Goal: Information Seeking & Learning: Learn about a topic

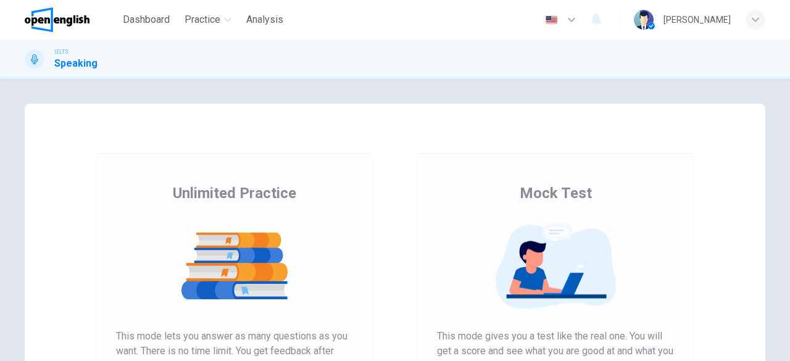
scroll to position [152, 0]
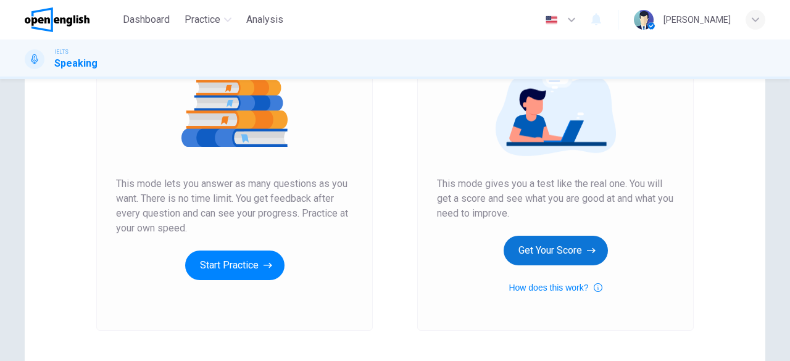
click at [548, 253] on button "Get Your Score" at bounding box center [555, 251] width 104 height 30
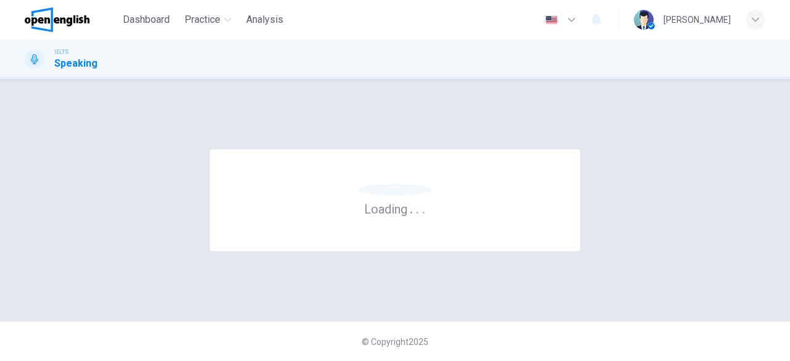
scroll to position [0, 0]
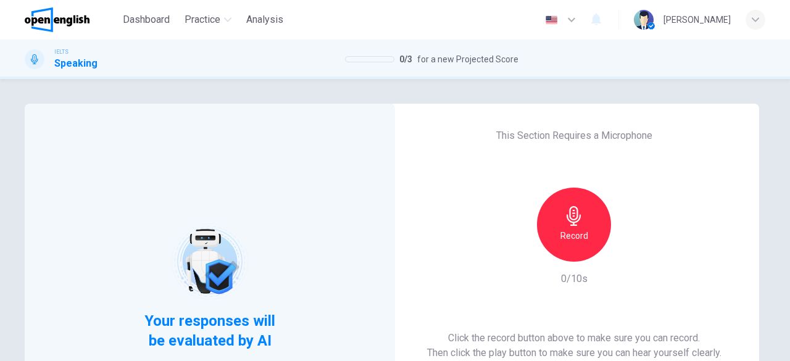
click at [584, 234] on div "Record" at bounding box center [574, 225] width 74 height 74
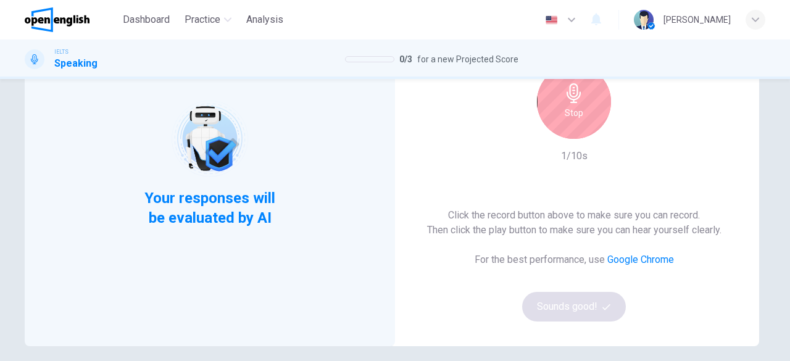
scroll to position [163, 0]
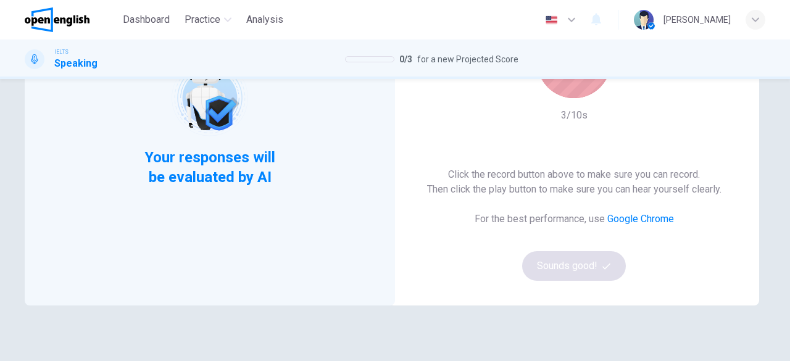
click at [561, 90] on div "Stop" at bounding box center [574, 61] width 74 height 74
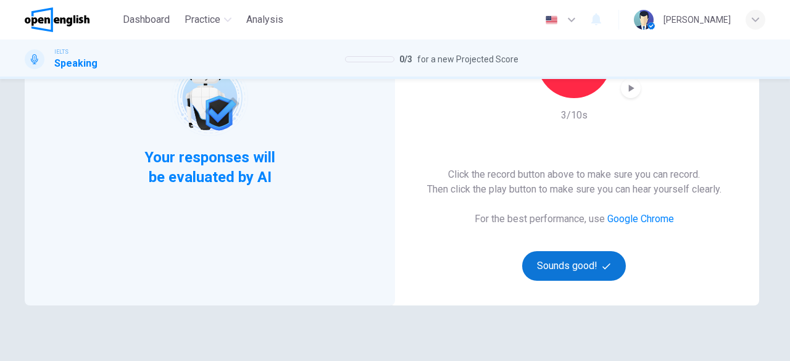
click at [589, 267] on button "Sounds good!" at bounding box center [574, 266] width 104 height 30
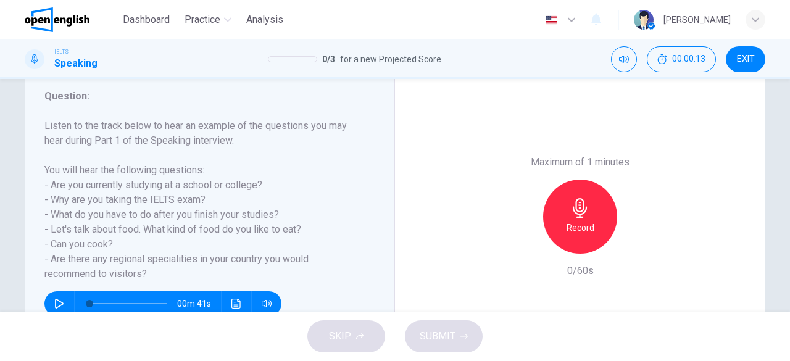
drag, startPoint x: 745, startPoint y: 191, endPoint x: 745, endPoint y: 209, distance: 17.9
click at [745, 209] on div "Maximum of 1 minutes Record 0/60s" at bounding box center [580, 216] width 370 height 305
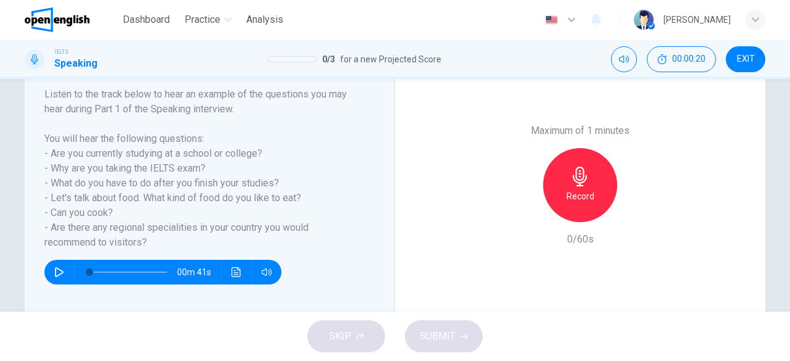
scroll to position [196, 0]
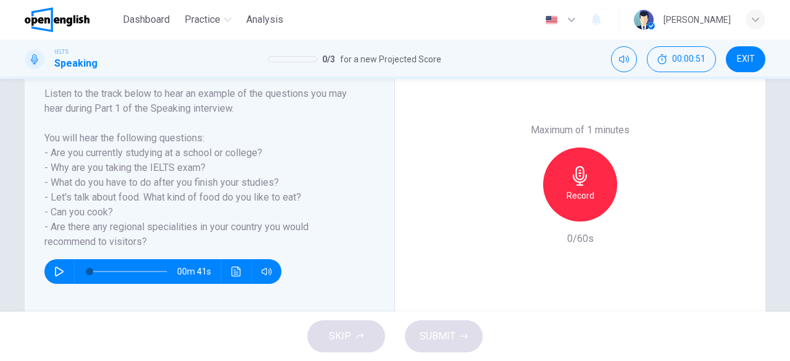
click at [566, 189] on h6 "Record" at bounding box center [580, 195] width 28 height 15
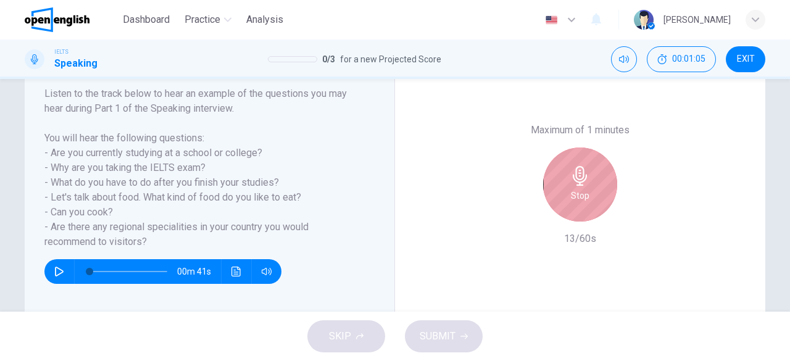
click at [566, 189] on div "Stop" at bounding box center [580, 184] width 74 height 74
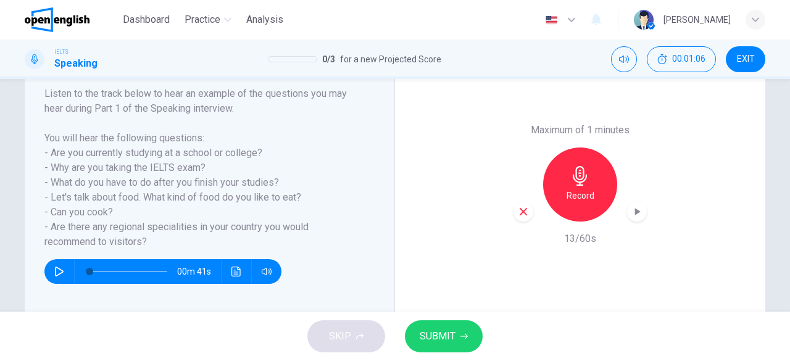
click at [516, 218] on div "button" at bounding box center [523, 212] width 20 height 20
click at [582, 199] on h6 "Record" at bounding box center [580, 195] width 28 height 15
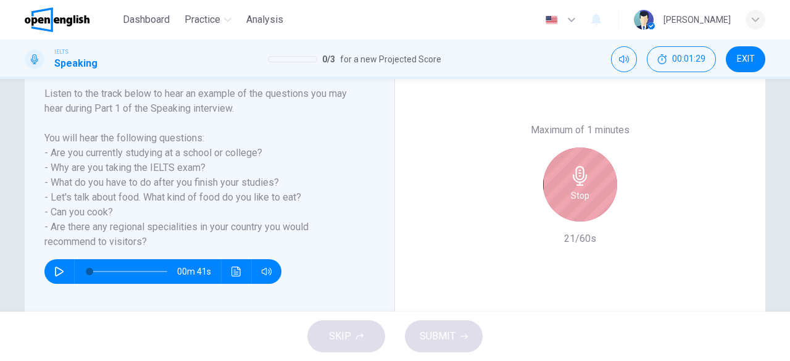
click at [582, 199] on h6 "Stop" at bounding box center [580, 195] width 19 height 15
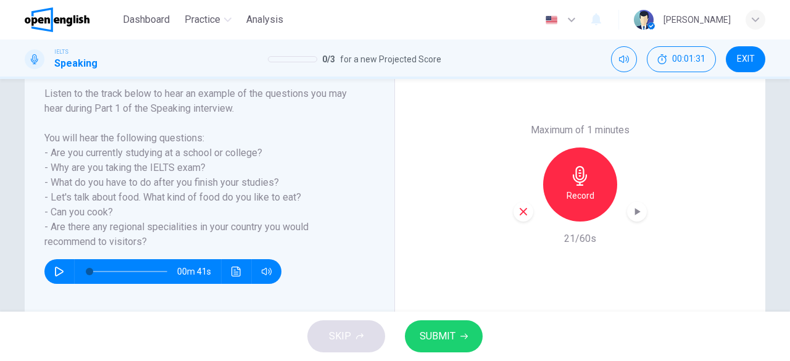
click at [519, 215] on icon "button" at bounding box center [523, 211] width 11 height 11
click at [584, 196] on h6 "Record" at bounding box center [580, 195] width 28 height 15
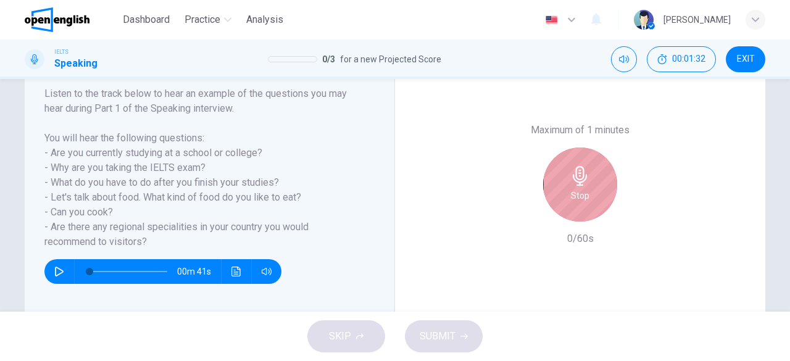
click at [584, 196] on h6 "Stop" at bounding box center [580, 195] width 19 height 15
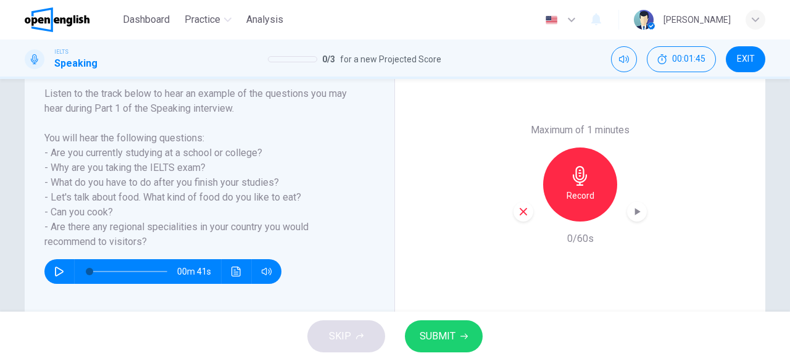
click at [518, 211] on icon "button" at bounding box center [523, 211] width 11 height 11
click at [578, 207] on div "Record" at bounding box center [580, 184] width 74 height 74
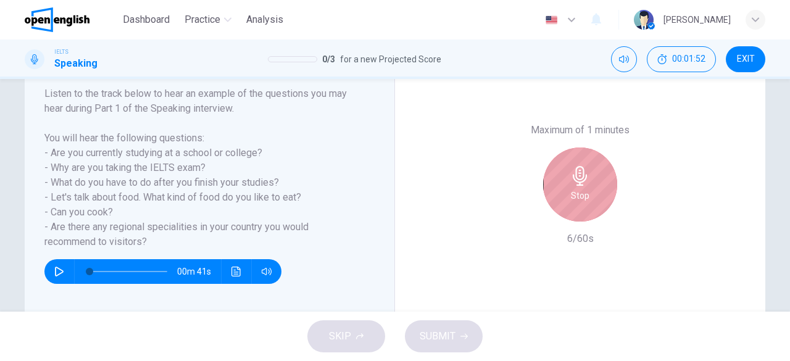
click at [578, 207] on div "Stop" at bounding box center [580, 184] width 74 height 74
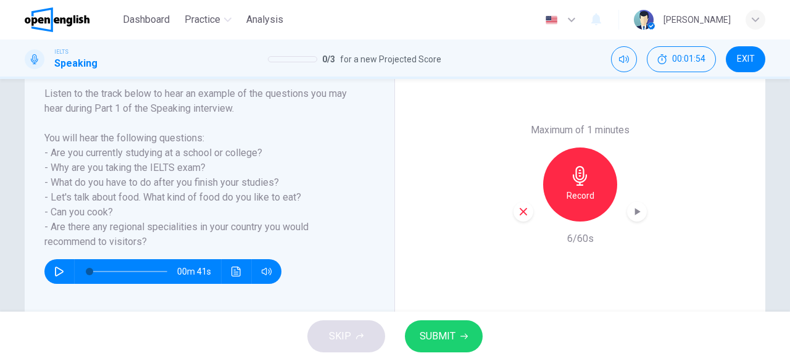
click at [520, 210] on icon "button" at bounding box center [522, 211] width 7 height 7
click at [591, 197] on div "Record" at bounding box center [580, 184] width 74 height 74
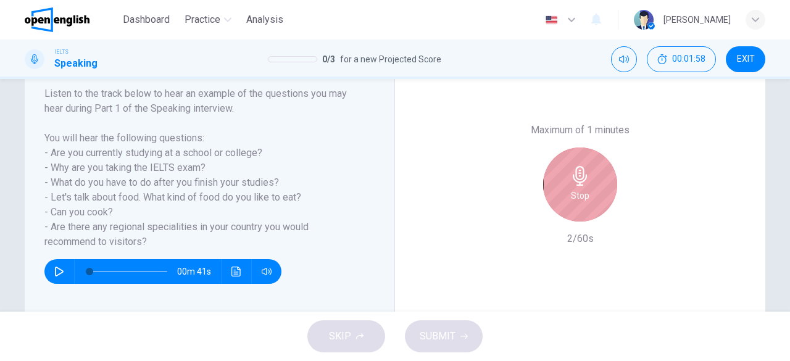
click at [591, 197] on div "Stop" at bounding box center [580, 184] width 74 height 74
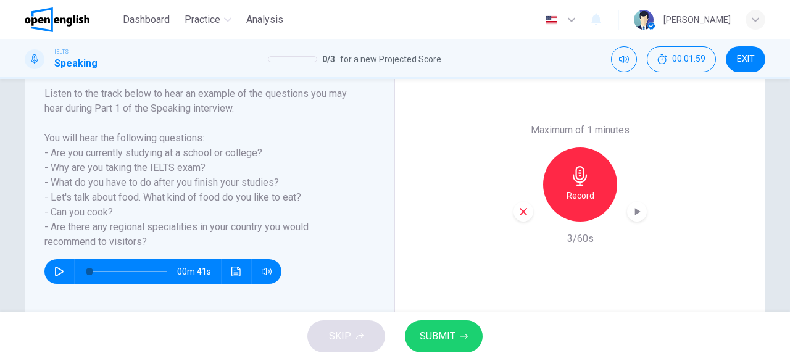
click at [518, 212] on icon "button" at bounding box center [523, 211] width 11 height 11
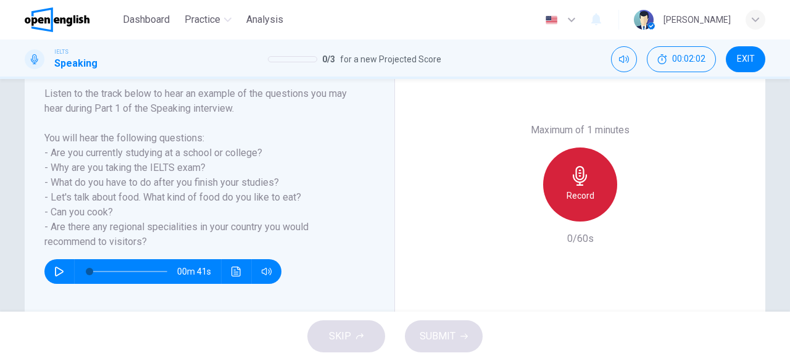
click at [590, 198] on h6 "Record" at bounding box center [580, 195] width 28 height 15
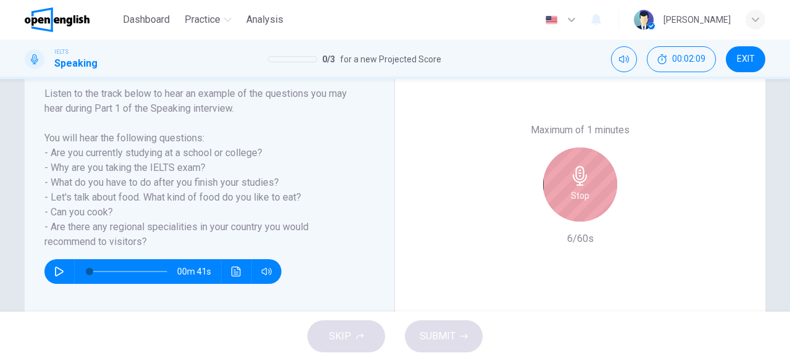
click at [590, 198] on div "Stop" at bounding box center [580, 184] width 74 height 74
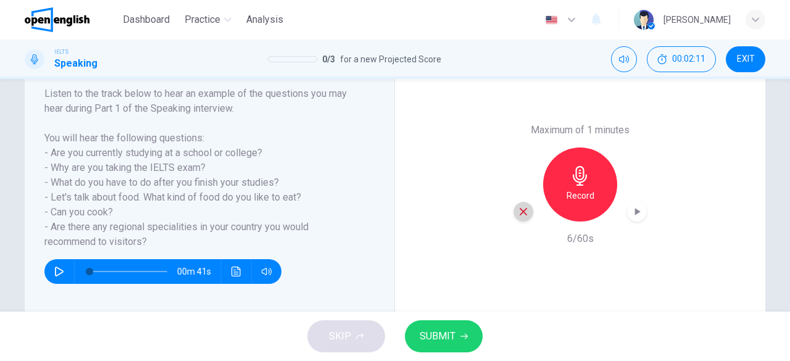
click at [521, 212] on icon "button" at bounding box center [522, 211] width 7 height 7
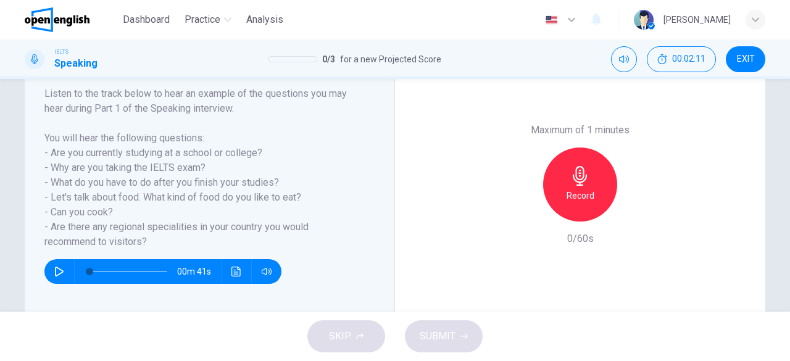
click at [581, 202] on h6 "Record" at bounding box center [580, 195] width 28 height 15
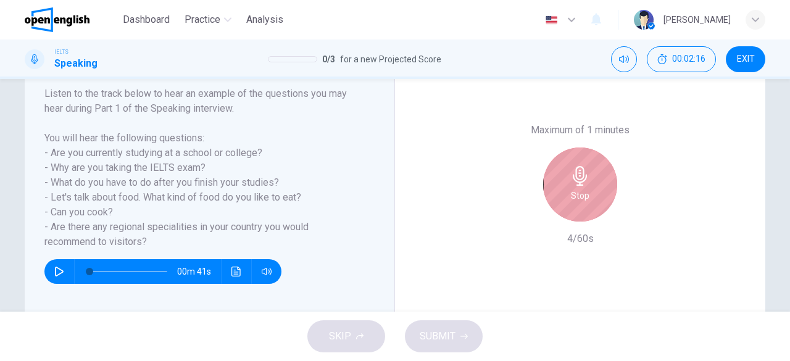
click at [581, 202] on h6 "Stop" at bounding box center [580, 195] width 19 height 15
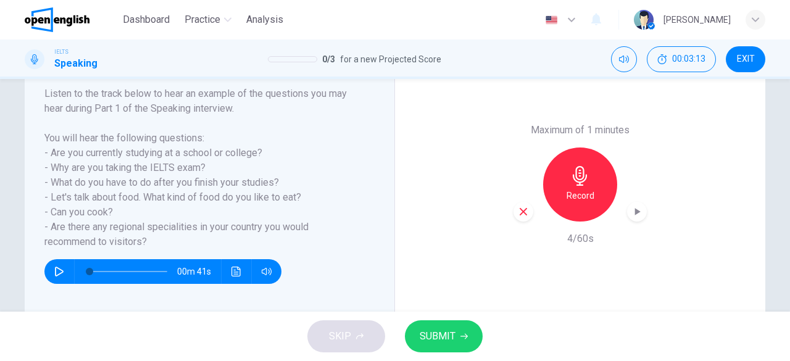
click at [518, 216] on icon "button" at bounding box center [523, 211] width 11 height 11
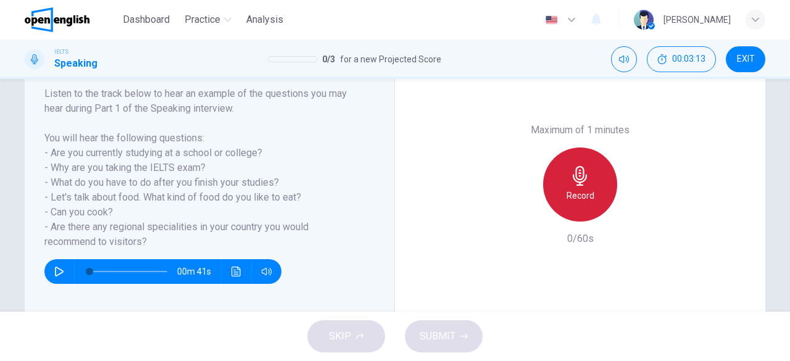
click at [589, 192] on h6 "Record" at bounding box center [580, 195] width 28 height 15
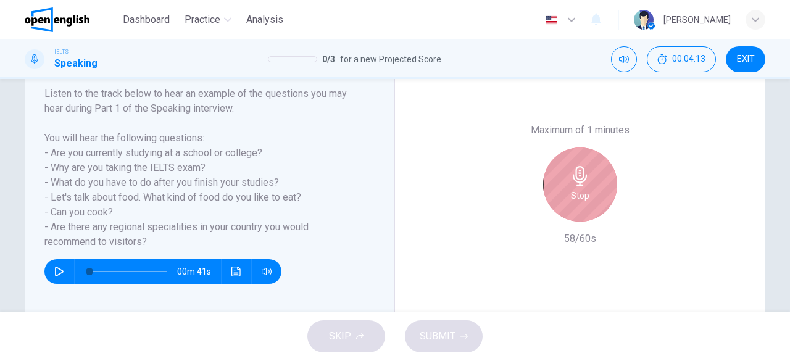
click at [589, 192] on div "Stop" at bounding box center [580, 184] width 74 height 74
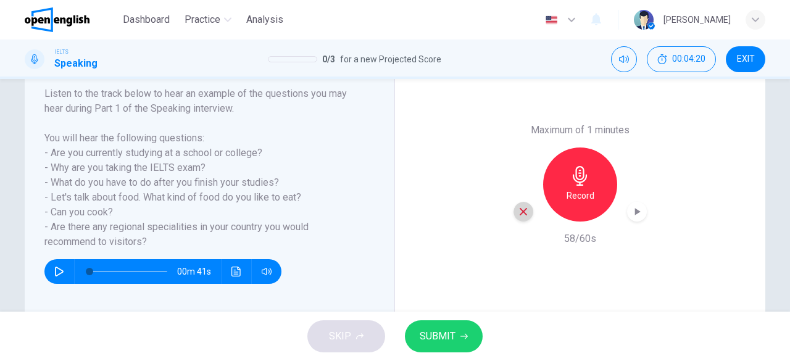
click at [521, 210] on icon "button" at bounding box center [522, 211] width 7 height 7
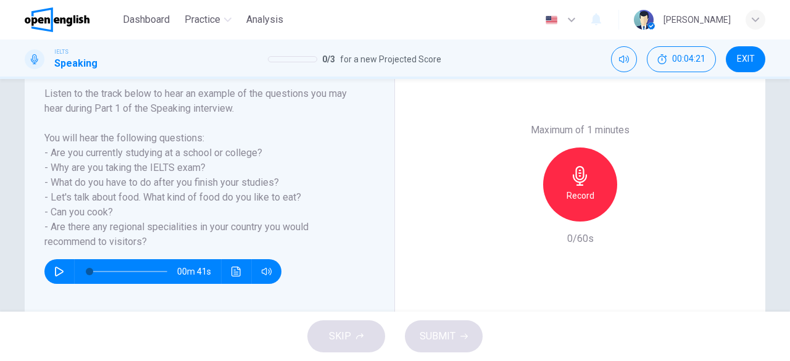
click at [574, 191] on h6 "Record" at bounding box center [580, 195] width 28 height 15
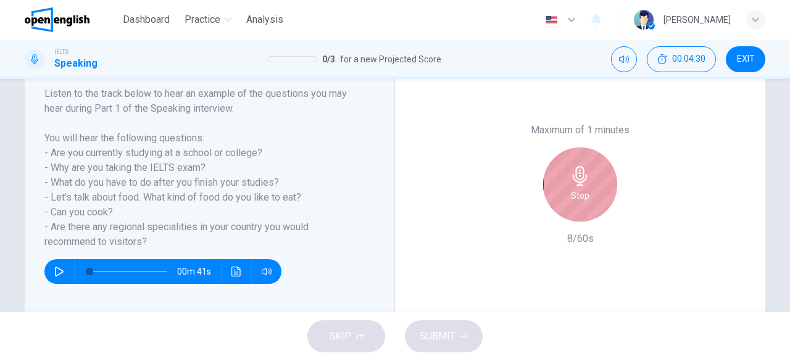
click at [574, 191] on h6 "Stop" at bounding box center [580, 195] width 19 height 15
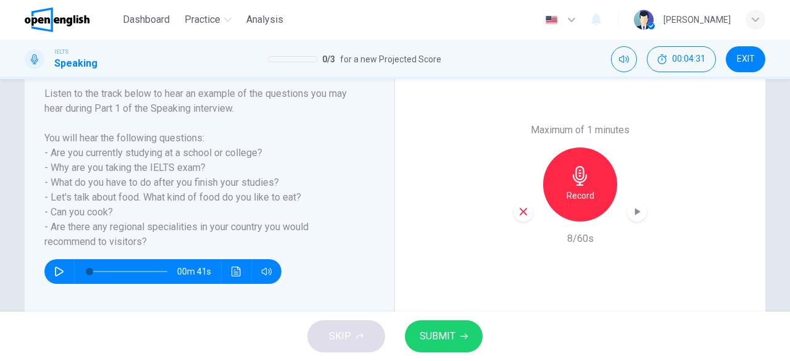
click at [519, 214] on icon "button" at bounding box center [522, 211] width 7 height 7
click at [576, 195] on h6 "Record" at bounding box center [580, 195] width 28 height 15
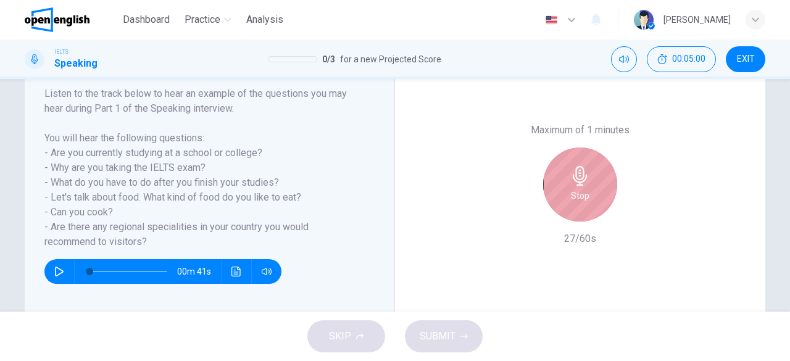
click at [576, 195] on h6 "Stop" at bounding box center [580, 195] width 19 height 15
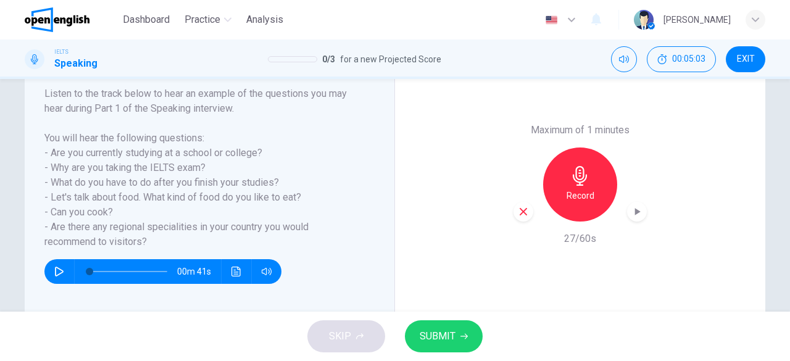
click at [523, 213] on icon "button" at bounding box center [523, 211] width 11 height 11
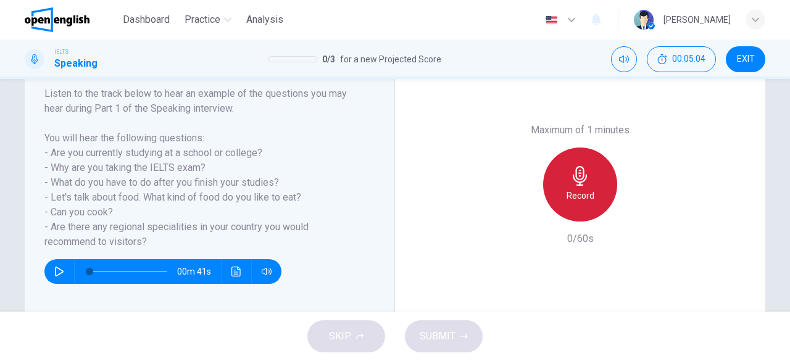
click at [594, 196] on div "Record" at bounding box center [580, 184] width 74 height 74
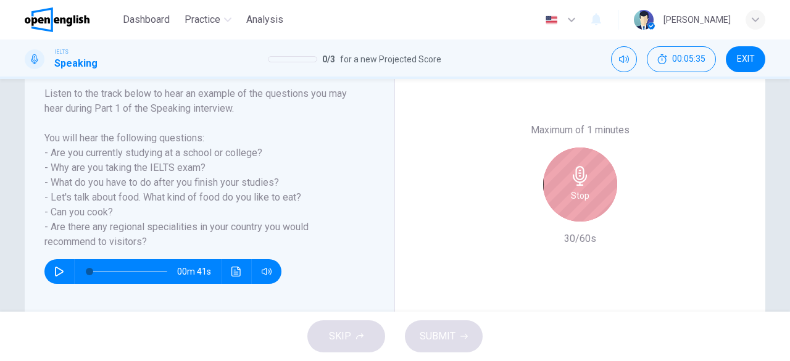
click at [594, 196] on div "Stop" at bounding box center [580, 184] width 74 height 74
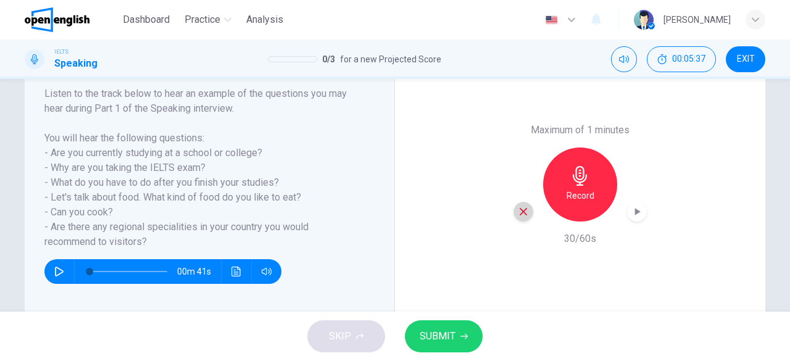
click at [519, 212] on icon "button" at bounding box center [522, 211] width 7 height 7
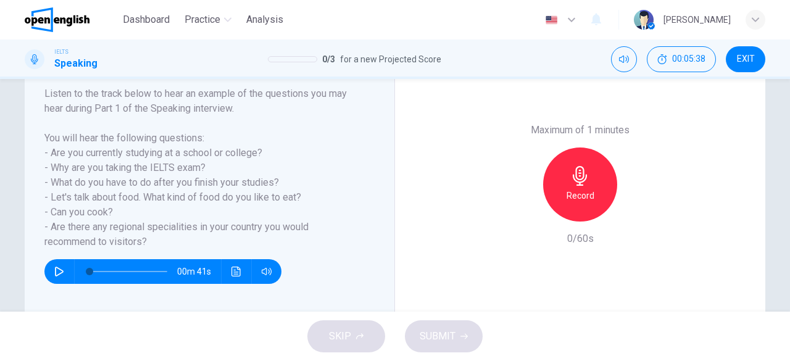
click at [587, 191] on h6 "Record" at bounding box center [580, 195] width 28 height 15
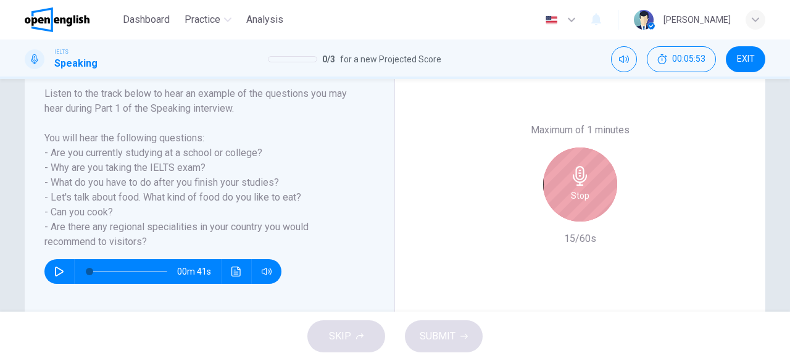
click at [587, 191] on div "Stop" at bounding box center [580, 184] width 74 height 74
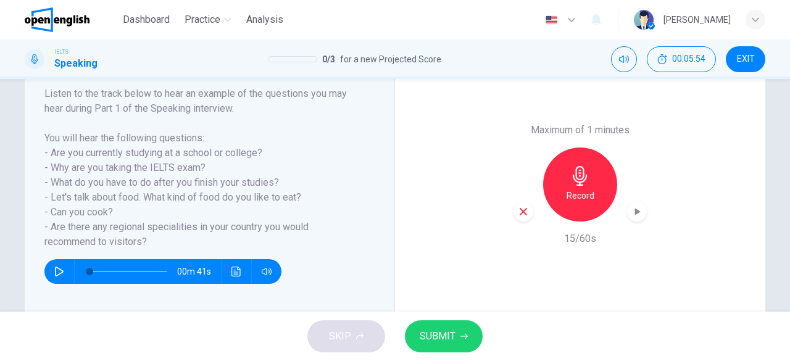
click at [519, 215] on icon "button" at bounding box center [523, 211] width 11 height 11
click at [576, 196] on h6 "Record" at bounding box center [580, 195] width 28 height 15
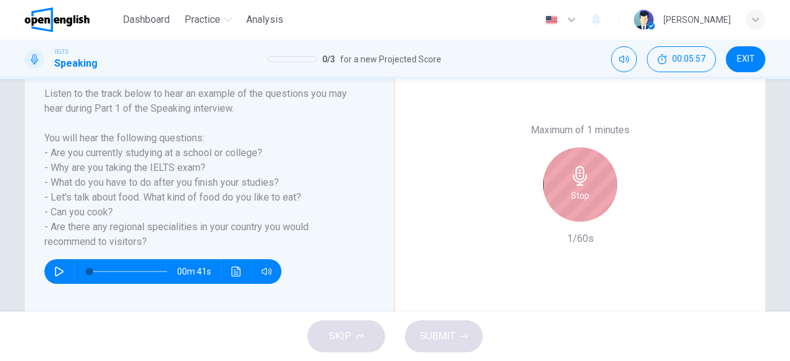
click at [576, 196] on h6 "Stop" at bounding box center [580, 195] width 19 height 15
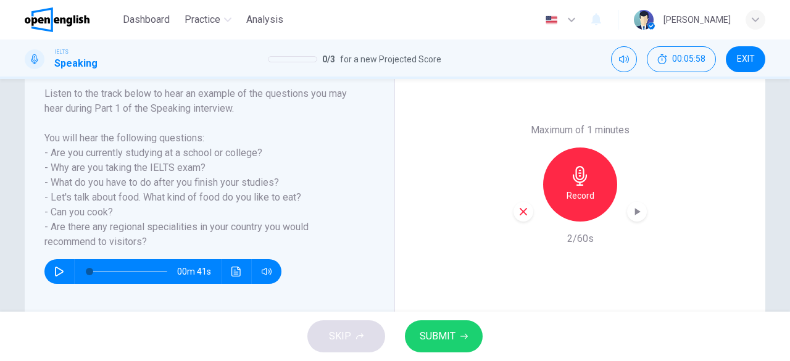
click at [518, 210] on icon "button" at bounding box center [523, 211] width 11 height 11
click at [569, 194] on h6 "Record" at bounding box center [580, 195] width 28 height 15
click at [449, 334] on span "SUBMIT" at bounding box center [438, 336] width 36 height 17
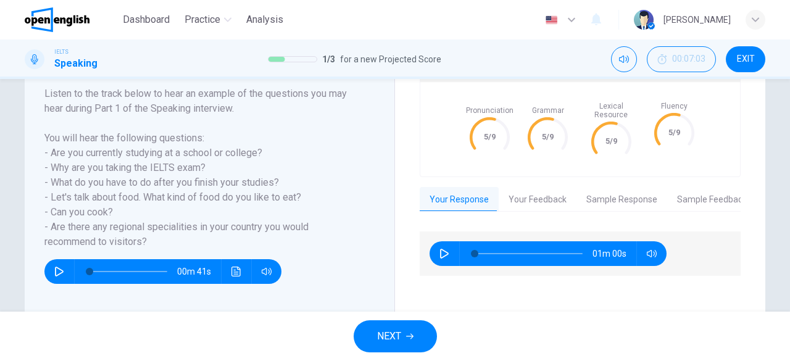
click at [534, 189] on button "Your Feedback" at bounding box center [538, 200] width 78 height 26
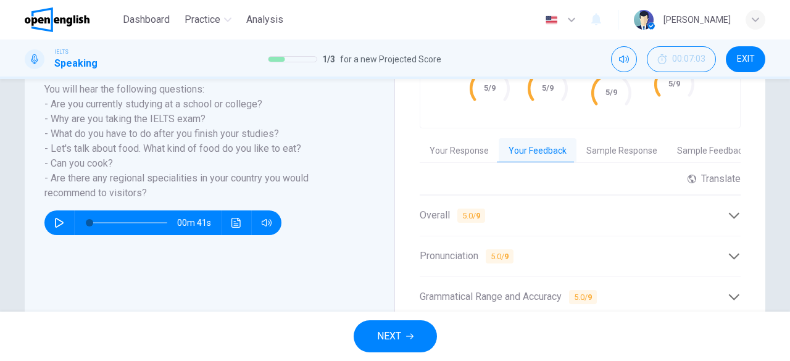
scroll to position [213, 0]
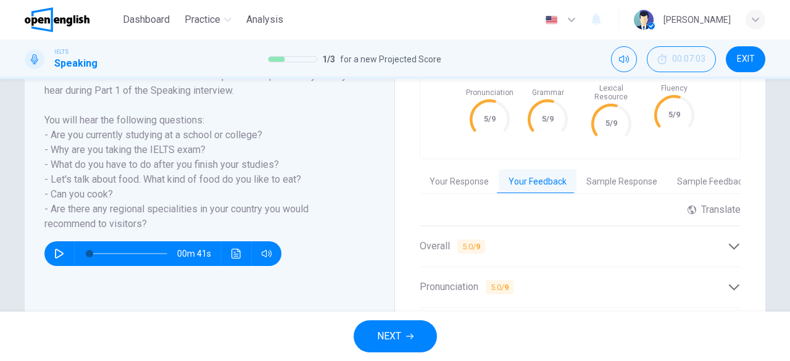
click at [619, 174] on button "Sample Response" at bounding box center [621, 182] width 91 height 26
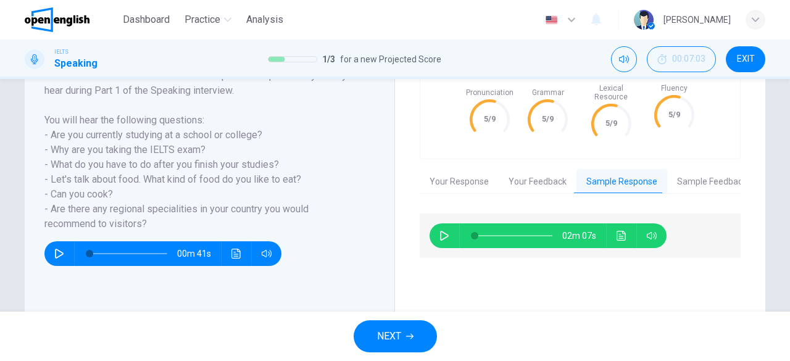
click at [442, 231] on icon "button" at bounding box center [444, 236] width 10 height 10
type input "*"
click at [405, 337] on button "NEXT" at bounding box center [395, 336] width 83 height 32
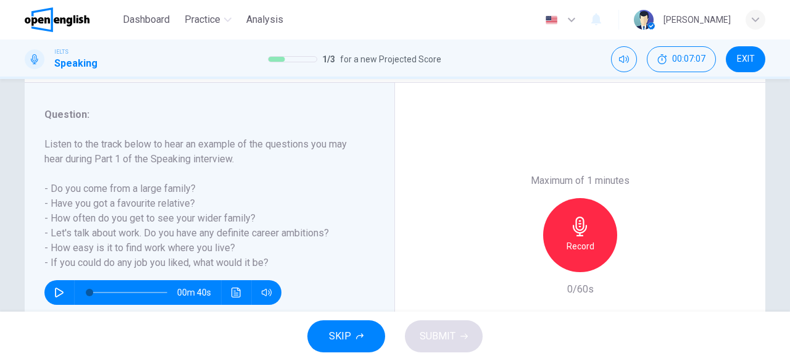
scroll to position [146, 0]
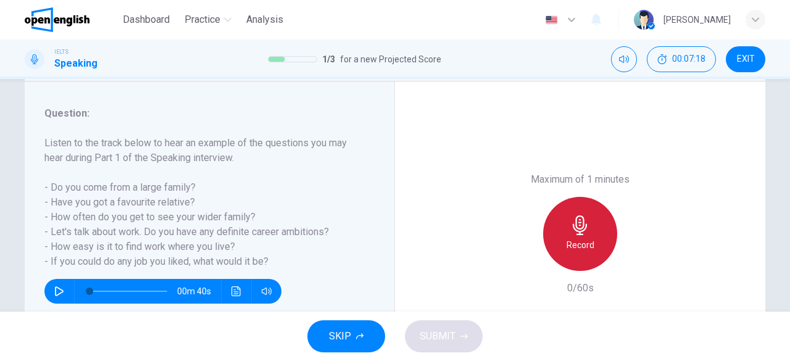
click at [608, 238] on div "Record" at bounding box center [580, 234] width 74 height 74
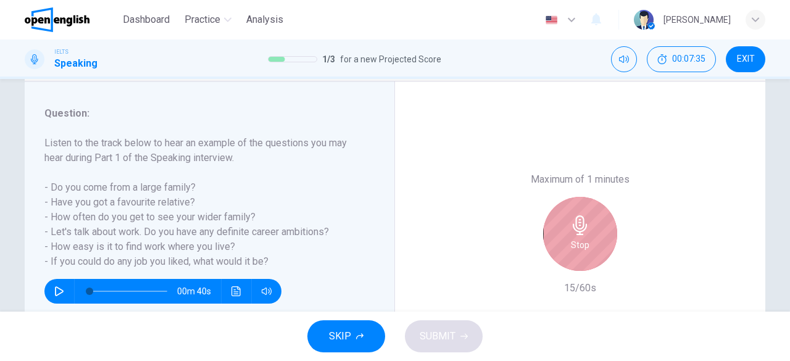
click at [608, 238] on div "Stop" at bounding box center [580, 234] width 74 height 74
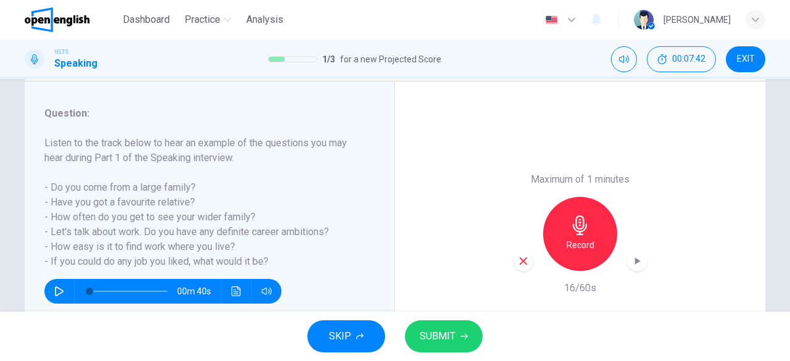
drag, startPoint x: 41, startPoint y: 217, endPoint x: 210, endPoint y: 210, distance: 168.5
click at [210, 210] on h6 "Listen to the track below to hear an example of the questions you may hear duri…" at bounding box center [201, 202] width 315 height 133
drag, startPoint x: 43, startPoint y: 217, endPoint x: 96, endPoint y: 229, distance: 55.1
click at [96, 229] on h6 "Listen to the track below to hear an example of the questions you may hear duri…" at bounding box center [201, 202] width 315 height 133
drag, startPoint x: 49, startPoint y: 220, endPoint x: 85, endPoint y: 220, distance: 35.8
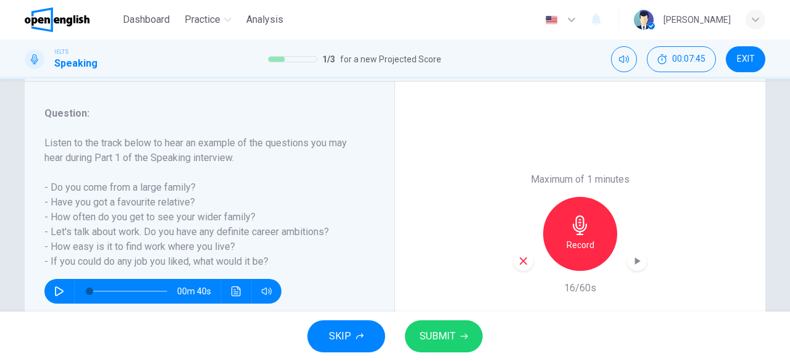
click at [85, 220] on h6 "Listen to the track below to hear an example of the questions you may hear duri…" at bounding box center [201, 202] width 315 height 133
drag, startPoint x: 48, startPoint y: 216, endPoint x: 88, endPoint y: 220, distance: 39.7
click at [88, 220] on h6 "Listen to the track below to hear an example of the questions you may hear duri…" at bounding box center [201, 202] width 315 height 133
drag, startPoint x: 233, startPoint y: 220, endPoint x: 154, endPoint y: 220, distance: 79.0
click at [154, 220] on h6 "Listen to the track below to hear an example of the questions you may hear duri…" at bounding box center [201, 202] width 315 height 133
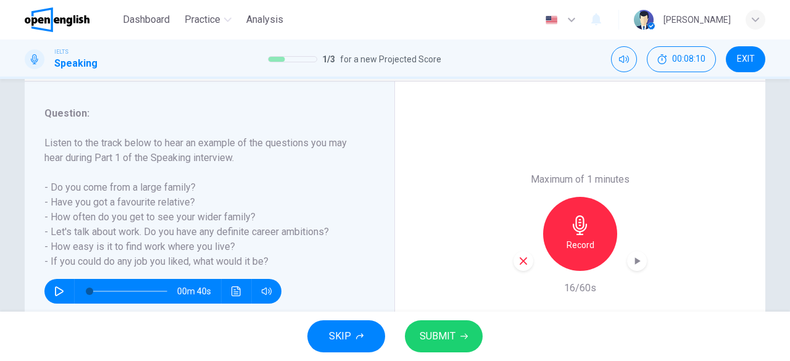
click at [519, 267] on div "button" at bounding box center [523, 261] width 20 height 20
click at [575, 244] on h6 "Record" at bounding box center [580, 245] width 28 height 15
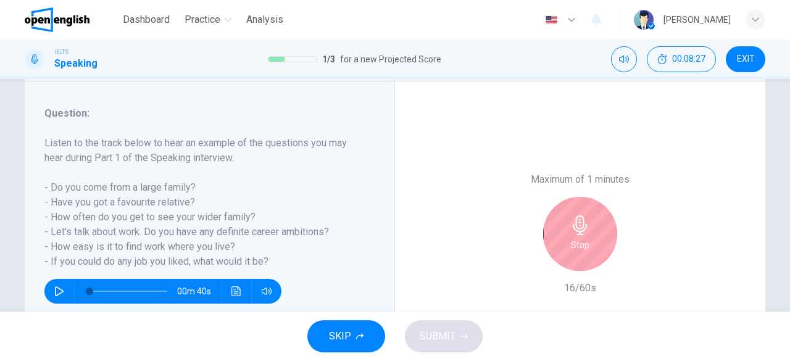
click at [575, 244] on h6 "Stop" at bounding box center [580, 245] width 19 height 15
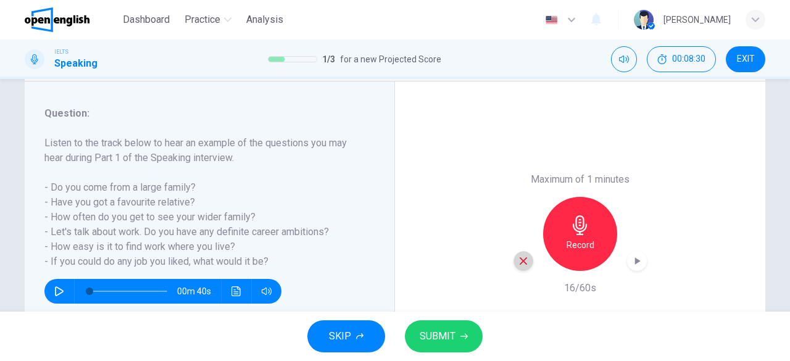
click at [526, 261] on div "button" at bounding box center [523, 261] width 20 height 20
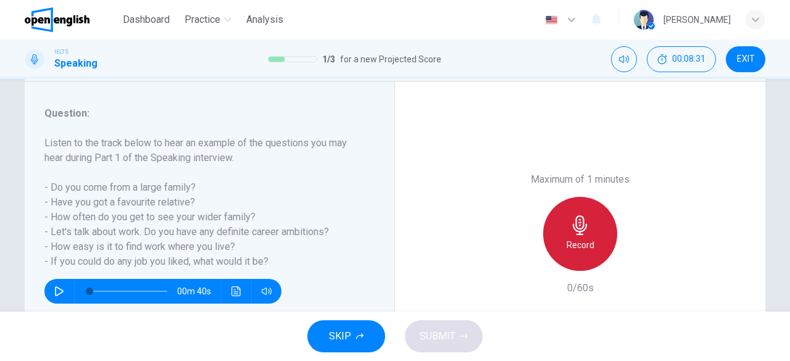
click at [600, 241] on div "Record" at bounding box center [580, 234] width 74 height 74
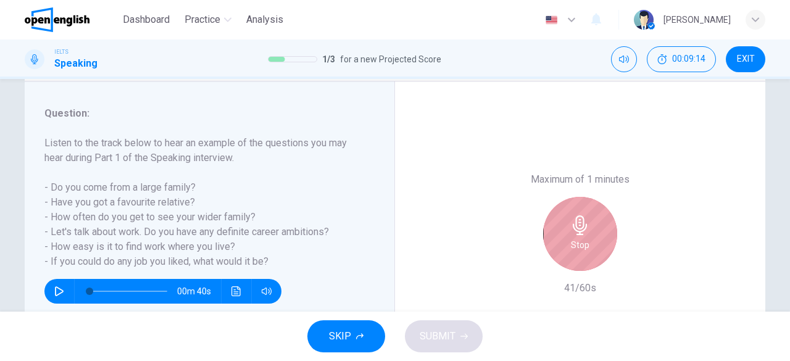
click at [600, 241] on div "Stop" at bounding box center [580, 234] width 74 height 74
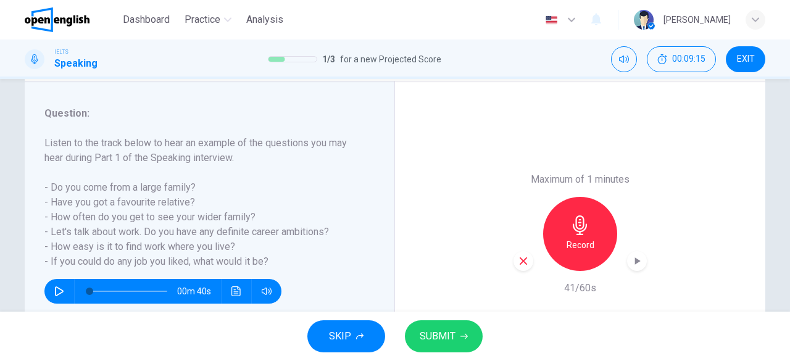
click at [524, 264] on icon "button" at bounding box center [523, 260] width 11 height 11
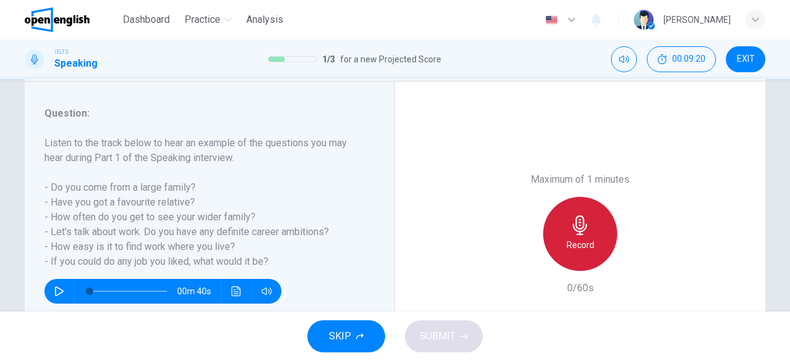
click at [580, 239] on h6 "Record" at bounding box center [580, 245] width 28 height 15
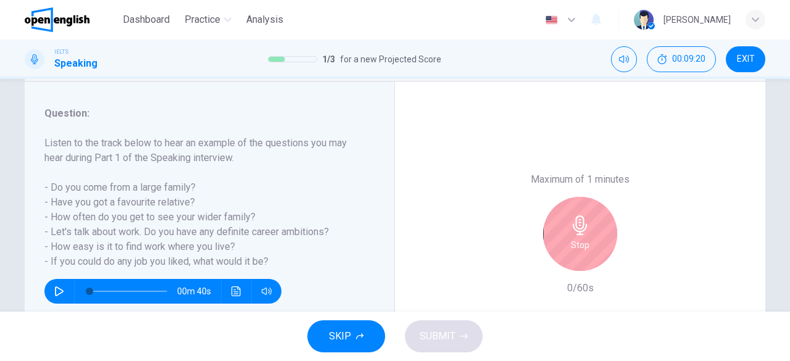
click at [580, 244] on h6 "Stop" at bounding box center [580, 245] width 19 height 15
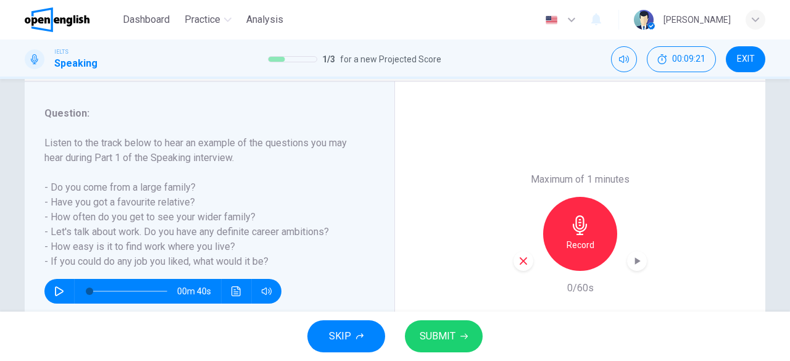
click at [519, 263] on icon "button" at bounding box center [522, 260] width 7 height 7
click at [568, 247] on h6 "Record" at bounding box center [580, 245] width 28 height 15
click at [518, 262] on icon "button" at bounding box center [523, 260] width 11 height 11
click at [577, 248] on h6 "Record" at bounding box center [580, 245] width 28 height 15
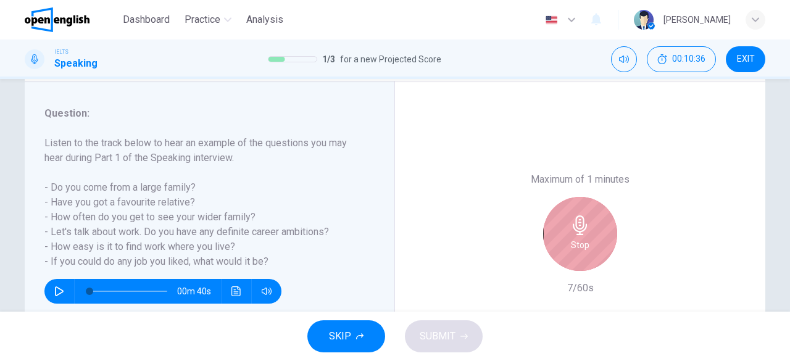
click at [577, 248] on h6 "Stop" at bounding box center [580, 245] width 19 height 15
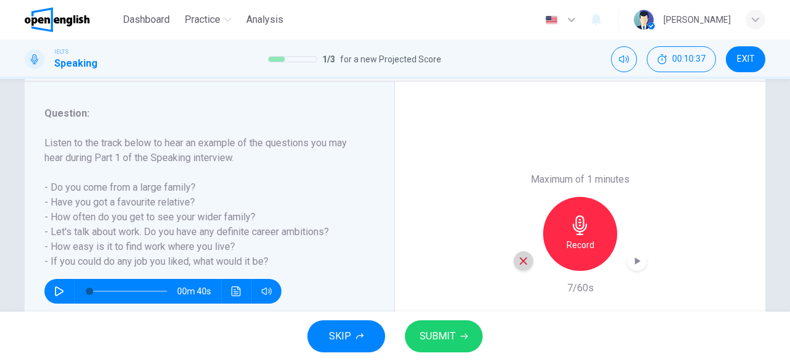
click at [518, 260] on icon "button" at bounding box center [523, 260] width 11 height 11
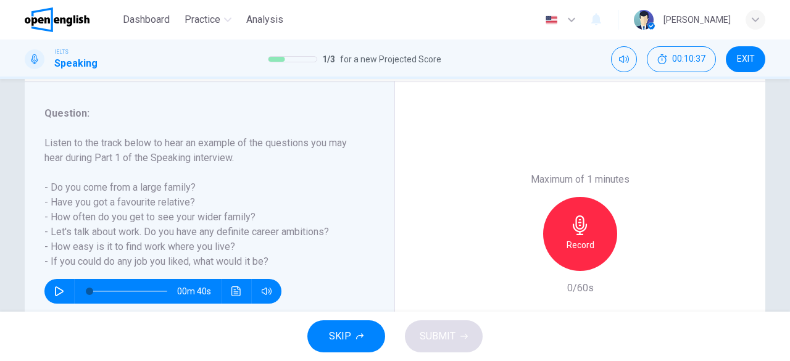
click at [569, 251] on h6 "Record" at bounding box center [580, 245] width 28 height 15
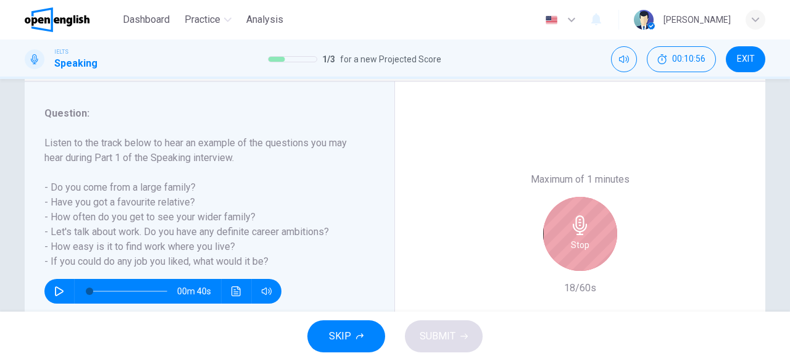
click at [571, 251] on h6 "Stop" at bounding box center [580, 245] width 19 height 15
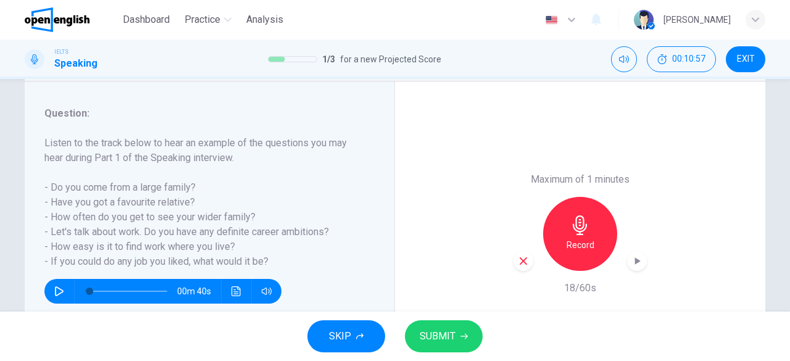
click at [521, 262] on icon "button" at bounding box center [522, 260] width 7 height 7
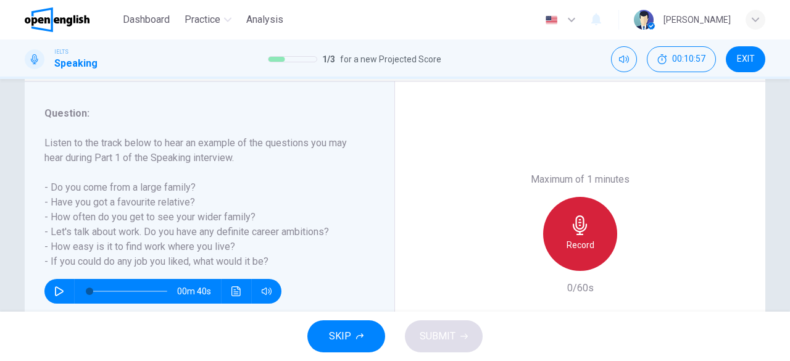
click at [565, 254] on div "Record" at bounding box center [580, 234] width 74 height 74
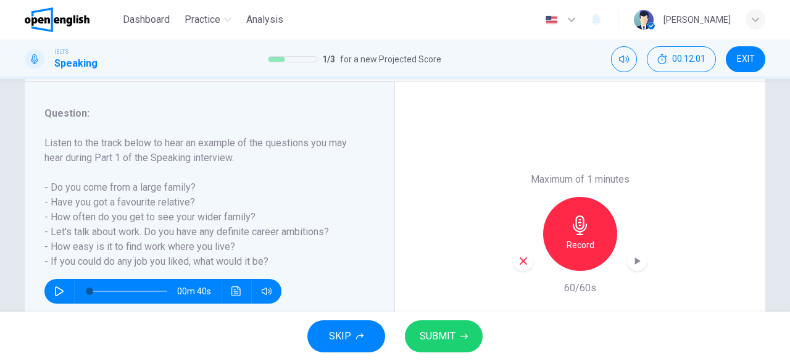
click at [518, 261] on icon "button" at bounding box center [523, 260] width 11 height 11
click at [568, 248] on h6 "Record" at bounding box center [580, 245] width 28 height 15
click at [463, 337] on icon "button" at bounding box center [463, 336] width 7 height 7
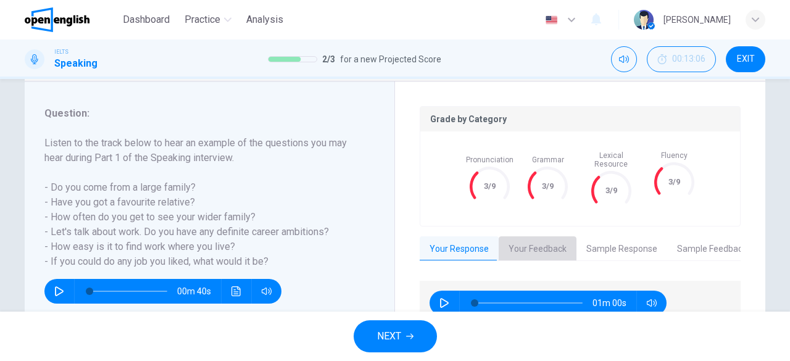
click at [542, 242] on button "Your Feedback" at bounding box center [538, 249] width 78 height 26
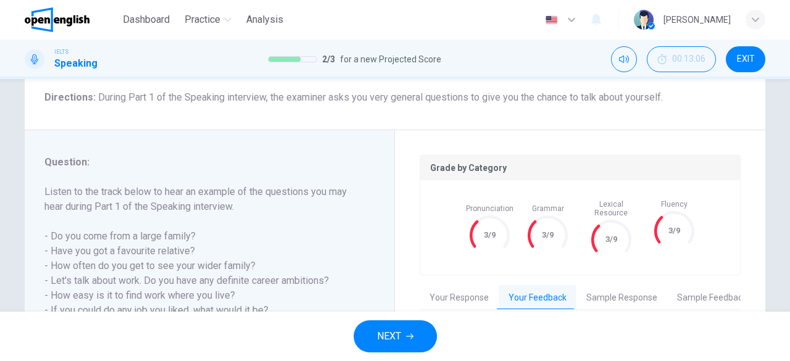
scroll to position [81, 0]
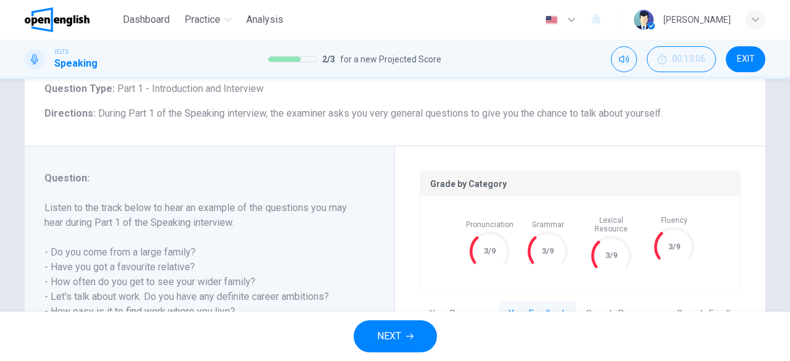
click at [396, 332] on span "NEXT" at bounding box center [389, 336] width 24 height 17
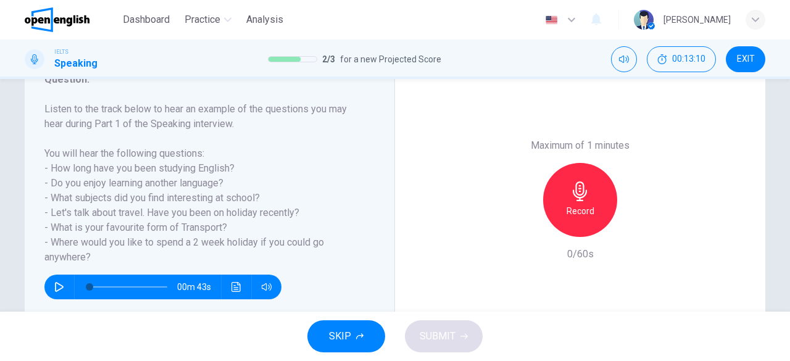
scroll to position [181, 0]
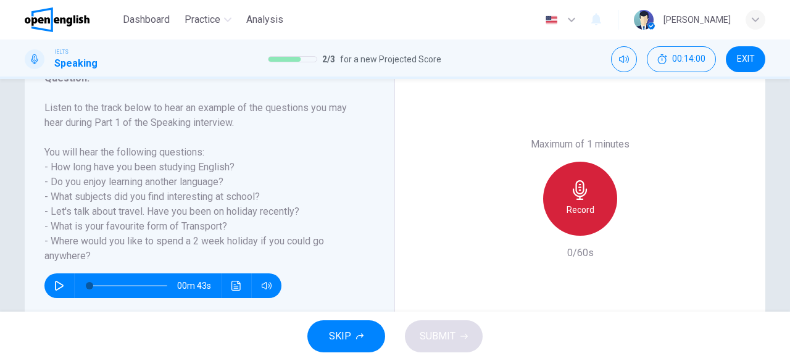
click at [575, 204] on h6 "Record" at bounding box center [580, 209] width 28 height 15
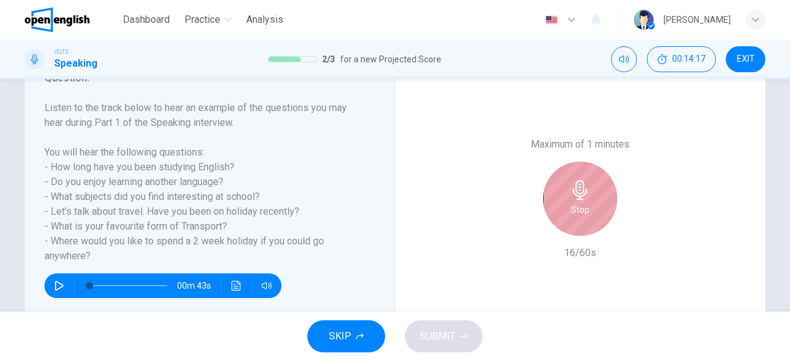
click at [575, 204] on h6 "Stop" at bounding box center [580, 209] width 19 height 15
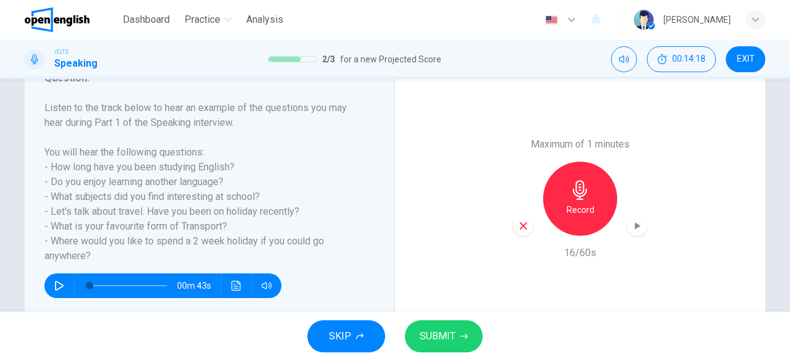
click at [518, 229] on icon "button" at bounding box center [523, 225] width 11 height 11
click at [551, 215] on div "Record" at bounding box center [580, 199] width 74 height 74
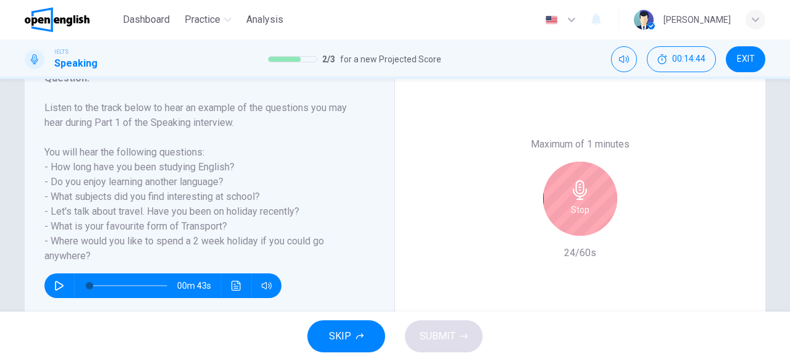
click at [551, 215] on div "Stop" at bounding box center [580, 199] width 74 height 74
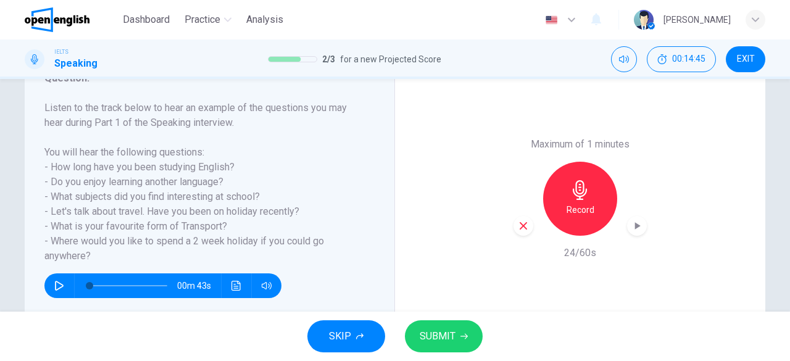
click at [518, 226] on icon "button" at bounding box center [523, 225] width 11 height 11
click at [579, 214] on h6 "Record" at bounding box center [580, 209] width 28 height 15
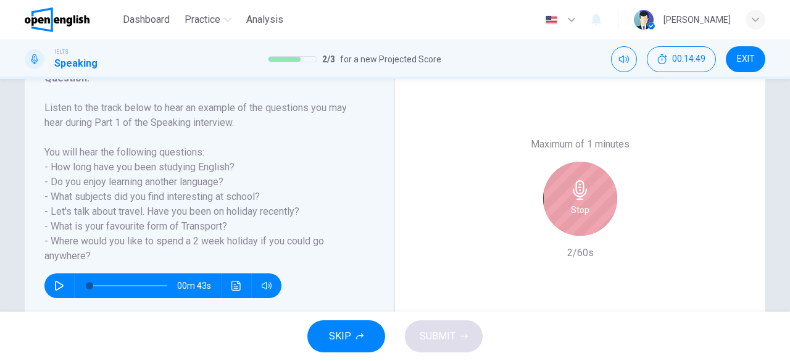
click at [579, 214] on h6 "Stop" at bounding box center [580, 209] width 19 height 15
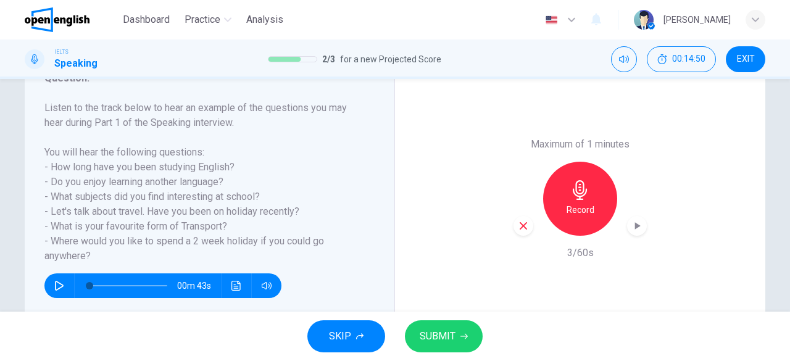
click at [523, 226] on icon "button" at bounding box center [523, 225] width 11 height 11
click at [577, 210] on h6 "Record" at bounding box center [580, 209] width 28 height 15
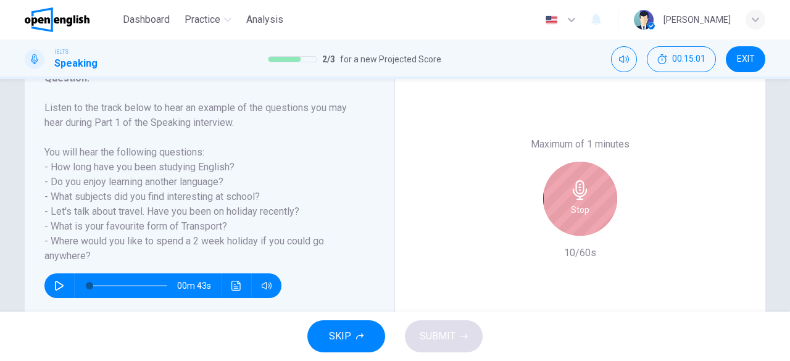
click at [577, 210] on h6 "Stop" at bounding box center [580, 209] width 19 height 15
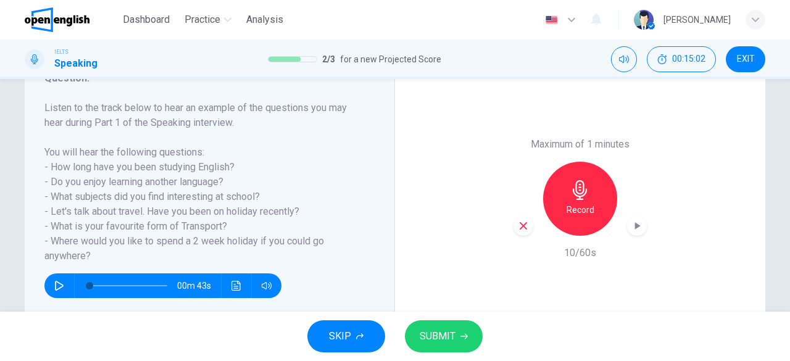
click at [518, 225] on icon "button" at bounding box center [523, 225] width 11 height 11
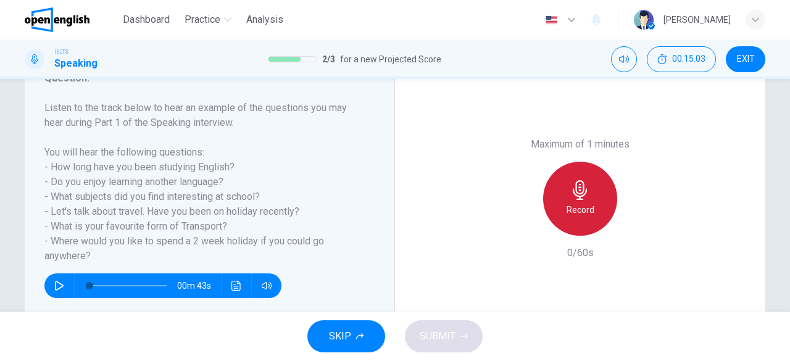
click at [569, 210] on h6 "Record" at bounding box center [580, 209] width 28 height 15
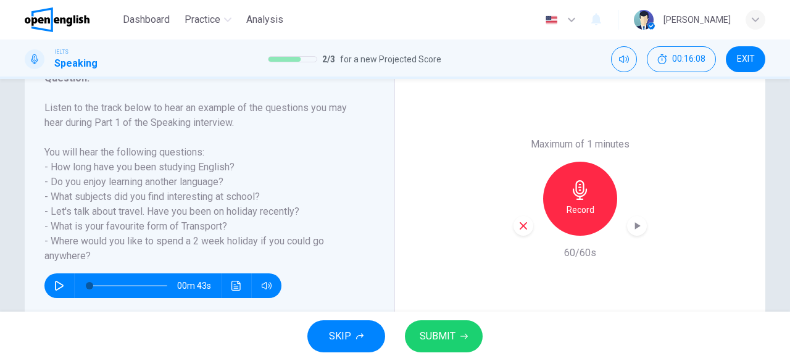
click at [519, 228] on icon "button" at bounding box center [522, 225] width 7 height 7
click at [559, 222] on div "Record" at bounding box center [580, 199] width 74 height 74
click at [521, 228] on icon "button" at bounding box center [523, 225] width 11 height 11
click at [580, 207] on h6 "Record" at bounding box center [580, 209] width 28 height 15
click at [445, 343] on span "SUBMIT" at bounding box center [438, 336] width 36 height 17
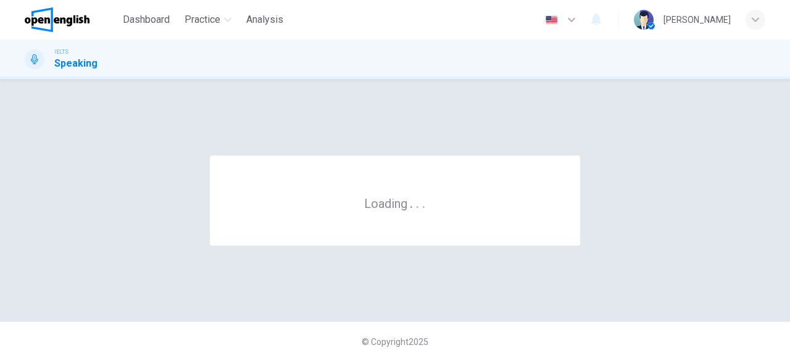
scroll to position [0, 0]
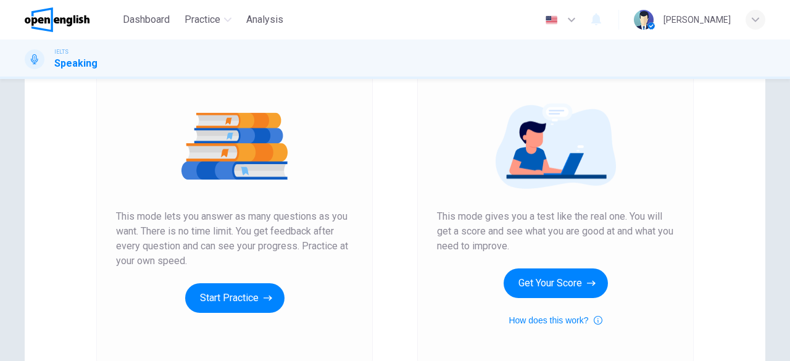
scroll to position [128, 0]
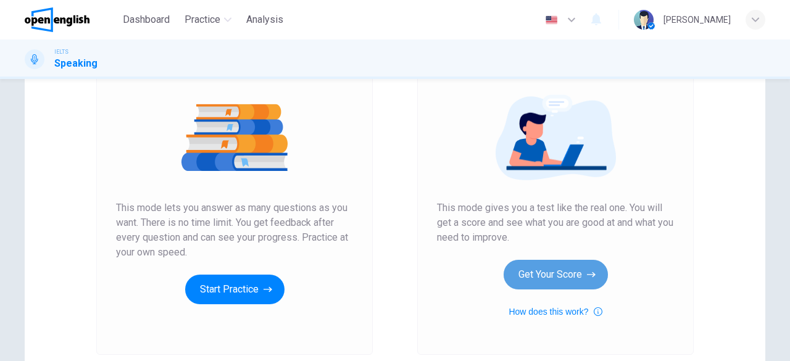
click at [553, 271] on button "Get Your Score" at bounding box center [555, 275] width 104 height 30
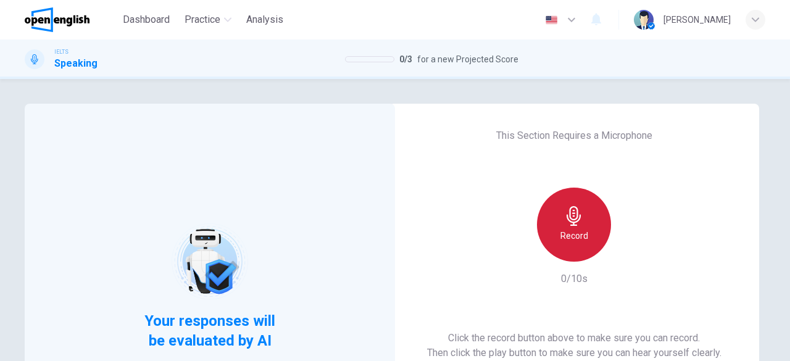
click at [563, 247] on div "Record" at bounding box center [574, 225] width 74 height 74
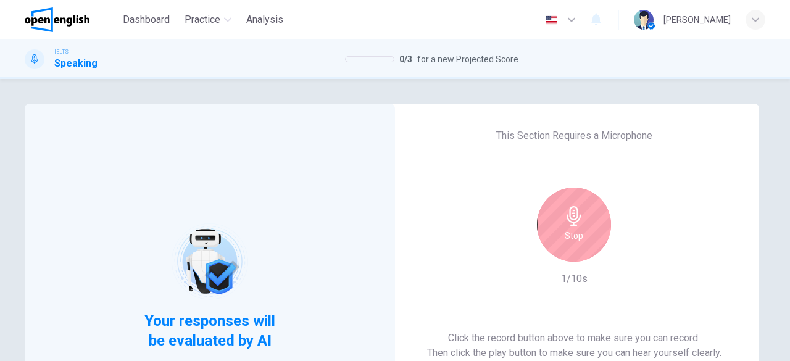
scroll to position [168, 0]
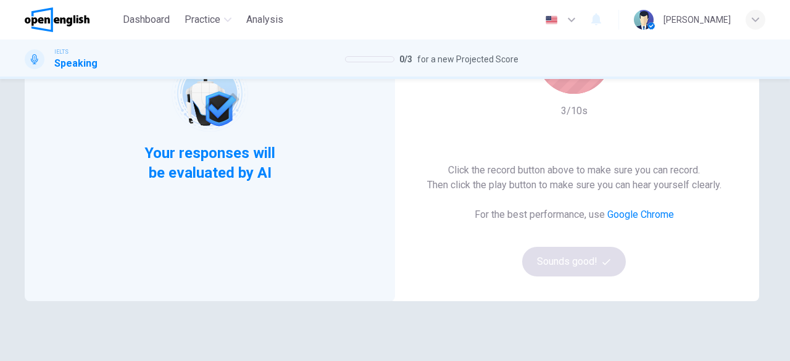
click at [565, 86] on div "Stop" at bounding box center [574, 57] width 74 height 74
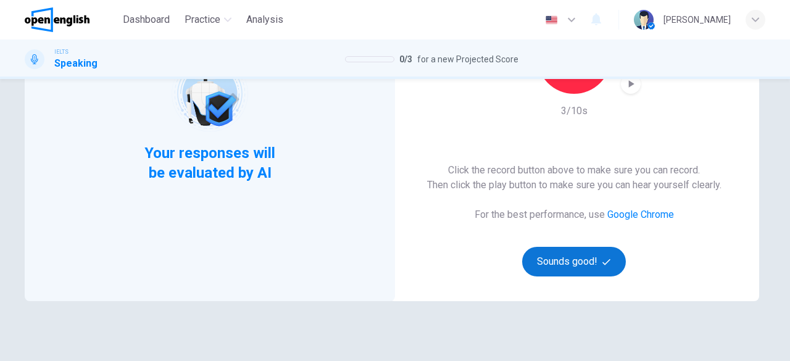
click at [572, 263] on button "Sounds good!" at bounding box center [574, 262] width 104 height 30
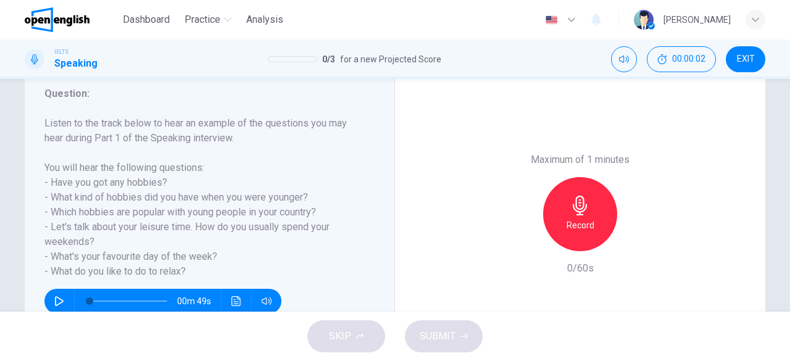
scroll to position [183, 0]
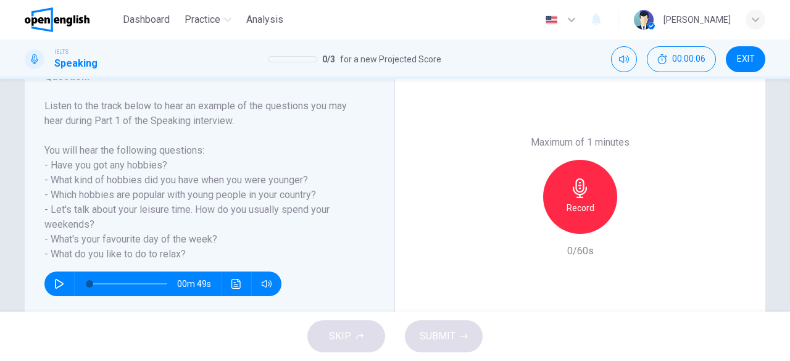
click at [59, 284] on icon "button" at bounding box center [59, 284] width 9 height 10
click at [57, 284] on icon "button" at bounding box center [59, 283] width 7 height 7
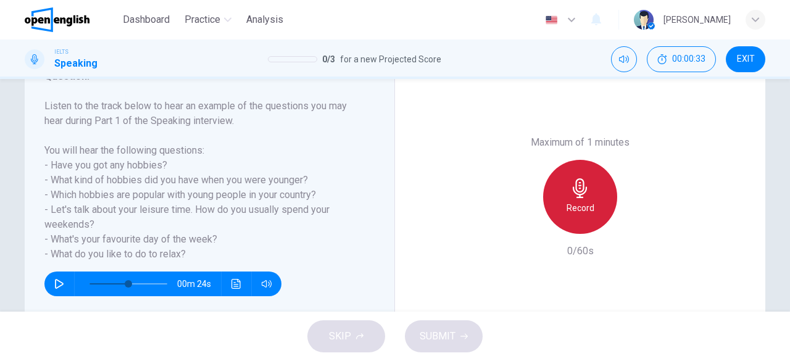
click at [573, 207] on h6 "Record" at bounding box center [580, 208] width 28 height 15
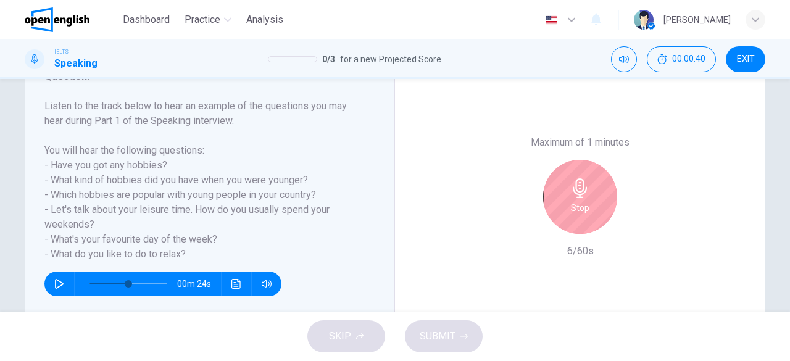
click at [573, 208] on h6 "Stop" at bounding box center [580, 208] width 19 height 15
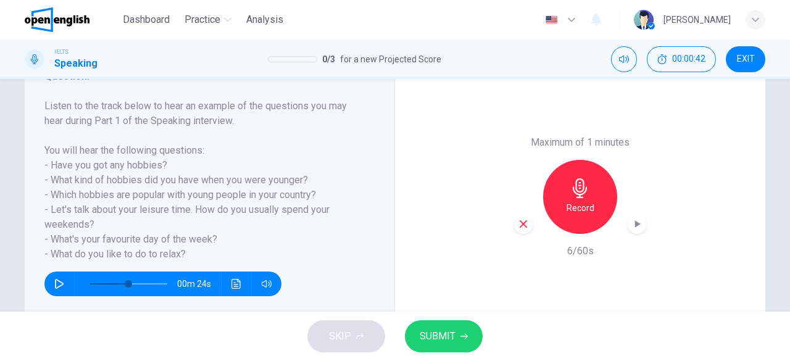
click at [519, 229] on icon "button" at bounding box center [523, 223] width 11 height 11
click at [589, 209] on h6 "Record" at bounding box center [580, 208] width 28 height 15
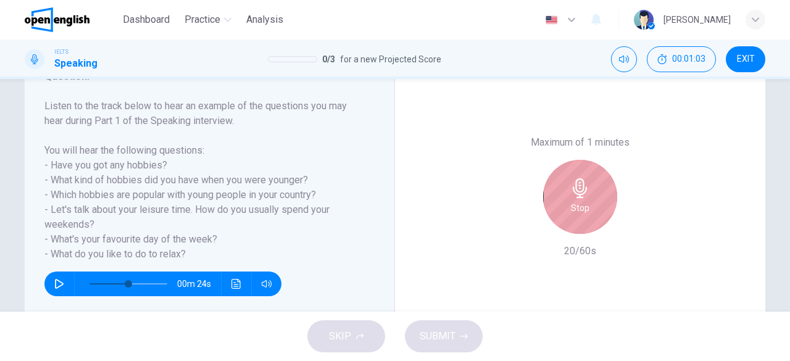
click at [589, 209] on div "Stop" at bounding box center [580, 197] width 74 height 74
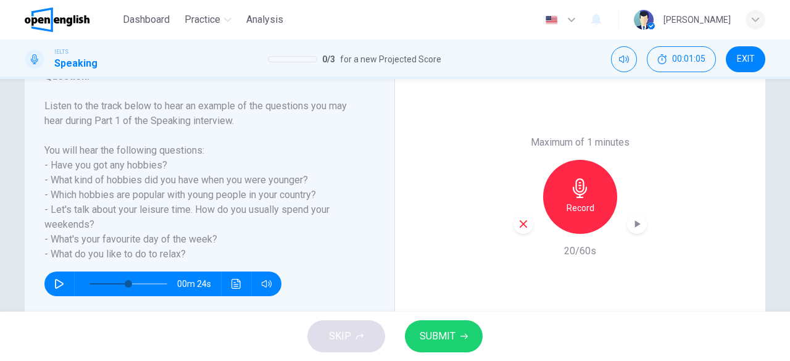
click at [518, 226] on icon "button" at bounding box center [523, 223] width 11 height 11
click at [595, 214] on div "Record" at bounding box center [580, 197] width 74 height 74
click at [519, 225] on icon "button" at bounding box center [522, 223] width 7 height 7
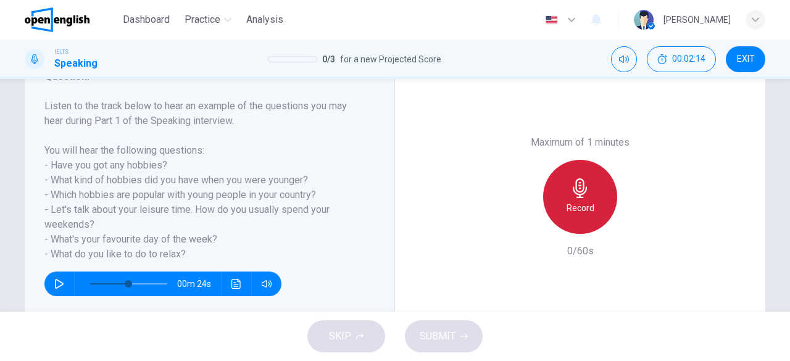
click at [589, 204] on h6 "Record" at bounding box center [580, 208] width 28 height 15
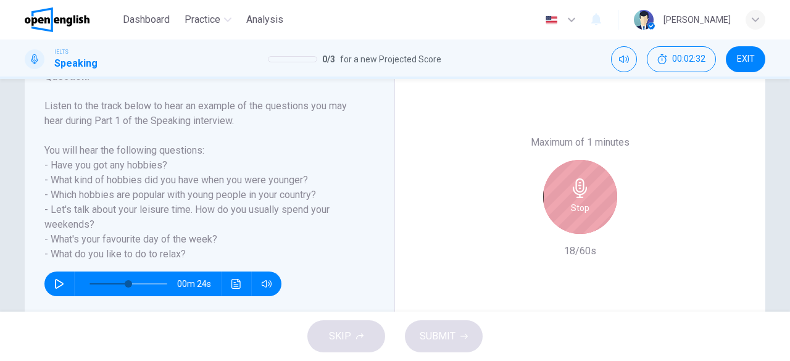
click at [589, 204] on div "Stop" at bounding box center [580, 197] width 74 height 74
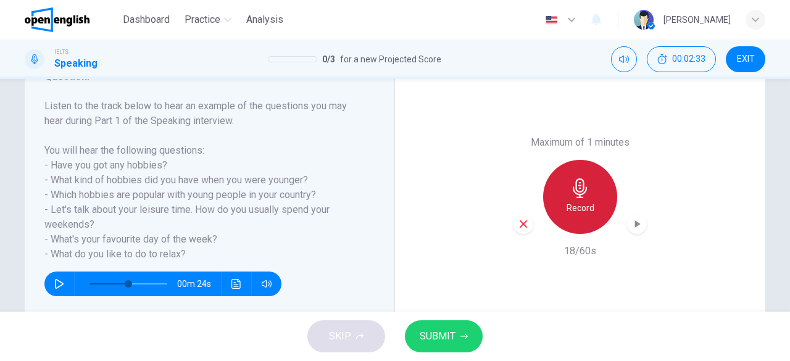
click at [589, 204] on h6 "Record" at bounding box center [580, 208] width 28 height 15
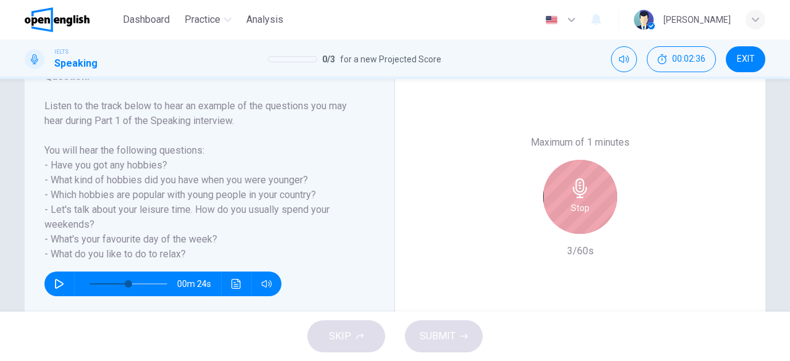
click at [563, 218] on div "Stop" at bounding box center [580, 197] width 74 height 74
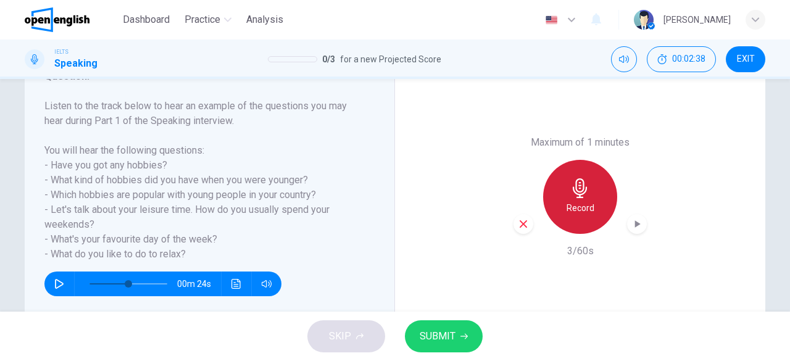
click at [595, 220] on div "Record" at bounding box center [580, 197] width 74 height 74
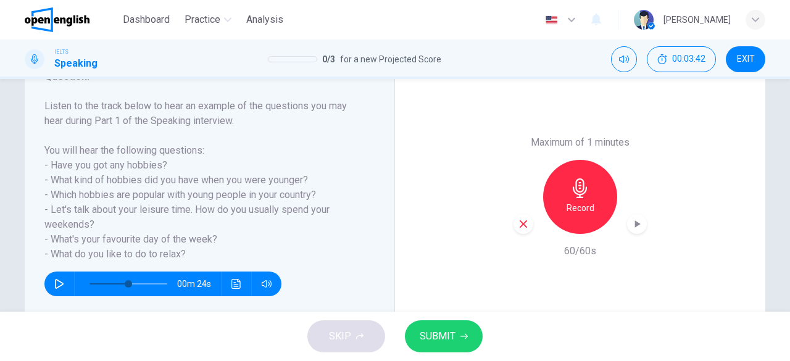
click at [521, 226] on icon "button" at bounding box center [523, 223] width 11 height 11
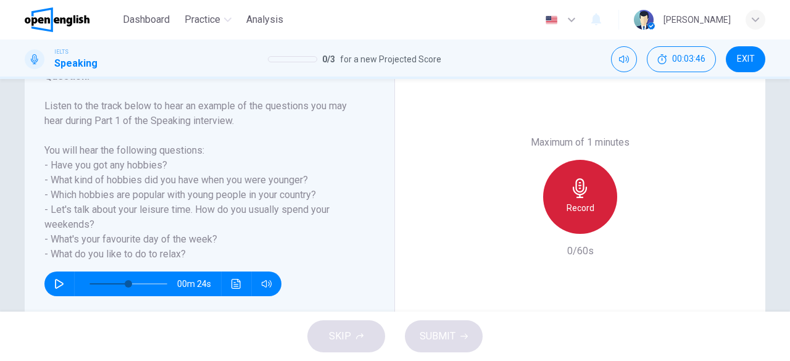
click at [586, 212] on h6 "Record" at bounding box center [580, 208] width 28 height 15
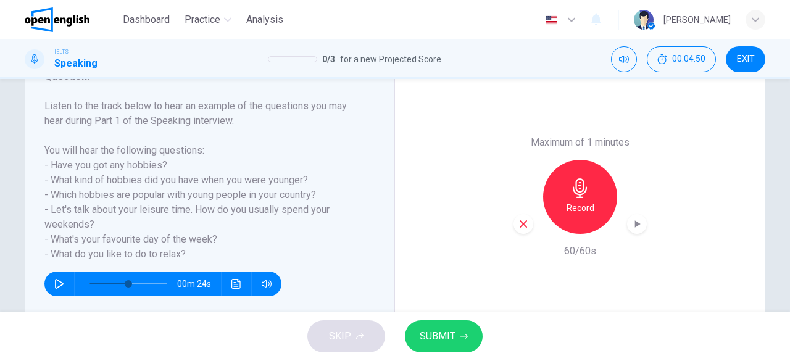
click at [453, 342] on span "SUBMIT" at bounding box center [438, 336] width 36 height 17
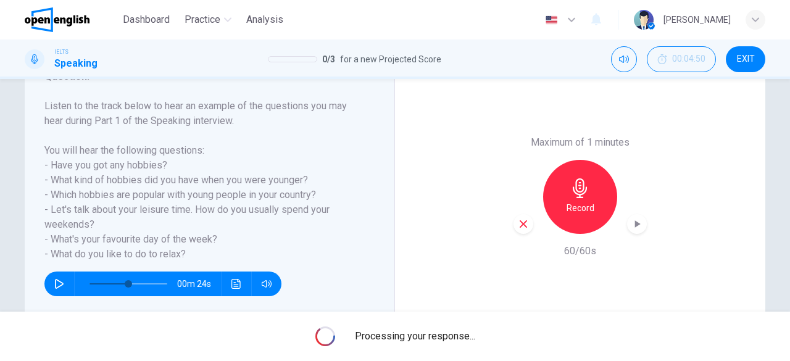
type input "*"
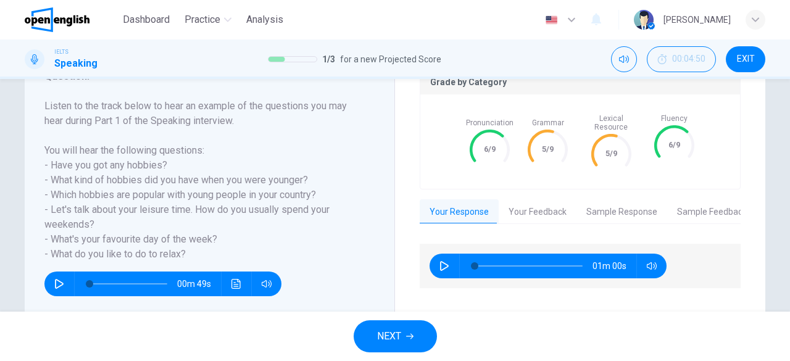
click at [532, 204] on button "Your Feedback" at bounding box center [538, 212] width 78 height 26
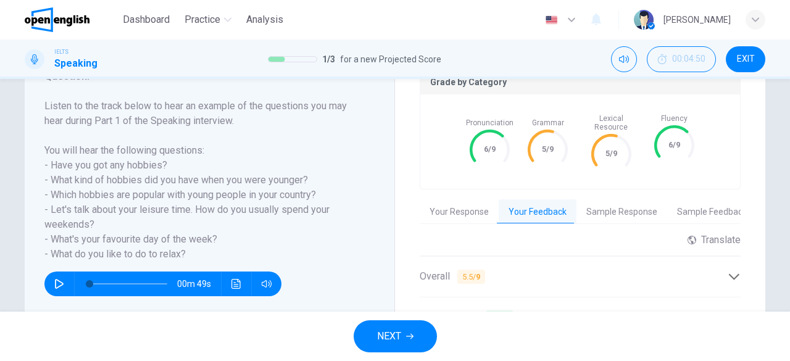
click at [407, 340] on icon "button" at bounding box center [409, 336] width 7 height 7
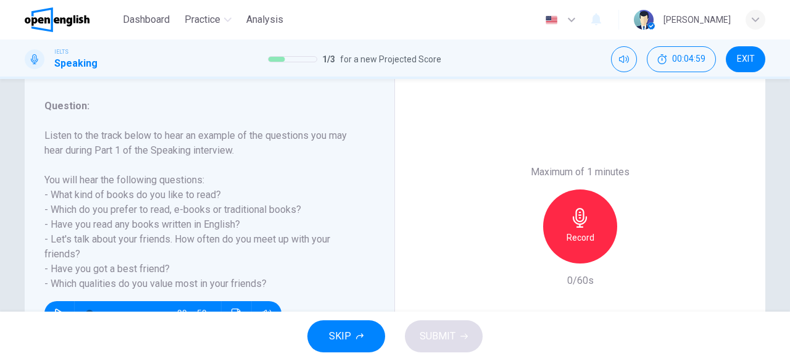
scroll to position [154, 0]
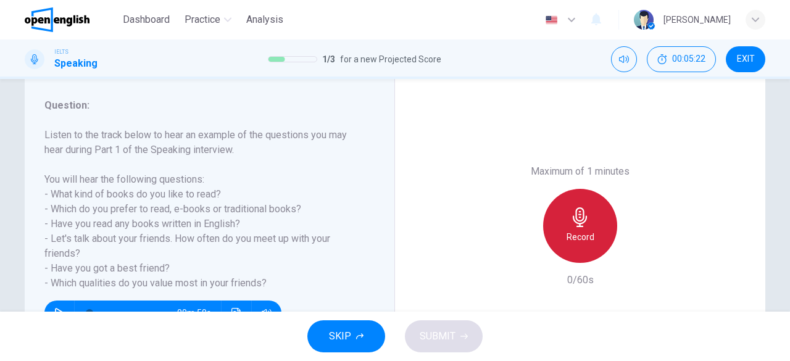
click at [597, 229] on div "Record" at bounding box center [580, 226] width 74 height 74
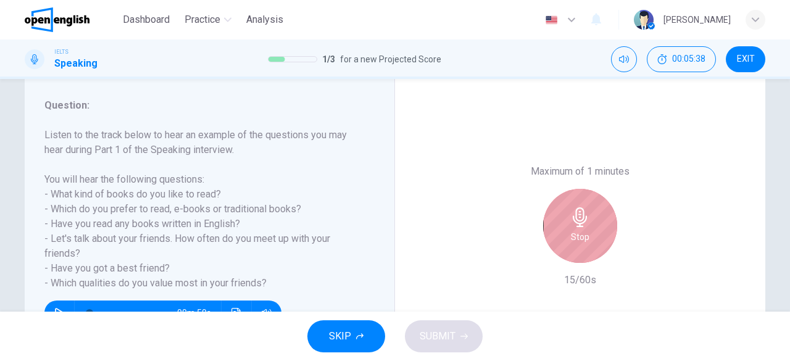
click at [597, 229] on div "Stop" at bounding box center [580, 226] width 74 height 74
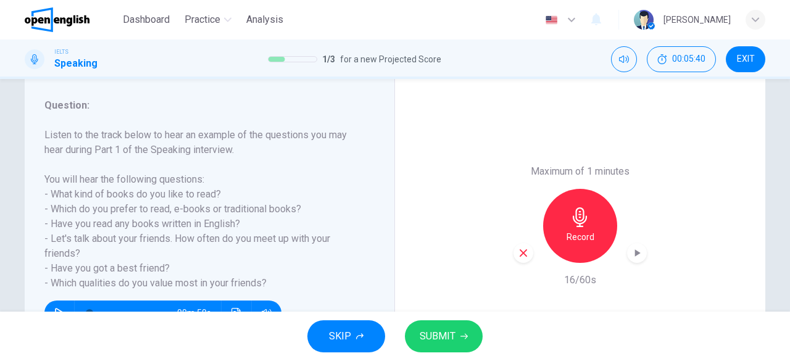
click at [519, 254] on icon "button" at bounding box center [523, 252] width 11 height 11
click at [580, 239] on h6 "Record" at bounding box center [580, 237] width 28 height 15
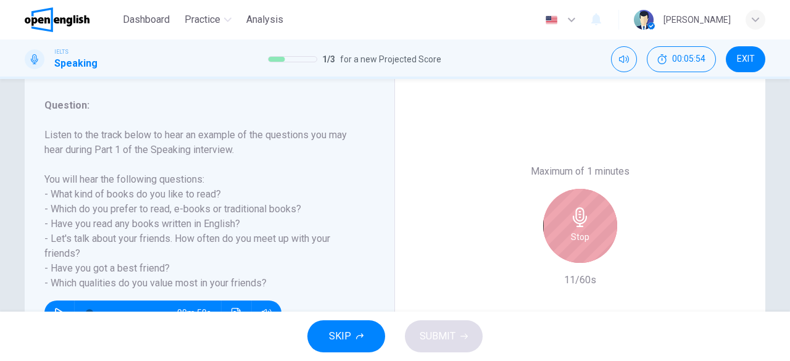
click at [580, 239] on h6 "Stop" at bounding box center [580, 237] width 19 height 15
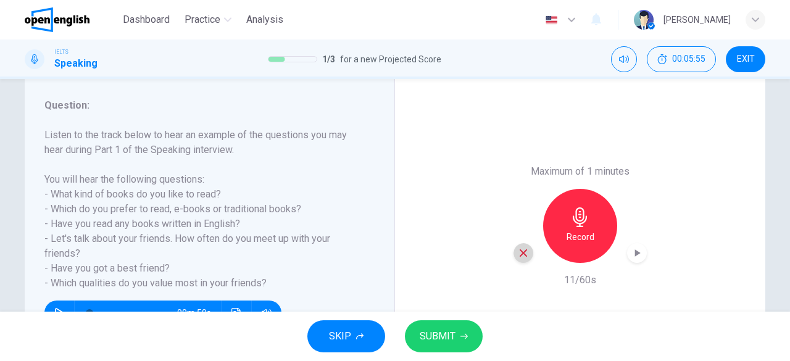
click at [514, 257] on div "button" at bounding box center [523, 253] width 20 height 20
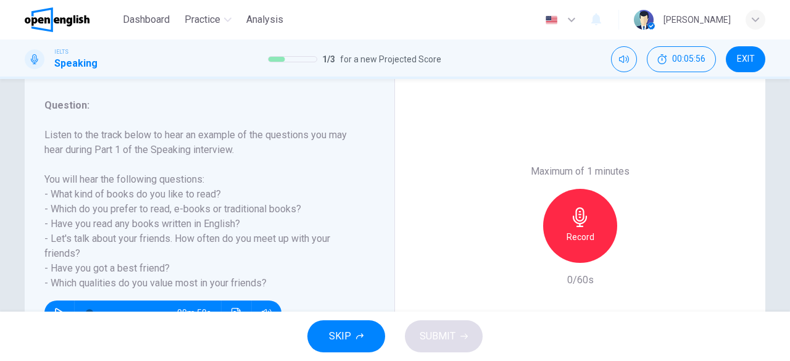
click at [544, 247] on div "Record" at bounding box center [579, 226] width 133 height 74
click at [554, 247] on div "Record" at bounding box center [580, 226] width 74 height 74
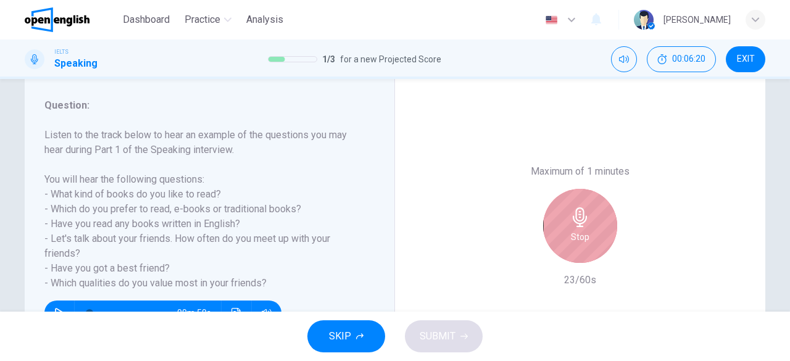
click at [554, 247] on div "Stop" at bounding box center [580, 226] width 74 height 74
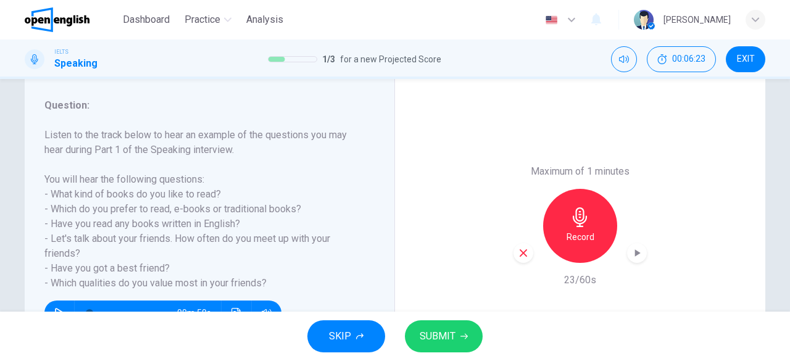
click at [521, 252] on icon "button" at bounding box center [523, 252] width 11 height 11
click at [605, 234] on div "Record" at bounding box center [580, 226] width 74 height 74
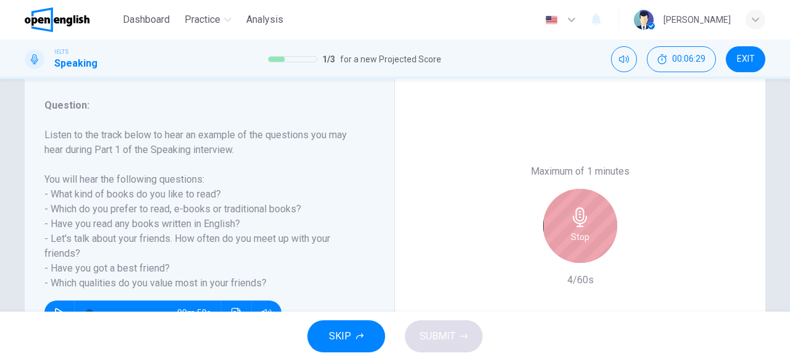
click at [605, 234] on div "Stop" at bounding box center [580, 226] width 74 height 74
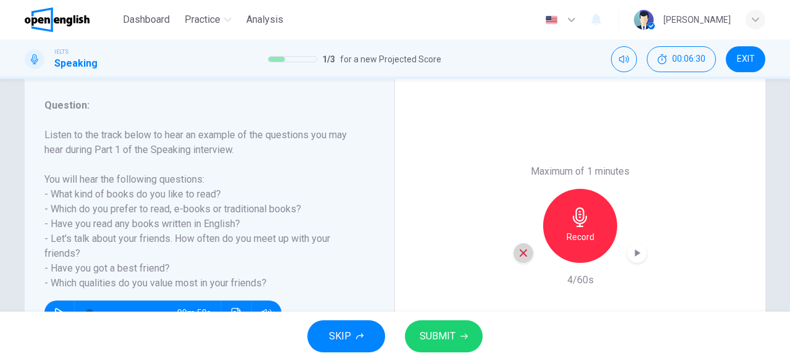
click at [513, 255] on div "button" at bounding box center [523, 253] width 20 height 20
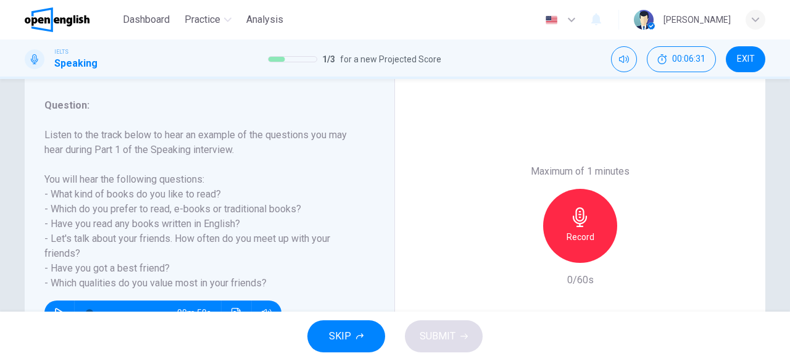
click at [595, 233] on div "Record" at bounding box center [580, 226] width 74 height 74
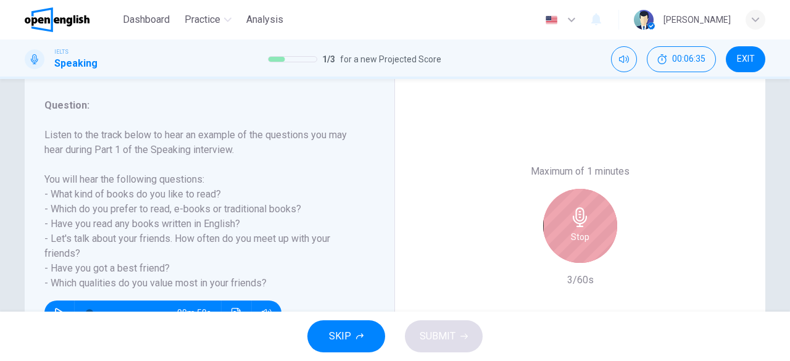
click at [595, 233] on div "Stop" at bounding box center [580, 226] width 74 height 74
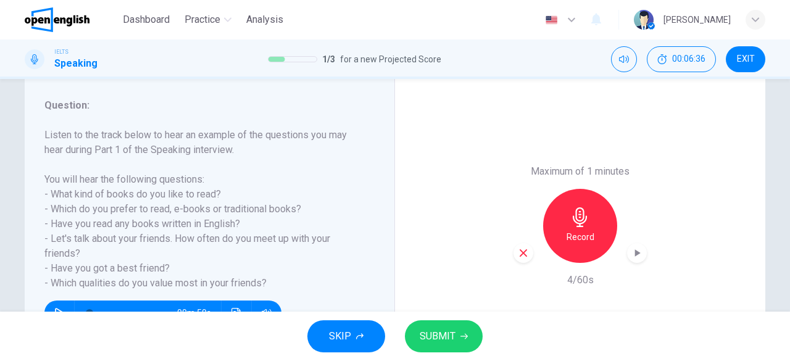
click at [521, 255] on icon "button" at bounding box center [523, 252] width 11 height 11
click at [575, 244] on div "Record" at bounding box center [580, 226] width 74 height 74
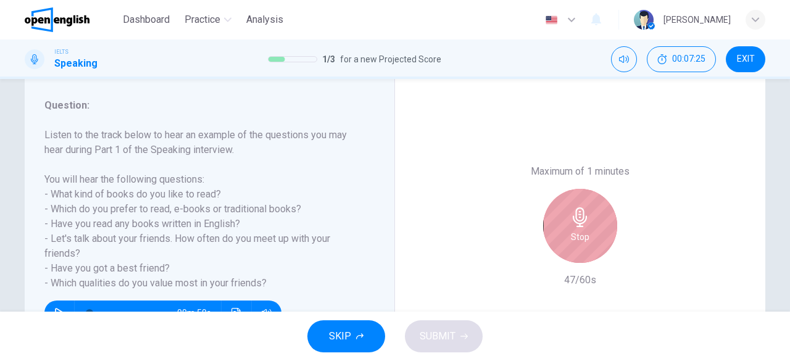
click at [575, 244] on div "Stop" at bounding box center [580, 226] width 74 height 74
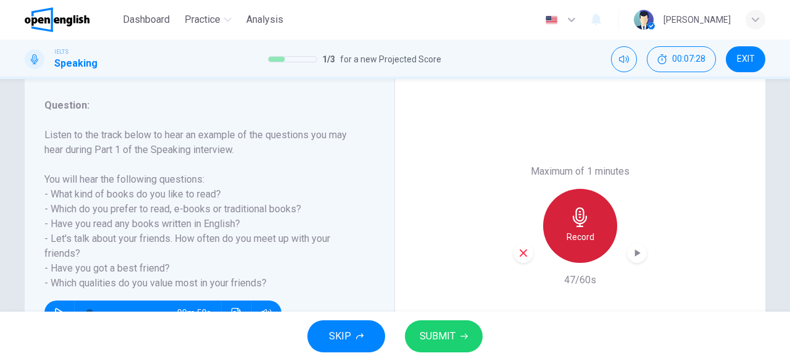
click at [579, 241] on h6 "Record" at bounding box center [580, 237] width 28 height 15
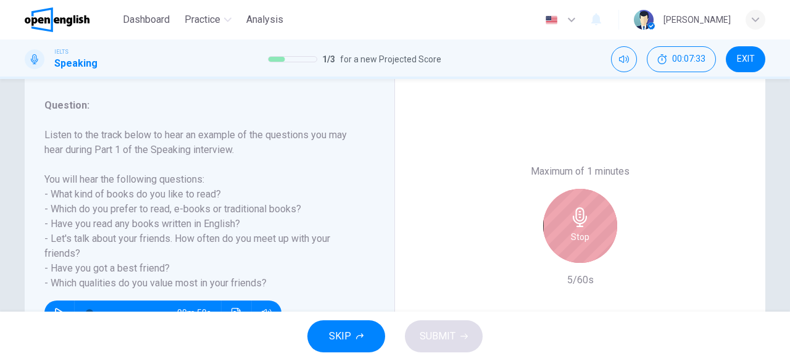
click at [569, 246] on div "Stop" at bounding box center [580, 226] width 74 height 74
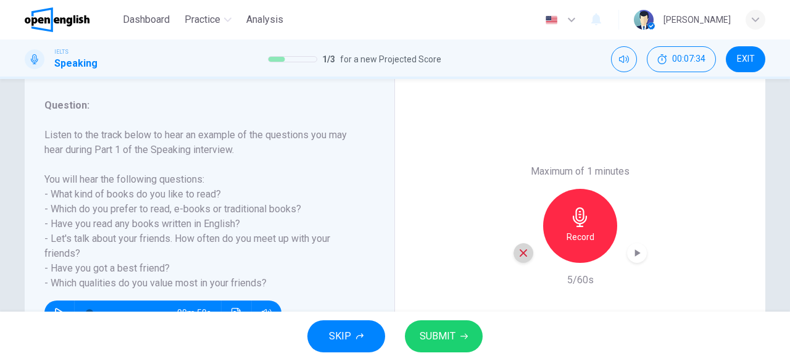
click at [523, 254] on icon "button" at bounding box center [523, 252] width 11 height 11
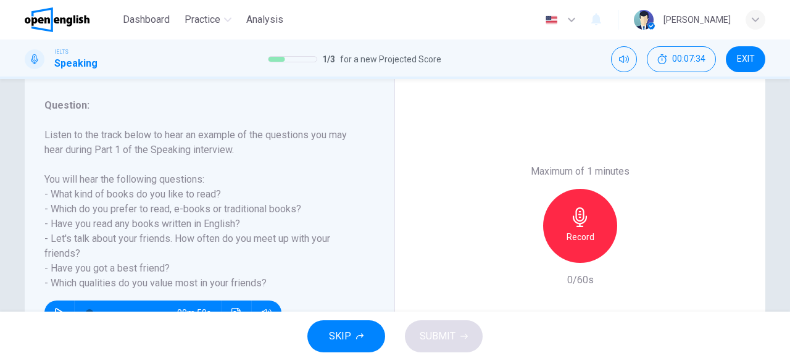
click at [568, 246] on div "Record" at bounding box center [580, 226] width 74 height 74
click at [439, 338] on span "SUBMIT" at bounding box center [438, 336] width 36 height 17
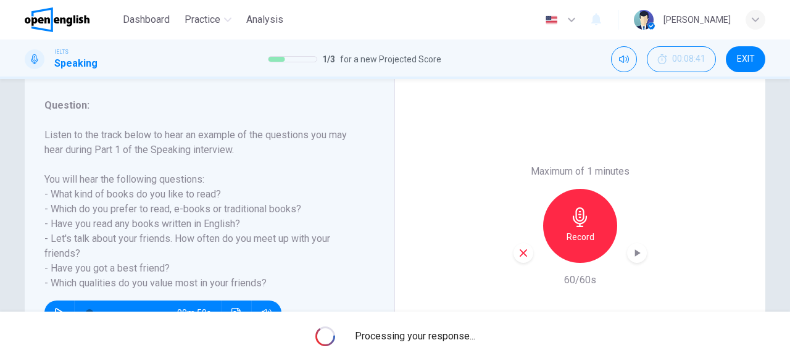
click at [439, 338] on span "Processing your response..." at bounding box center [415, 336] width 120 height 15
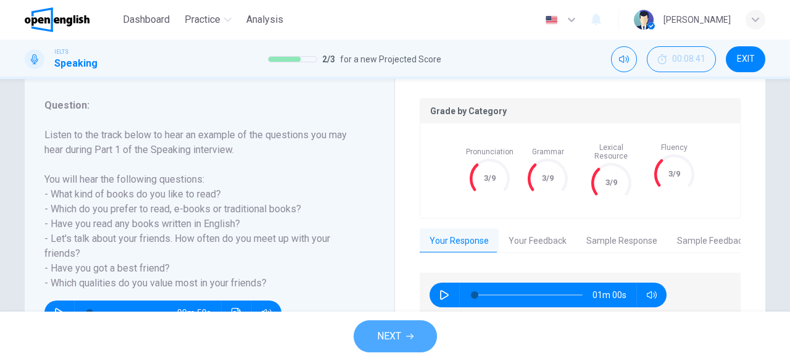
click at [412, 343] on button "NEXT" at bounding box center [395, 336] width 83 height 32
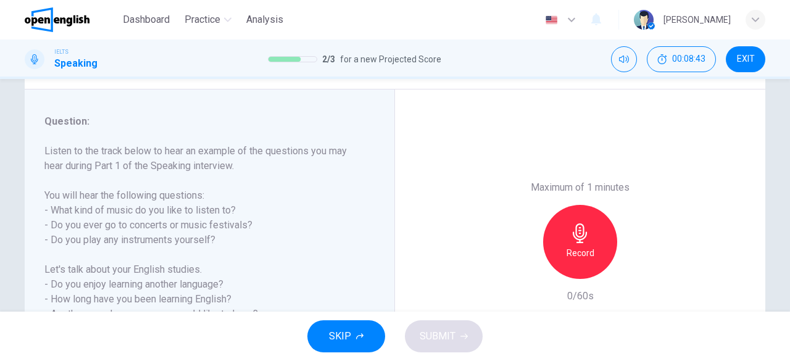
scroll to position [139, 0]
click at [568, 259] on h6 "Record" at bounding box center [580, 252] width 28 height 15
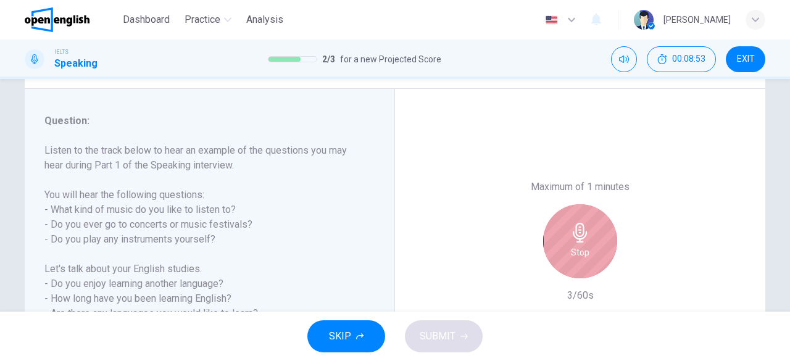
click at [571, 259] on h6 "Stop" at bounding box center [580, 252] width 19 height 15
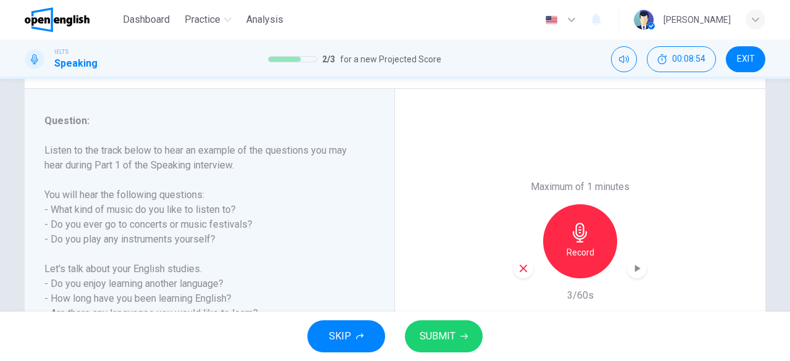
click at [518, 272] on icon "button" at bounding box center [523, 268] width 11 height 11
click at [569, 257] on h6 "Record" at bounding box center [580, 252] width 28 height 15
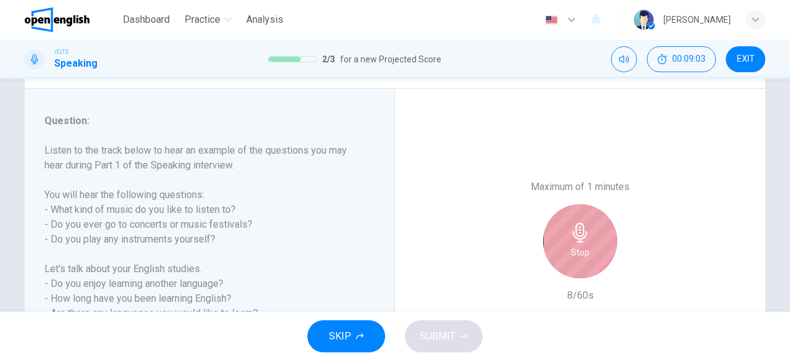
click at [571, 257] on h6 "Stop" at bounding box center [580, 252] width 19 height 15
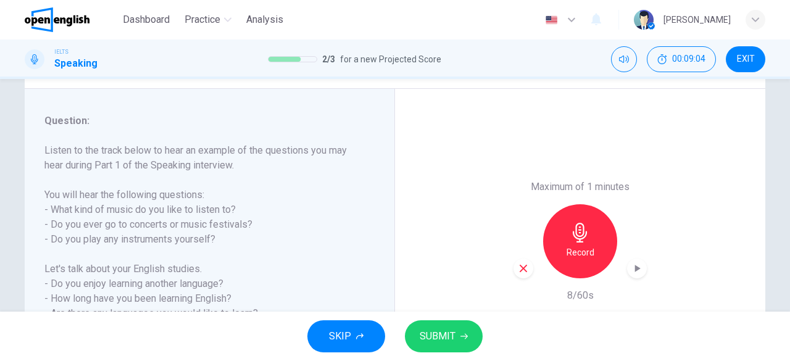
click at [520, 267] on icon "button" at bounding box center [523, 268] width 11 height 11
click at [561, 254] on div "Record" at bounding box center [580, 241] width 74 height 74
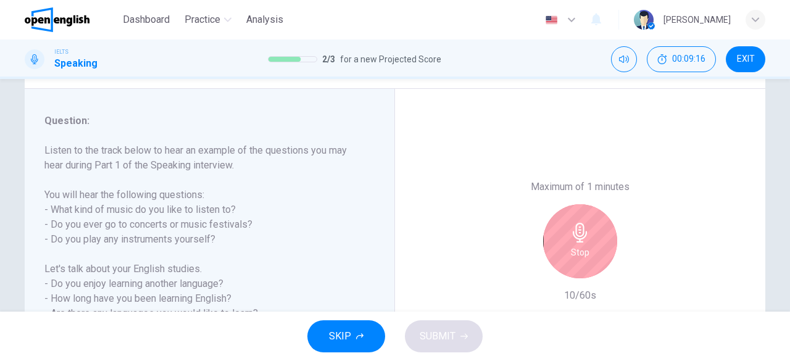
click at [561, 254] on div "Stop" at bounding box center [580, 241] width 74 height 74
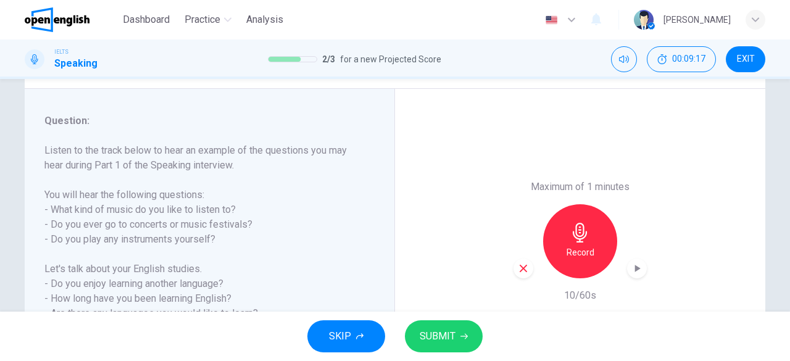
click at [520, 271] on icon "button" at bounding box center [523, 268] width 11 height 11
click at [583, 259] on h6 "Record" at bounding box center [580, 252] width 28 height 15
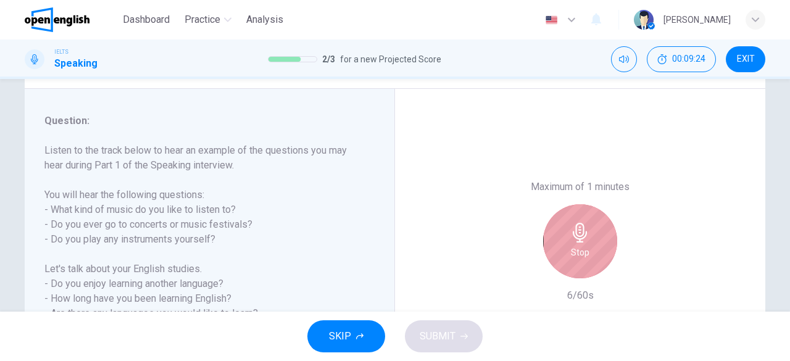
click at [583, 259] on h6 "Stop" at bounding box center [580, 252] width 19 height 15
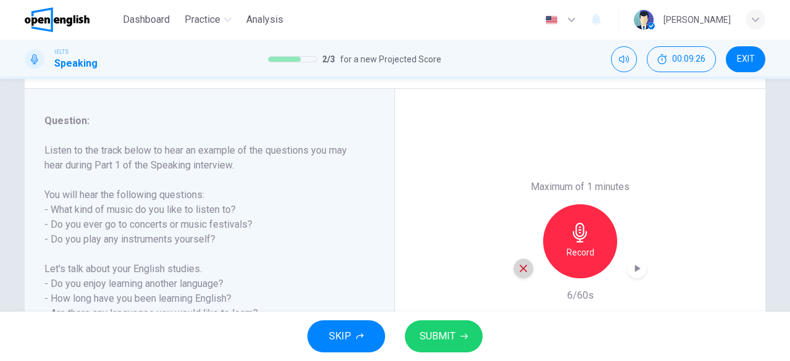
click at [521, 267] on icon "button" at bounding box center [522, 268] width 7 height 7
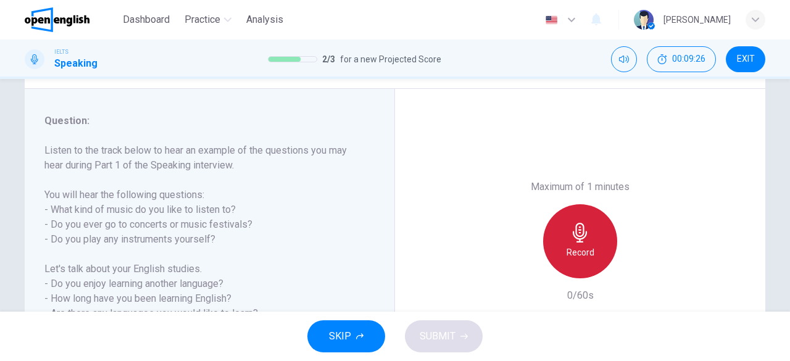
click at [590, 254] on h6 "Record" at bounding box center [580, 252] width 28 height 15
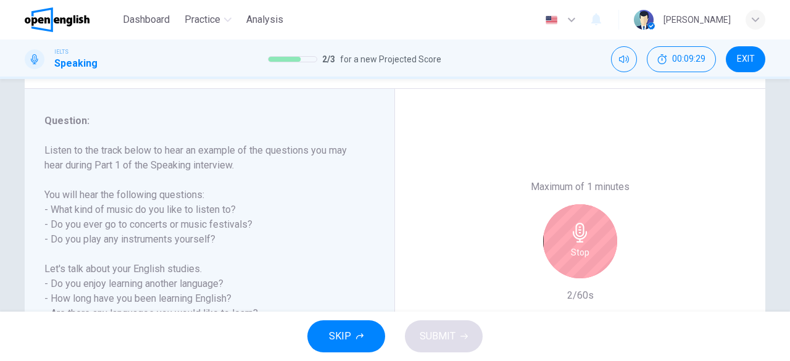
click at [590, 254] on div "Stop" at bounding box center [580, 241] width 74 height 74
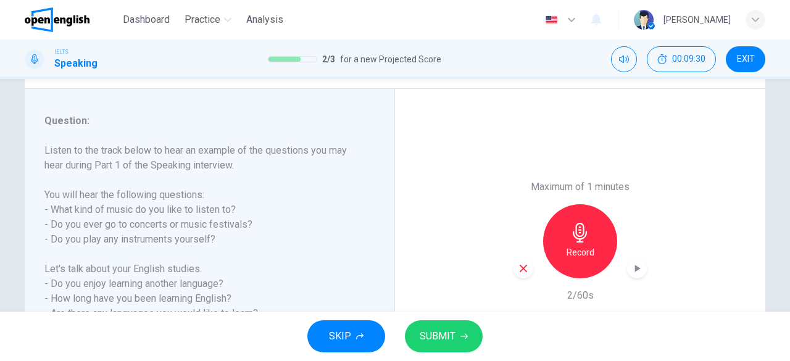
click at [518, 268] on icon "button" at bounding box center [523, 268] width 11 height 11
click at [568, 254] on h6 "Record" at bounding box center [580, 252] width 28 height 15
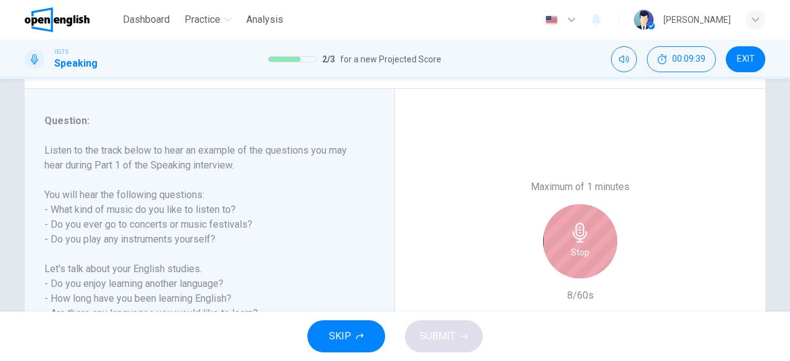
click at [571, 254] on h6 "Stop" at bounding box center [580, 252] width 19 height 15
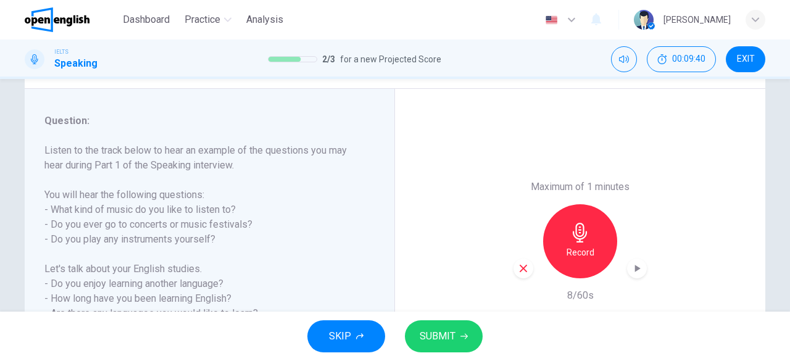
click at [520, 268] on icon "button" at bounding box center [522, 268] width 7 height 7
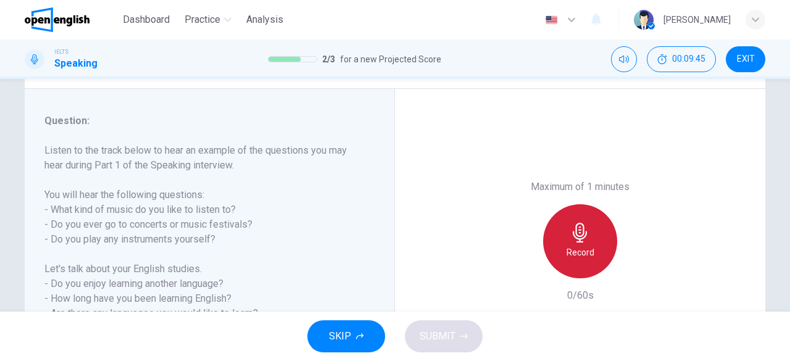
click at [569, 261] on div "Record" at bounding box center [580, 241] width 74 height 74
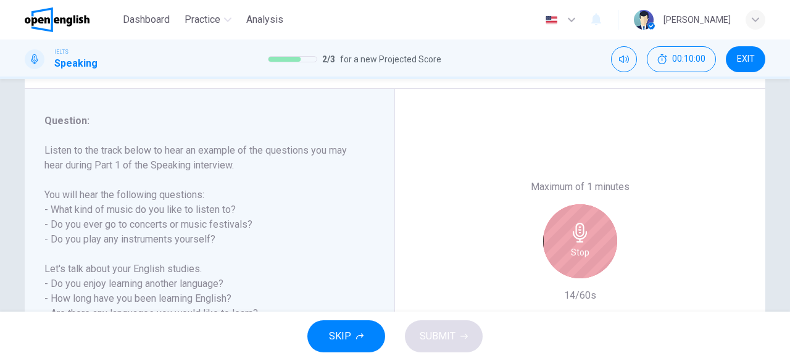
click at [569, 261] on div "Stop" at bounding box center [580, 241] width 74 height 74
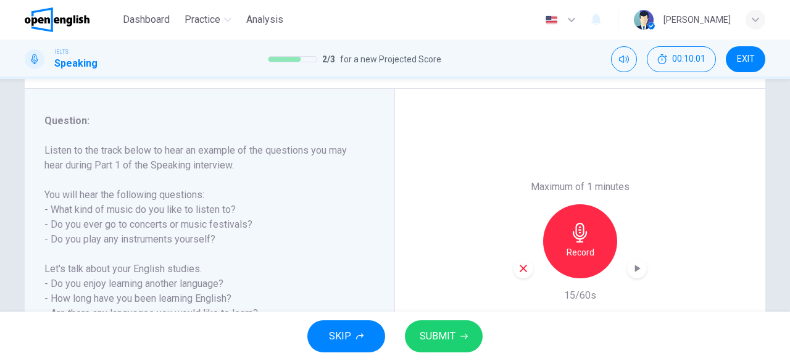
click at [520, 270] on icon "button" at bounding box center [523, 268] width 11 height 11
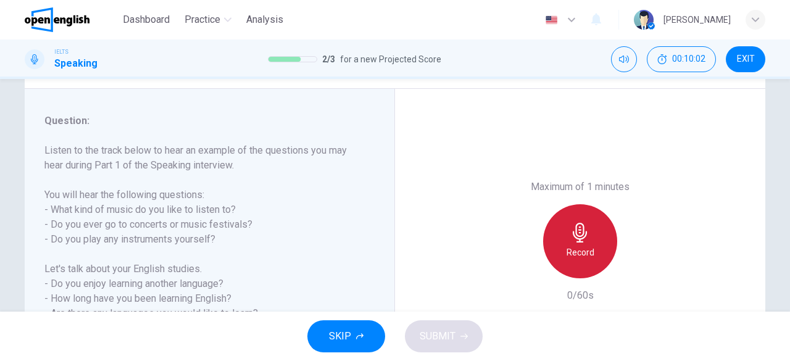
click at [573, 257] on h6 "Record" at bounding box center [580, 252] width 28 height 15
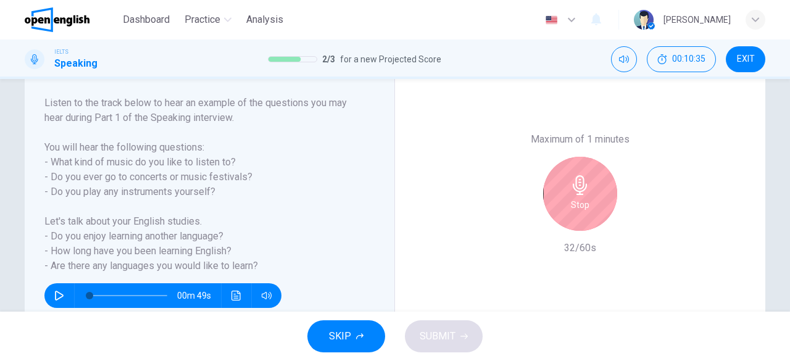
scroll to position [186, 0]
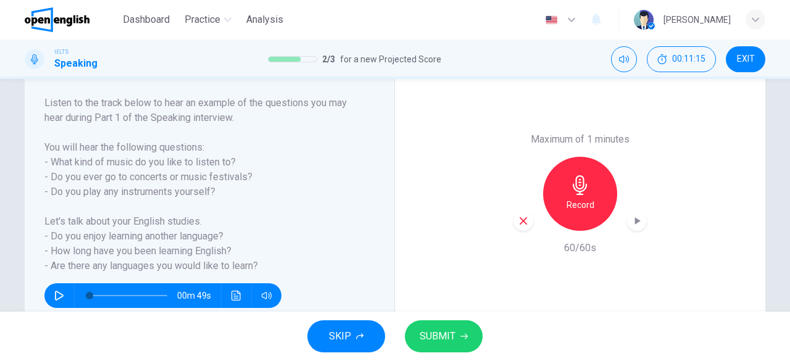
click at [463, 330] on button "SUBMIT" at bounding box center [444, 336] width 78 height 32
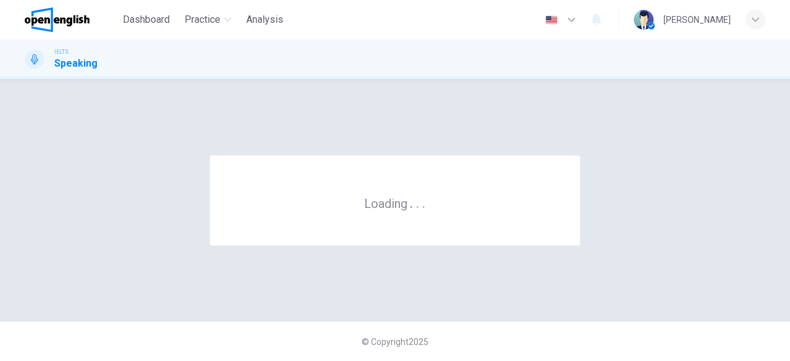
scroll to position [0, 0]
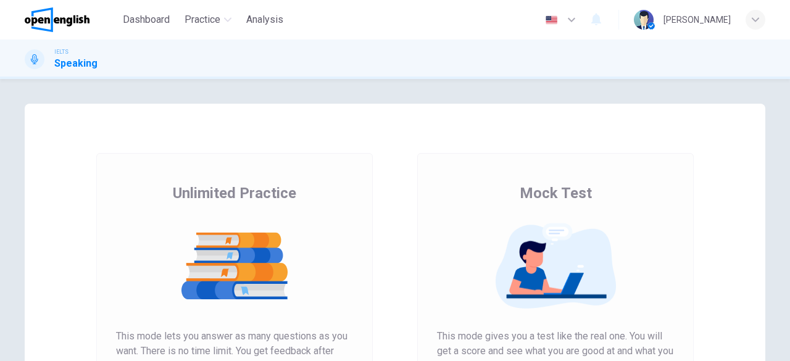
scroll to position [213, 0]
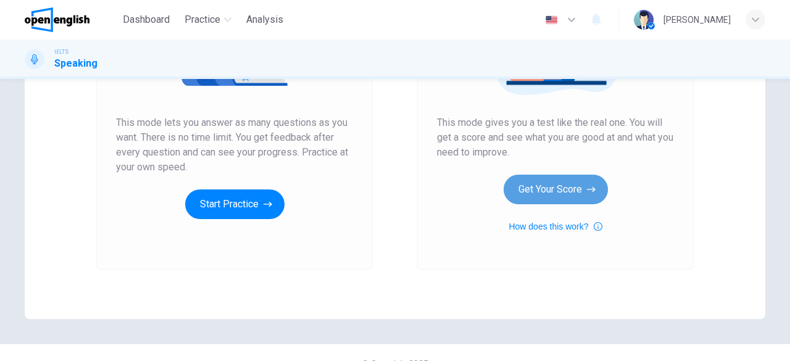
click at [561, 188] on button "Get Your Score" at bounding box center [555, 190] width 104 height 30
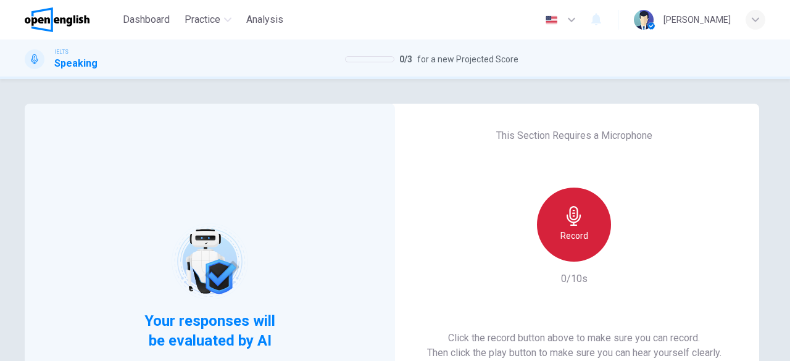
click at [580, 241] on h6 "Record" at bounding box center [574, 235] width 28 height 15
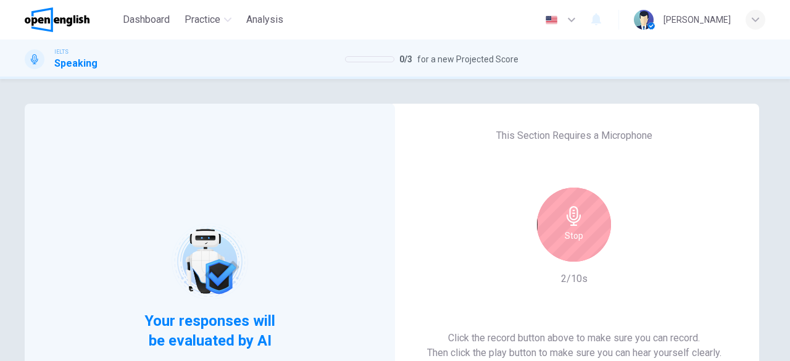
click at [575, 240] on h6 "Stop" at bounding box center [574, 235] width 19 height 15
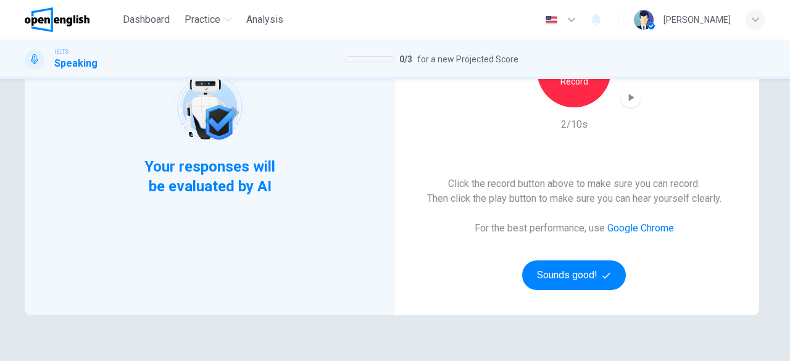
scroll to position [167, 0]
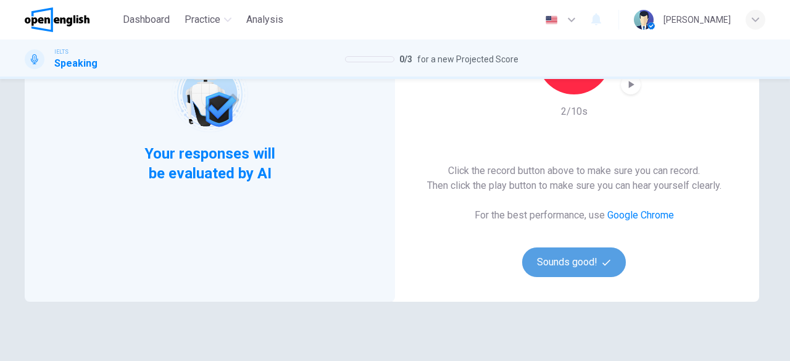
click at [589, 263] on button "Sounds good!" at bounding box center [574, 262] width 104 height 30
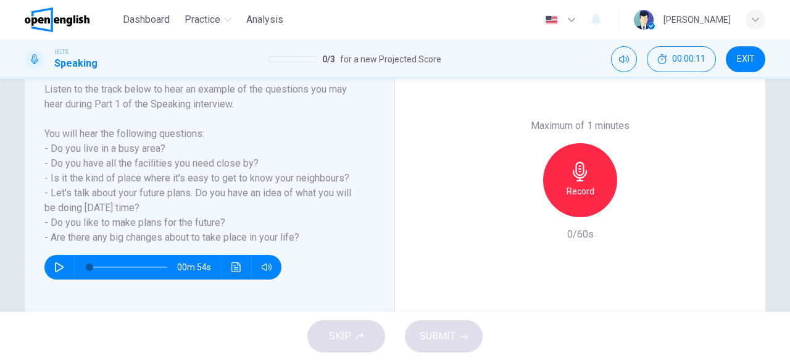
scroll to position [202, 0]
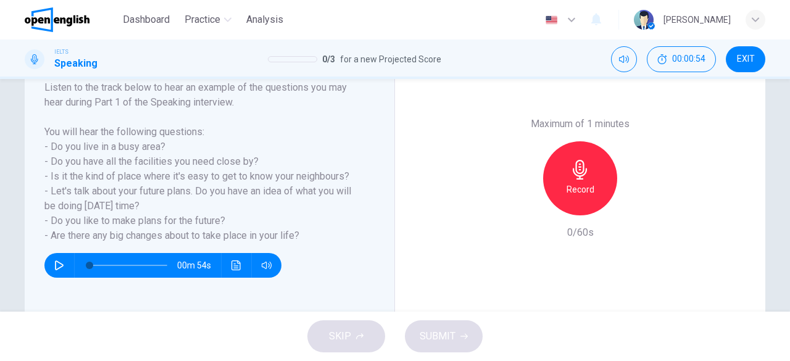
click at [572, 189] on h6 "Record" at bounding box center [580, 189] width 28 height 15
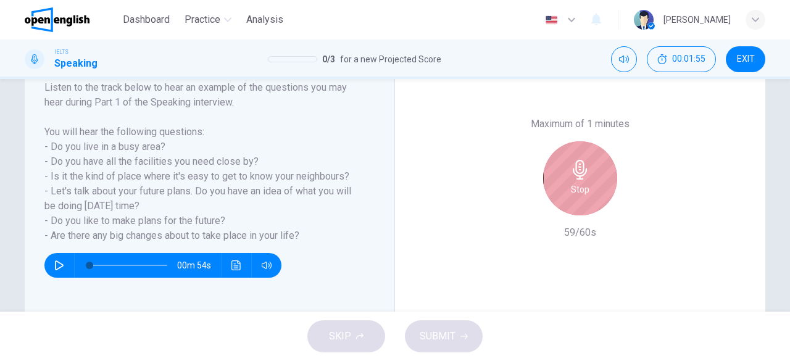
click at [572, 189] on h6 "Stop" at bounding box center [580, 189] width 19 height 15
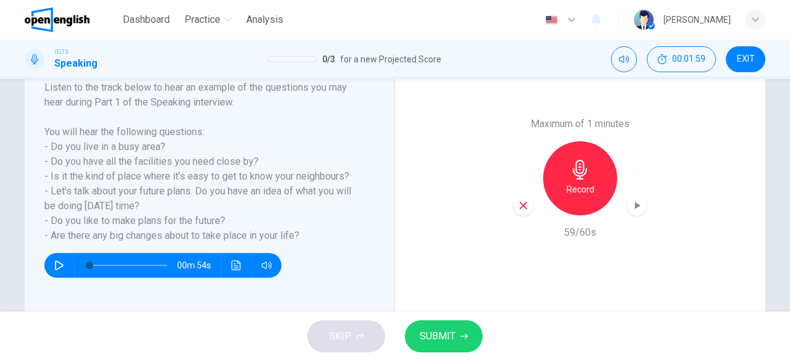
click at [454, 337] on span "SUBMIT" at bounding box center [438, 336] width 36 height 17
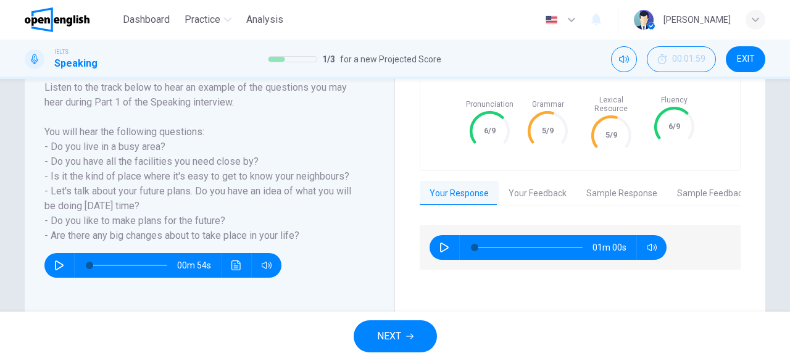
click at [407, 336] on icon "button" at bounding box center [409, 337] width 7 height 6
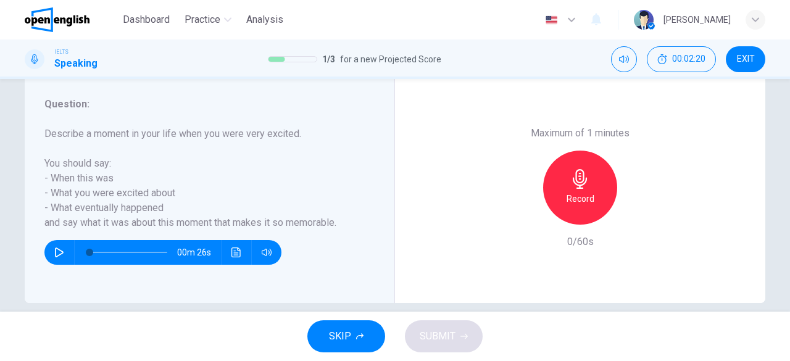
scroll to position [232, 0]
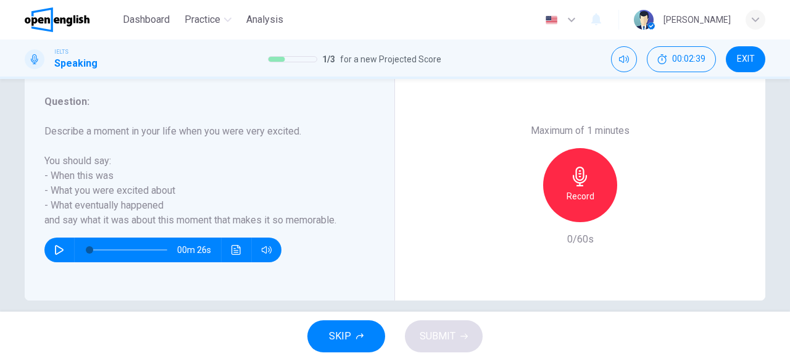
click at [585, 203] on h6 "Record" at bounding box center [580, 196] width 28 height 15
click at [523, 210] on icon "button" at bounding box center [523, 212] width 11 height 11
click at [597, 191] on div "Record" at bounding box center [580, 185] width 74 height 74
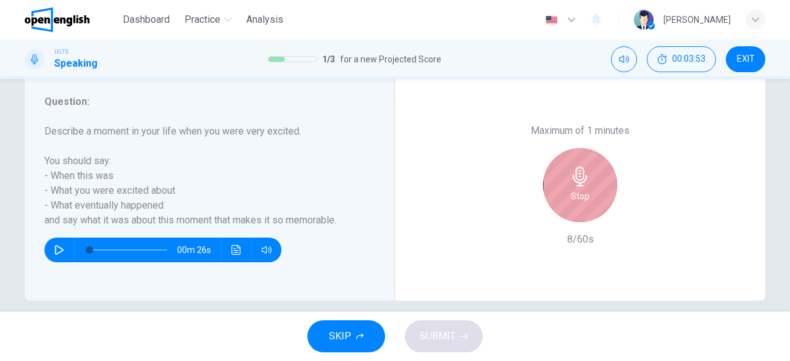
click at [597, 191] on div "Stop" at bounding box center [580, 185] width 74 height 74
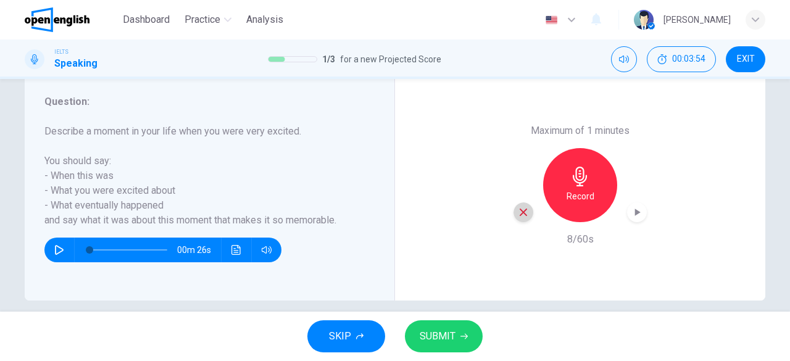
click at [526, 216] on div "button" at bounding box center [523, 212] width 20 height 20
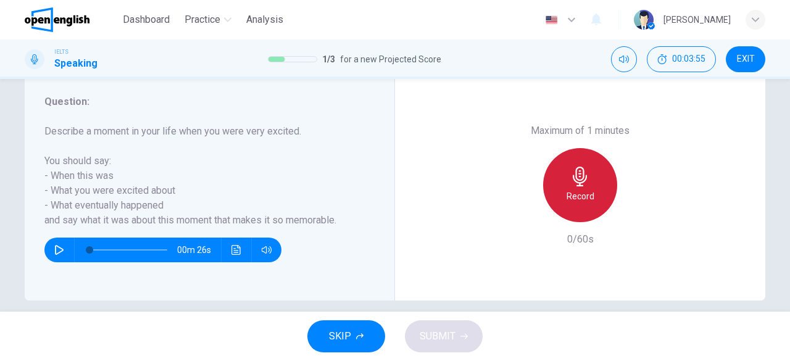
click at [584, 194] on h6 "Record" at bounding box center [580, 196] width 28 height 15
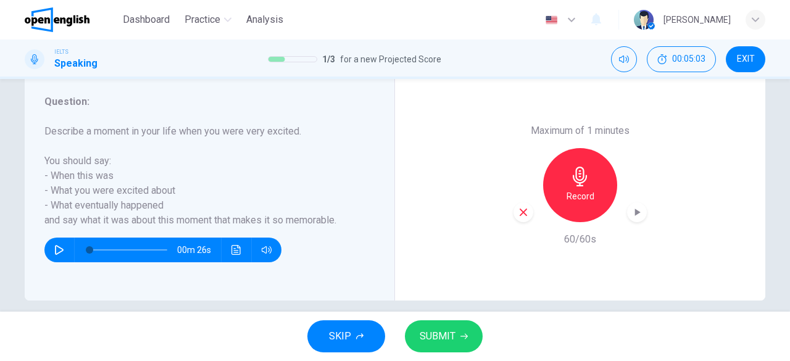
click at [464, 339] on icon "button" at bounding box center [463, 336] width 7 height 7
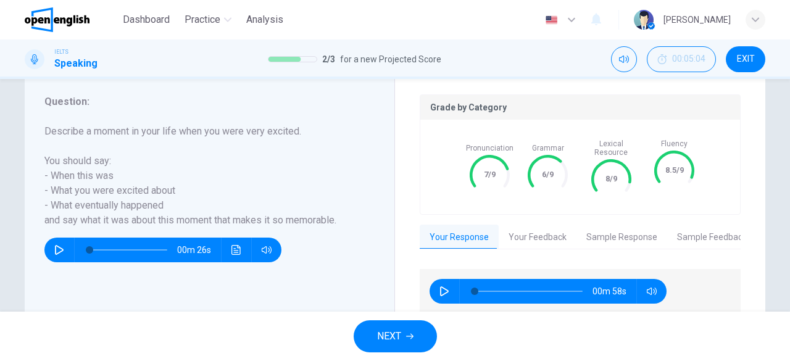
click at [406, 336] on icon "button" at bounding box center [409, 337] width 7 height 6
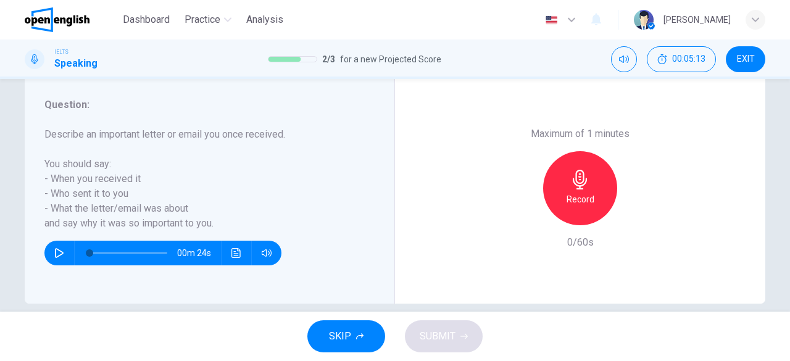
scroll to position [241, 0]
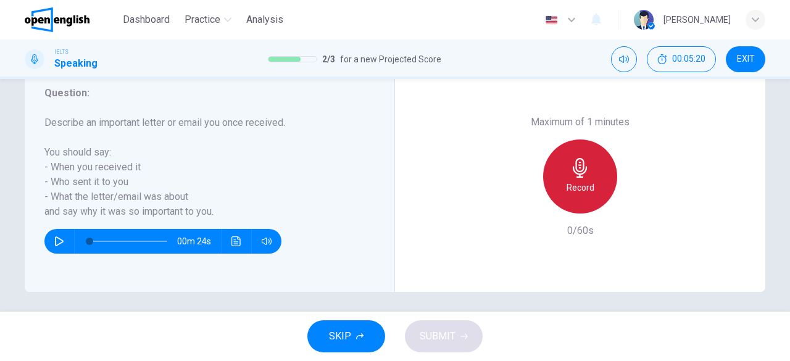
click at [590, 188] on div "Record" at bounding box center [580, 176] width 74 height 74
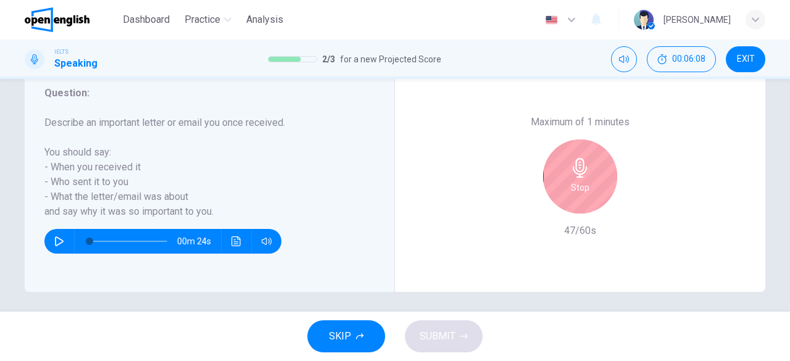
click at [587, 186] on div "Stop" at bounding box center [580, 176] width 74 height 74
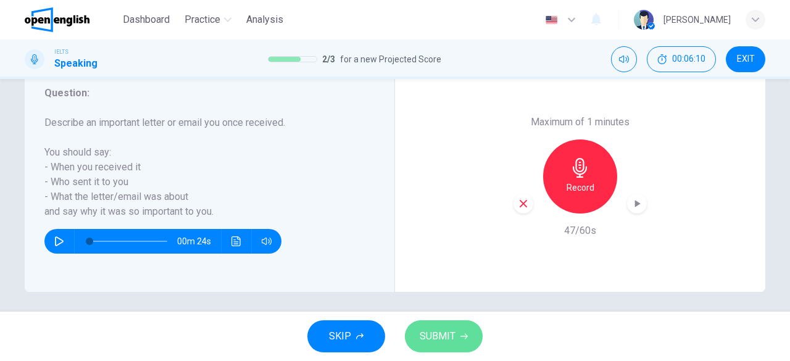
click at [453, 339] on span "SUBMIT" at bounding box center [438, 336] width 36 height 17
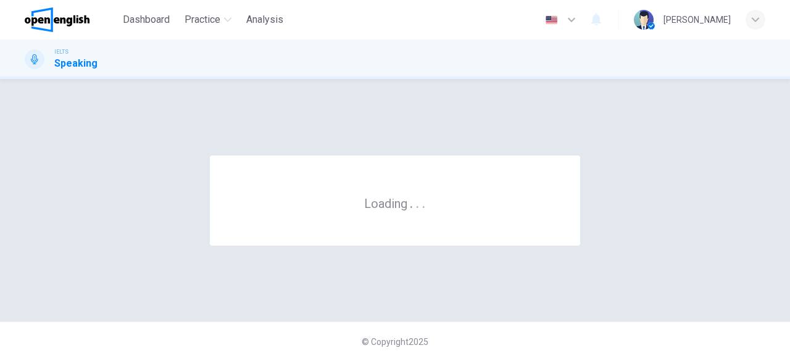
scroll to position [0, 0]
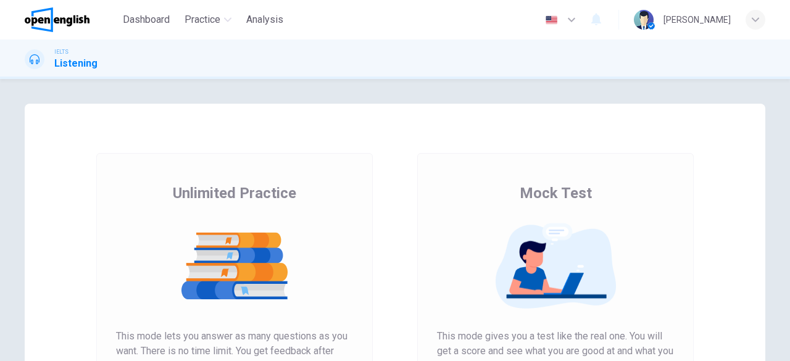
scroll to position [217, 0]
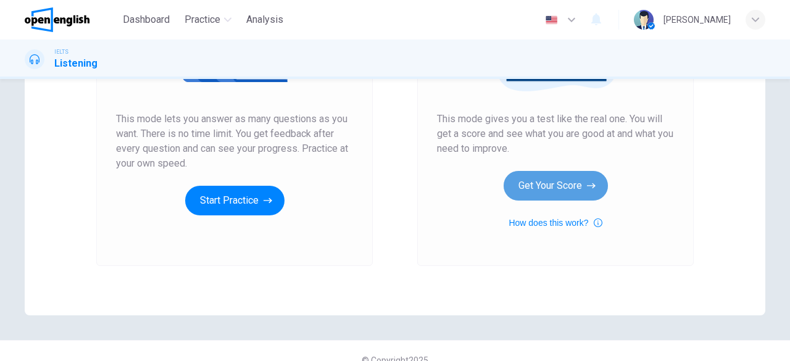
click at [567, 189] on button "Get Your Score" at bounding box center [555, 186] width 104 height 30
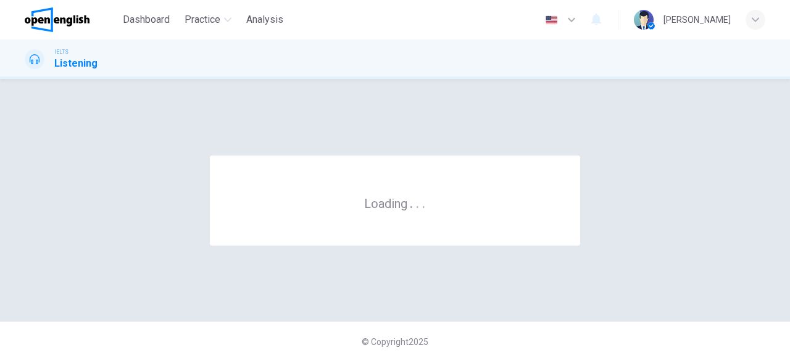
scroll to position [0, 0]
click at [567, 189] on div "Loading . . ." at bounding box center [395, 200] width 370 height 90
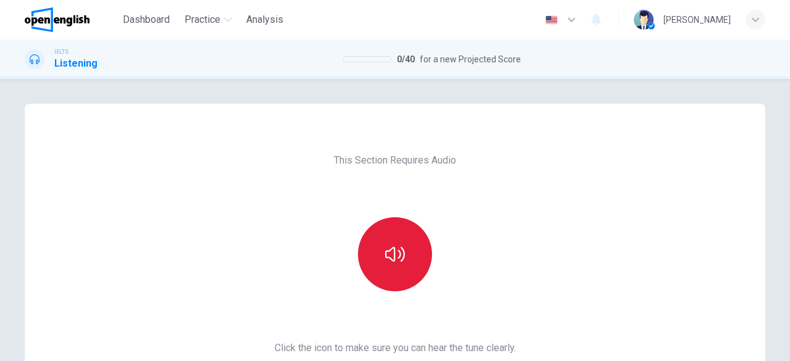
click at [412, 257] on button "button" at bounding box center [395, 254] width 74 height 74
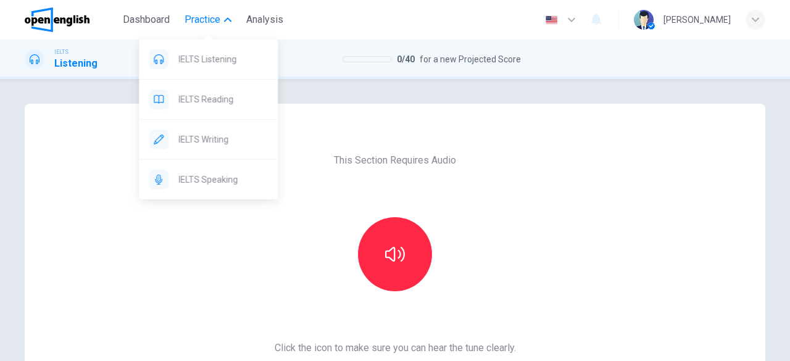
click at [209, 22] on span "Practice" at bounding box center [202, 19] width 36 height 15
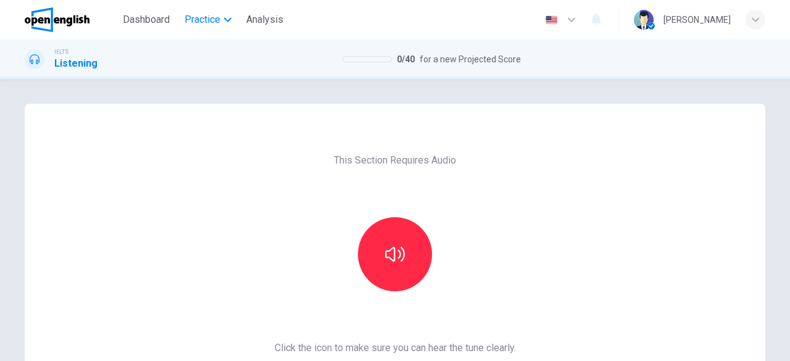
click at [209, 22] on span "Practice" at bounding box center [202, 19] width 36 height 15
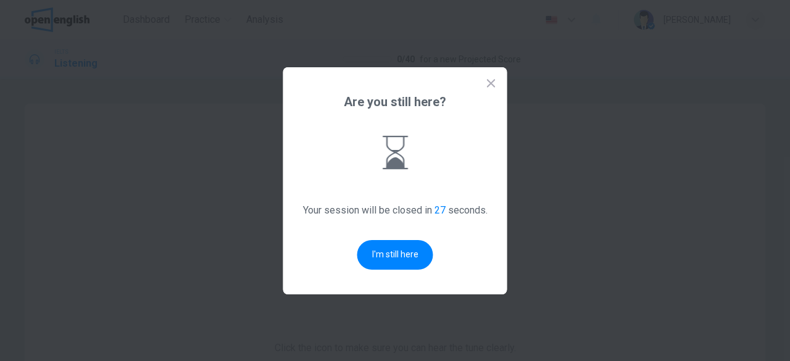
click at [492, 78] on icon at bounding box center [491, 83] width 12 height 12
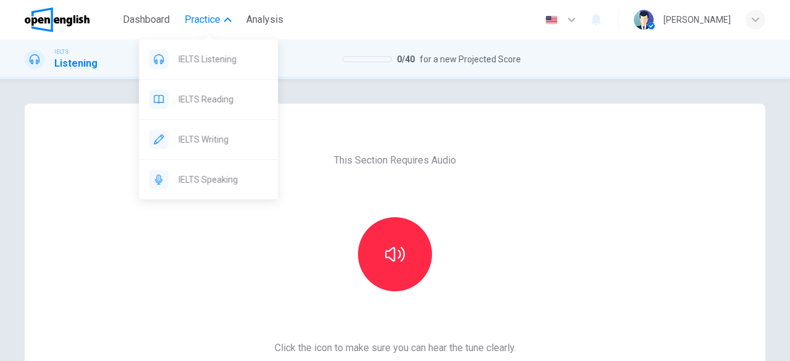
click at [201, 12] on span "Practice" at bounding box center [202, 19] width 36 height 15
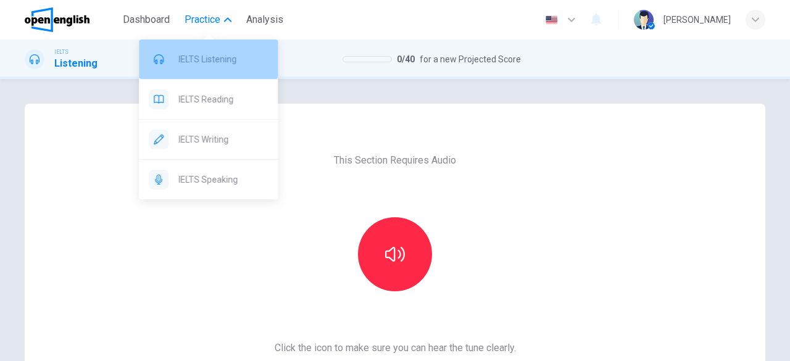
click at [242, 67] on div "IELTS Listening" at bounding box center [208, 58] width 139 height 39
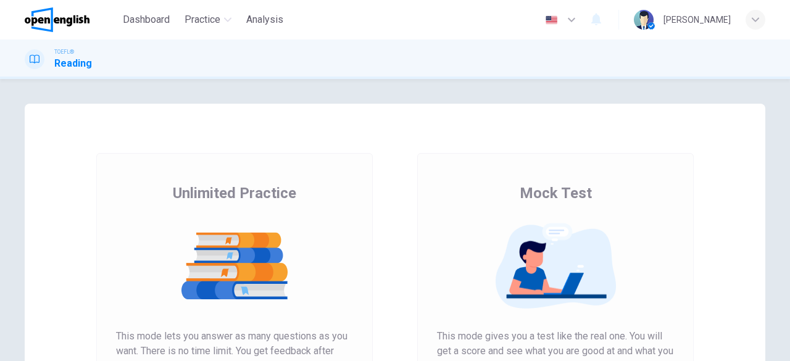
scroll to position [236, 0]
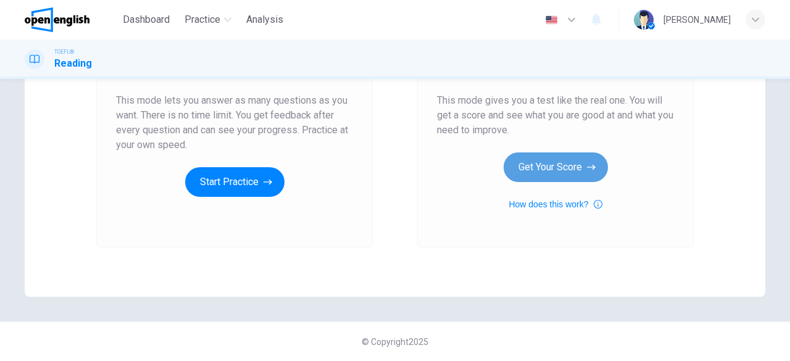
click at [568, 173] on button "Get Your Score" at bounding box center [555, 167] width 104 height 30
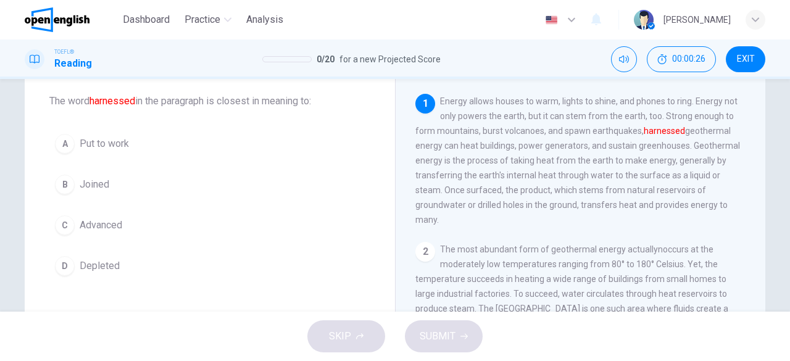
scroll to position [70, 0]
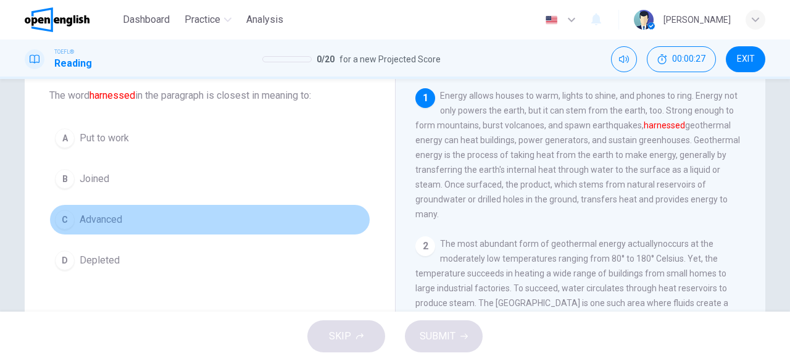
click at [97, 215] on span "Advanced" at bounding box center [101, 219] width 43 height 15
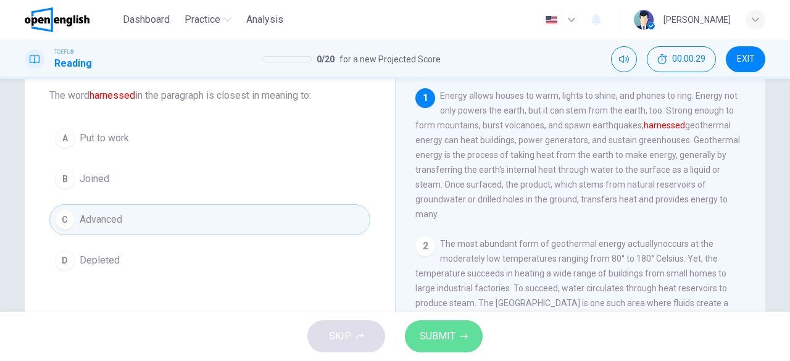
click at [450, 339] on span "SUBMIT" at bounding box center [438, 336] width 36 height 17
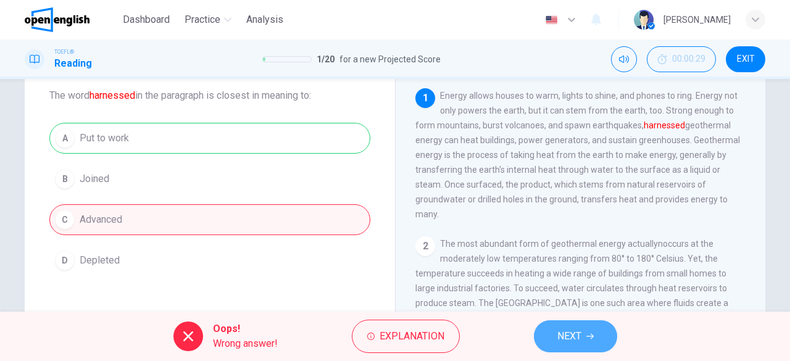
click at [582, 333] on button "NEXT" at bounding box center [575, 336] width 83 height 32
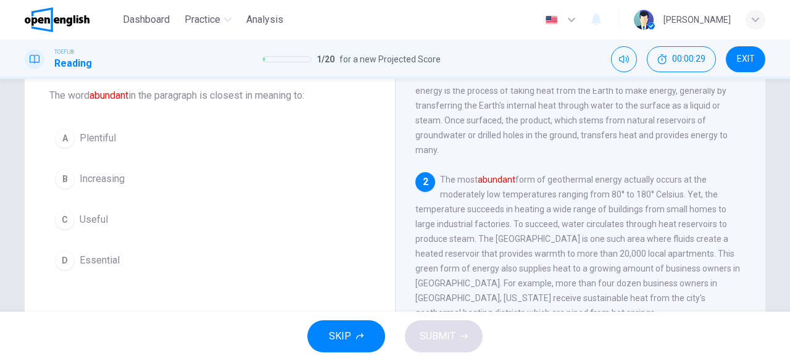
scroll to position [73, 0]
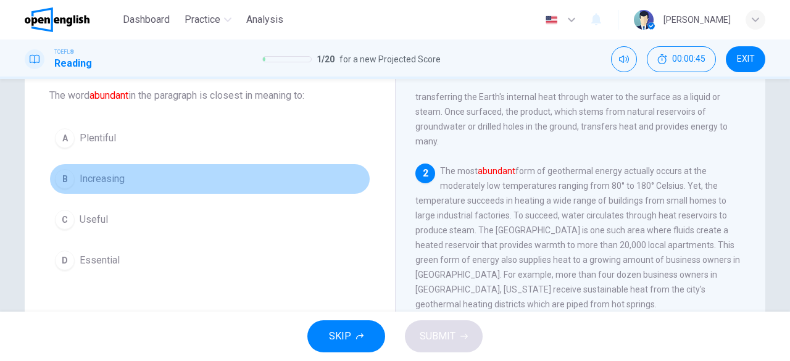
click at [107, 183] on span "Increasing" at bounding box center [102, 179] width 45 height 15
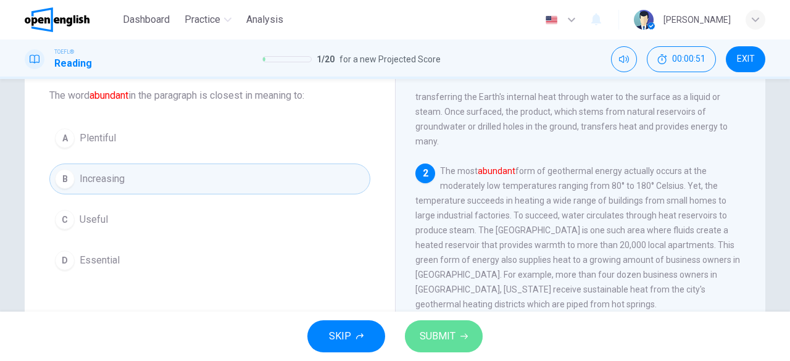
click at [449, 346] on button "SUBMIT" at bounding box center [444, 336] width 78 height 32
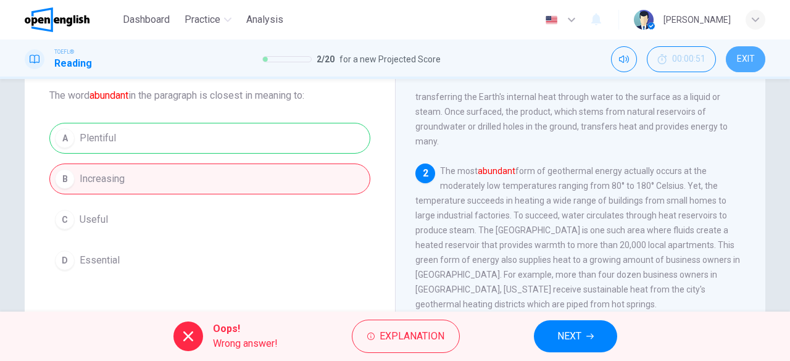
click at [751, 60] on span "EXIT" at bounding box center [746, 59] width 18 height 10
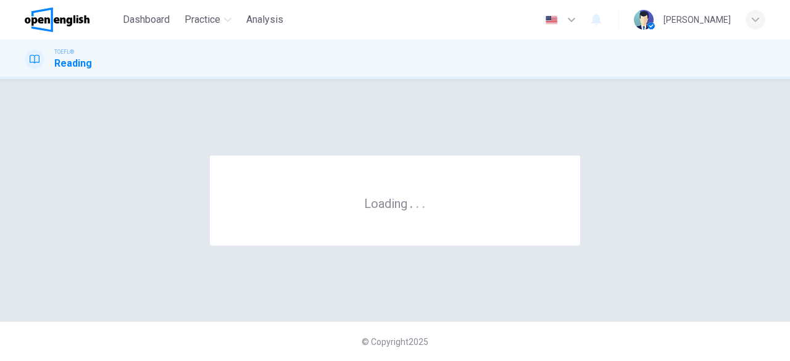
scroll to position [0, 0]
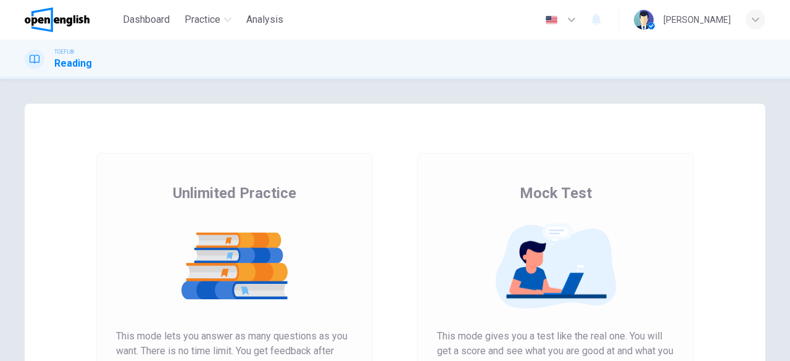
scroll to position [236, 0]
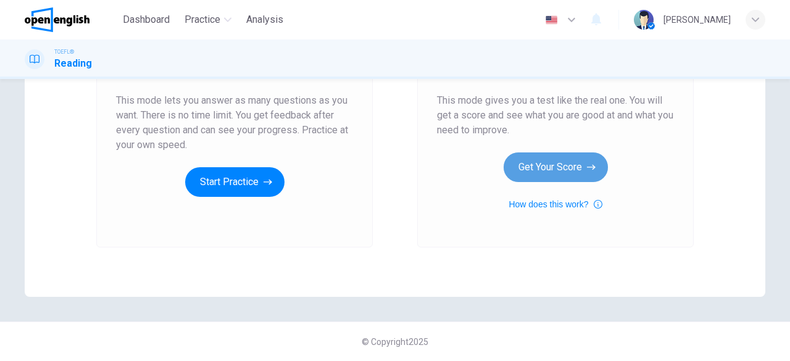
click at [576, 167] on button "Get Your Score" at bounding box center [555, 167] width 104 height 30
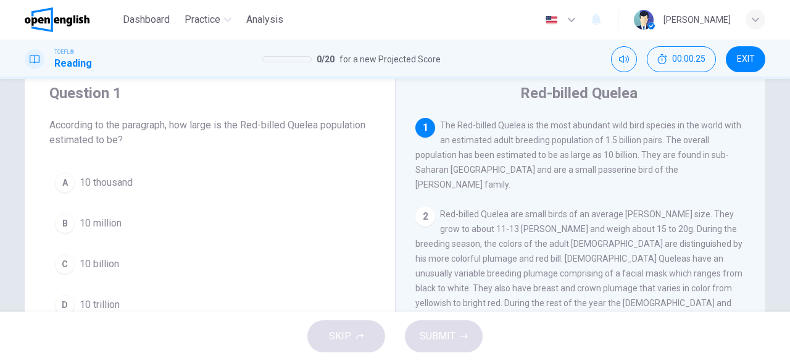
scroll to position [41, 0]
click at [106, 266] on span "10 billion" at bounding box center [99, 263] width 39 height 15
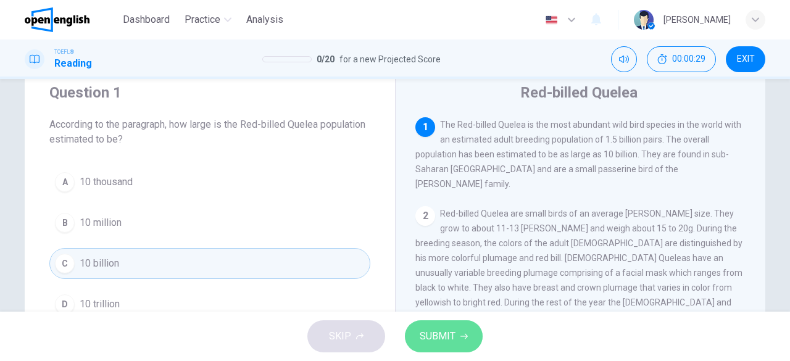
click at [440, 342] on span "SUBMIT" at bounding box center [438, 336] width 36 height 17
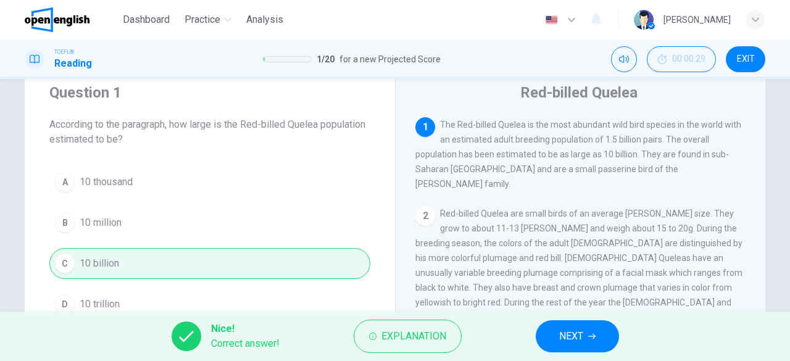
click at [564, 333] on span "NEXT" at bounding box center [571, 336] width 24 height 17
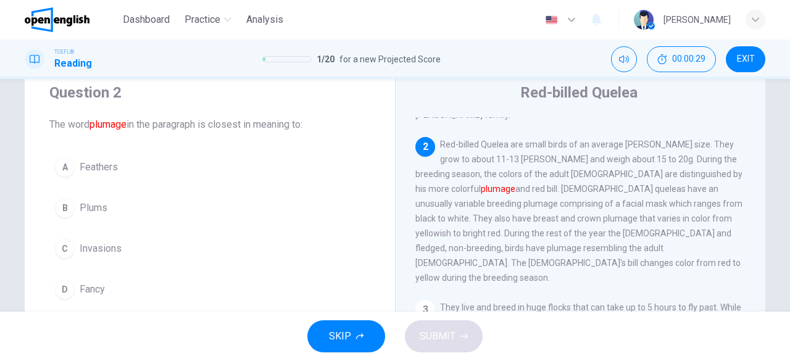
scroll to position [75, 0]
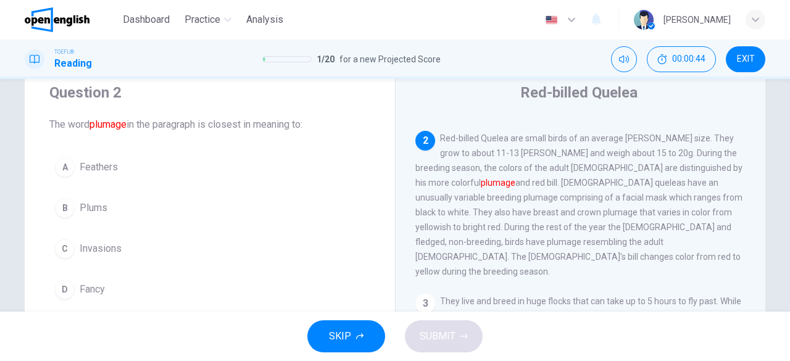
click at [95, 173] on span "Feathers" at bounding box center [99, 167] width 38 height 15
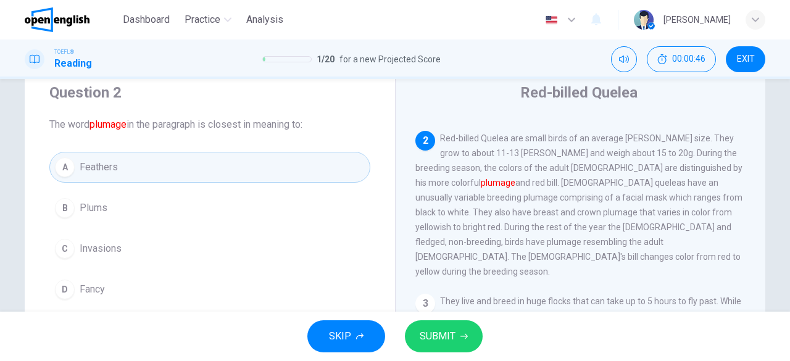
click at [439, 337] on span "SUBMIT" at bounding box center [438, 336] width 36 height 17
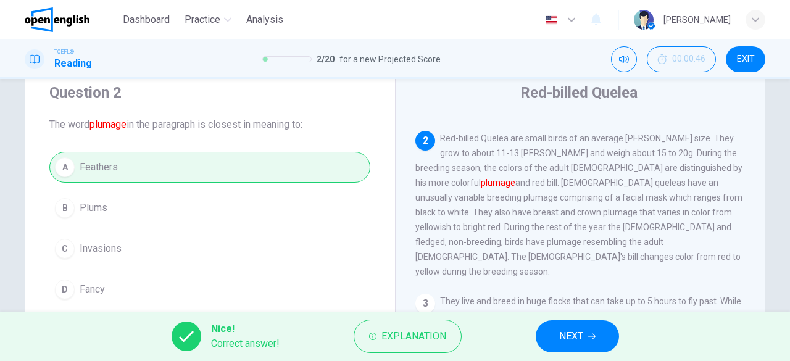
click at [583, 344] on span "NEXT" at bounding box center [571, 336] width 24 height 17
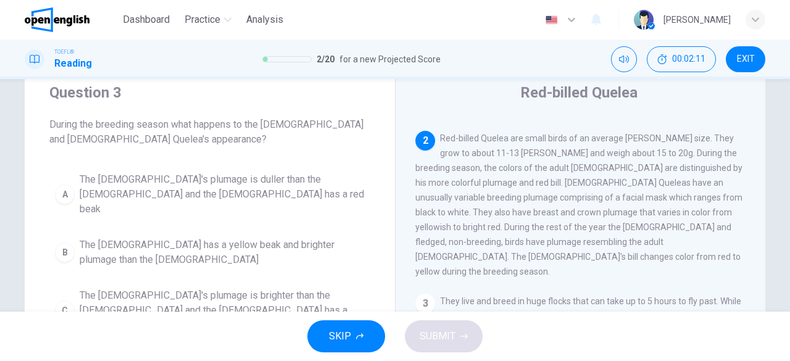
scroll to position [122, 0]
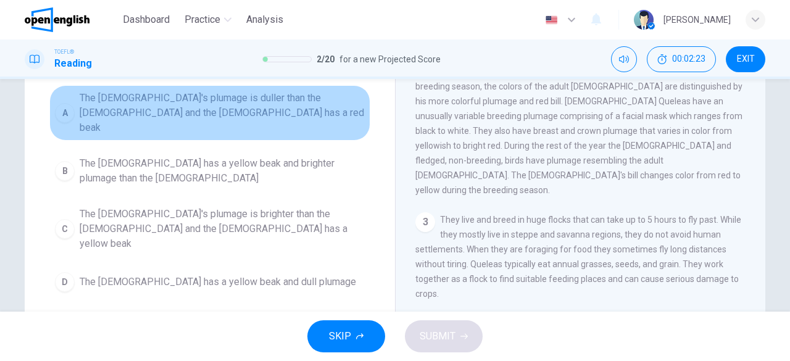
click at [275, 117] on span "The male's plumage is duller than the female and the female has a red beak" at bounding box center [222, 113] width 285 height 44
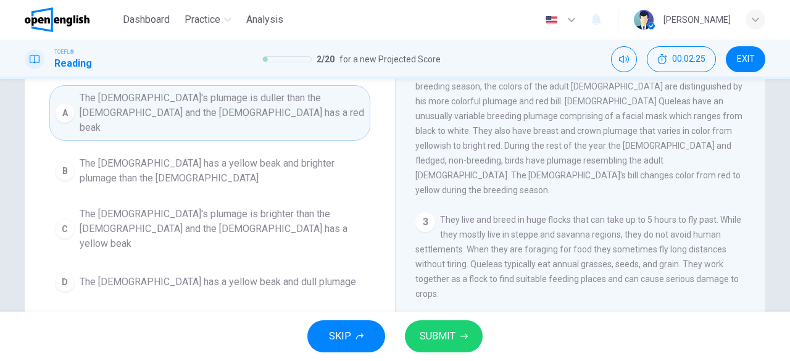
click at [457, 350] on button "SUBMIT" at bounding box center [444, 336] width 78 height 32
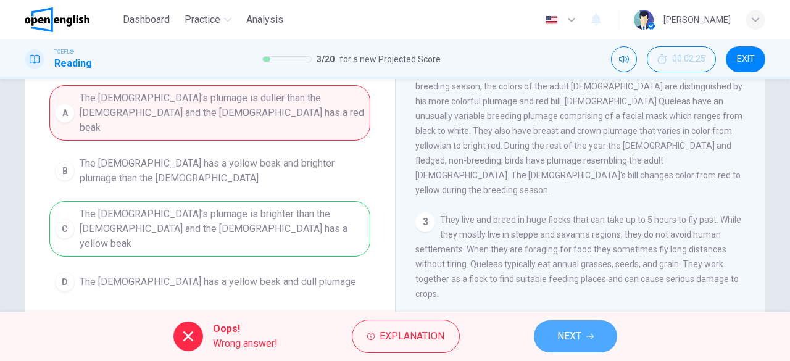
click at [586, 341] on button "NEXT" at bounding box center [575, 336] width 83 height 32
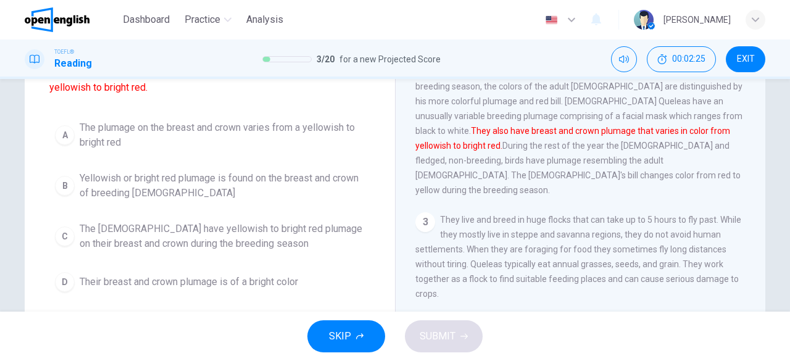
scroll to position [152, 0]
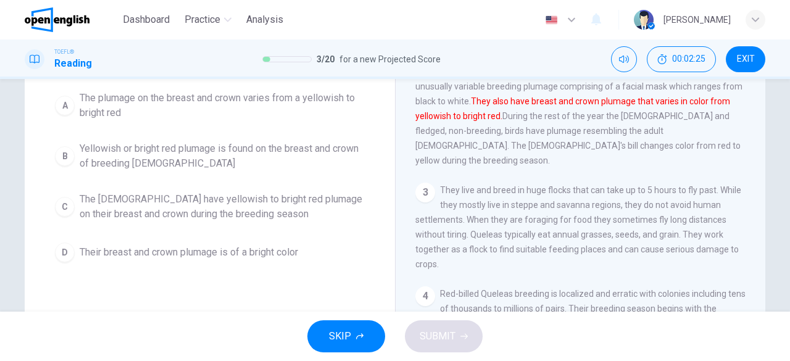
click at [586, 341] on div "SKIP SUBMIT" at bounding box center [395, 336] width 790 height 49
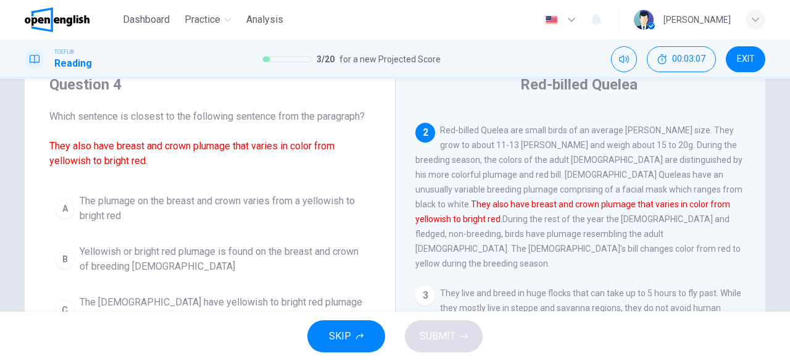
scroll to position [49, 0]
click at [209, 212] on span "The plumage on the breast and crown varies from a yellowish to bright red" at bounding box center [222, 208] width 285 height 30
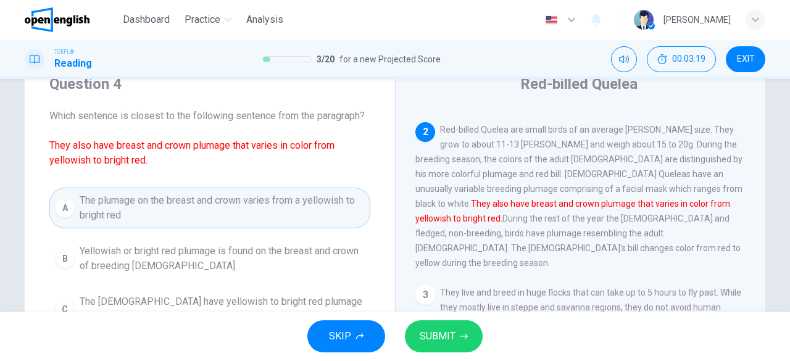
click at [442, 352] on button "SUBMIT" at bounding box center [444, 336] width 78 height 32
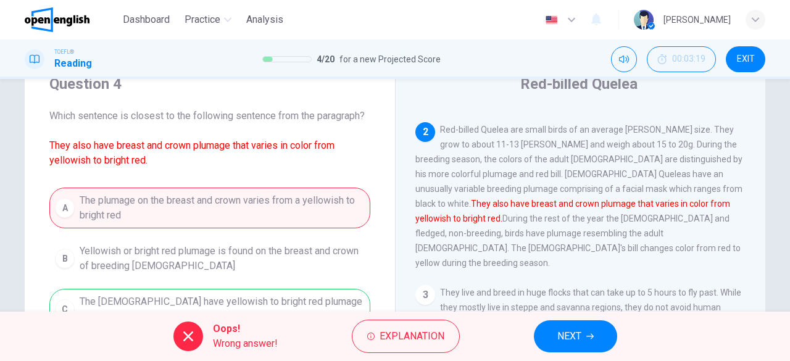
click at [569, 346] on button "NEXT" at bounding box center [575, 336] width 83 height 32
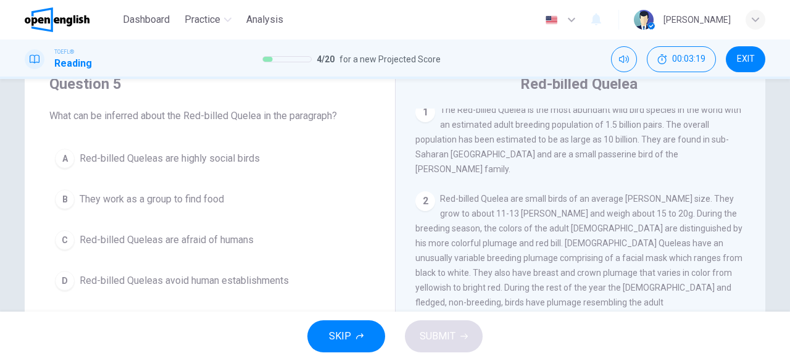
scroll to position [0, 0]
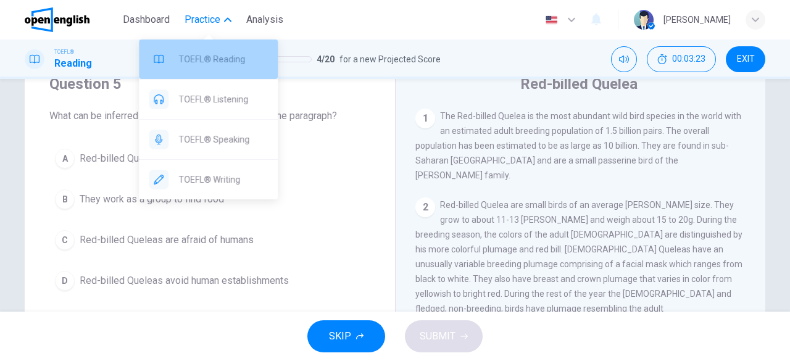
click at [207, 63] on span "TOEFL® Reading" at bounding box center [222, 59] width 89 height 15
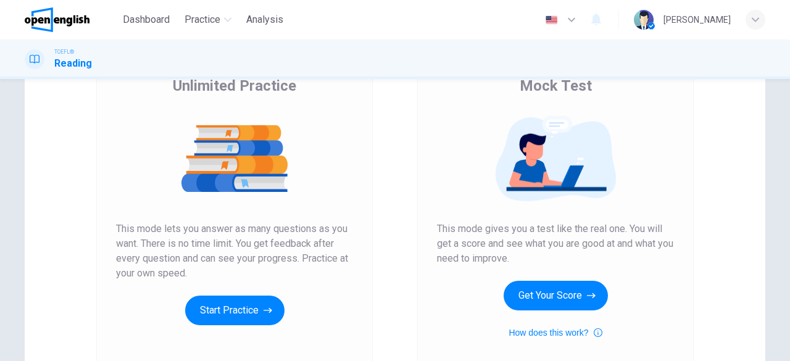
scroll to position [130, 0]
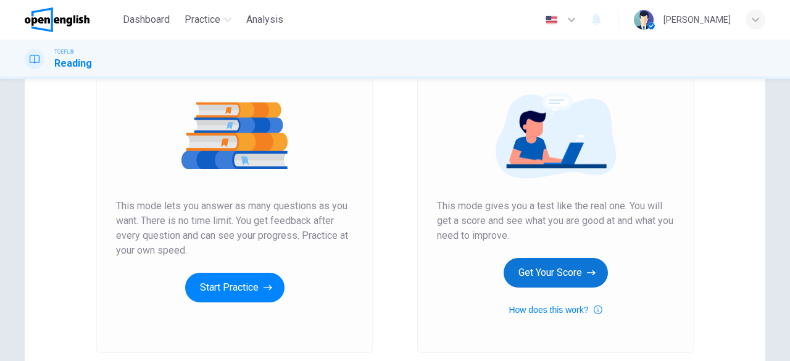
click at [539, 270] on button "Get Your Score" at bounding box center [555, 273] width 104 height 30
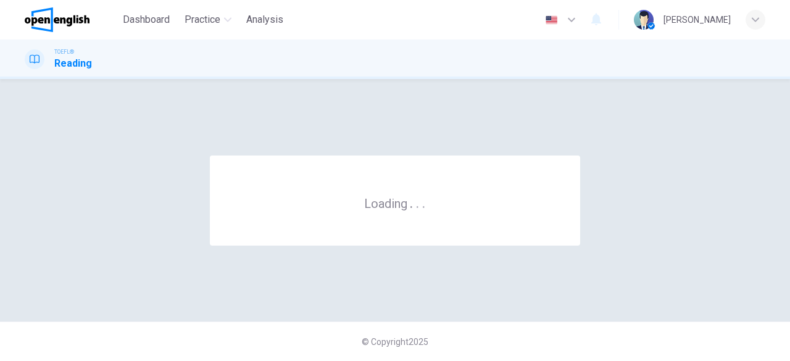
scroll to position [0, 0]
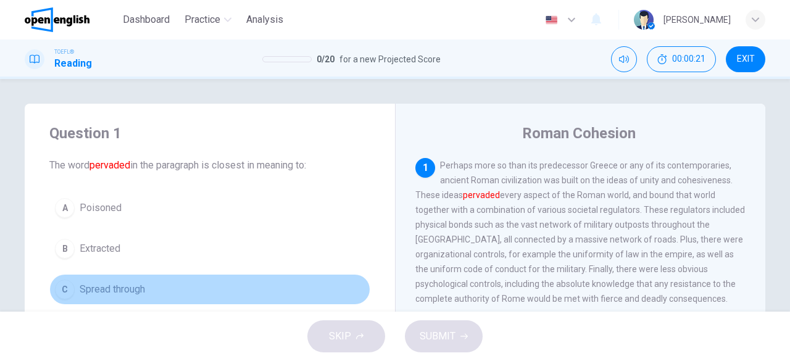
click at [130, 292] on span "Spread through" at bounding box center [112, 289] width 65 height 15
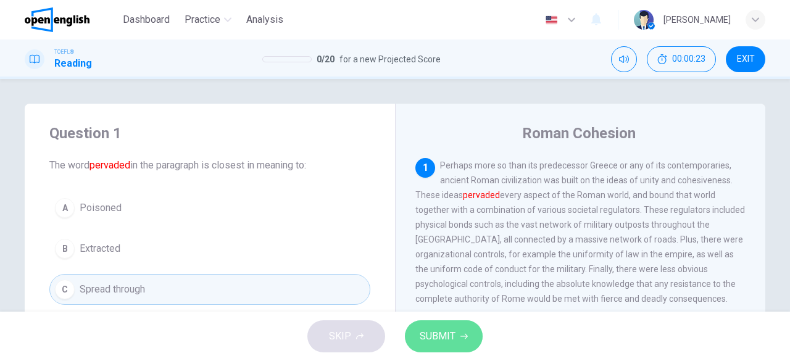
click at [454, 346] on button "SUBMIT" at bounding box center [444, 336] width 78 height 32
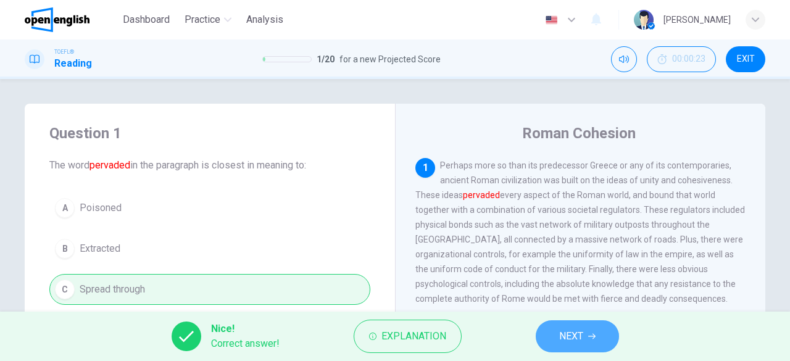
click at [584, 334] on button "NEXT" at bounding box center [577, 336] width 83 height 32
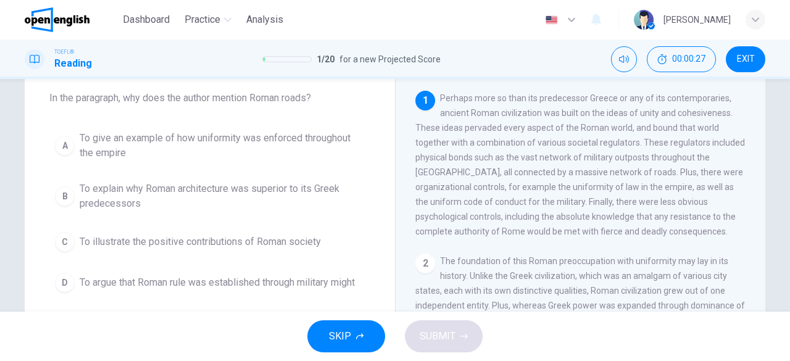
scroll to position [64, 0]
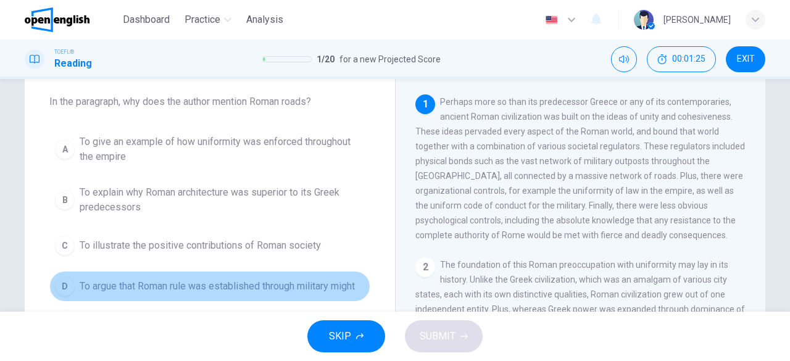
click at [321, 282] on span "To argue that Roman rule was established through military might" at bounding box center [217, 286] width 275 height 15
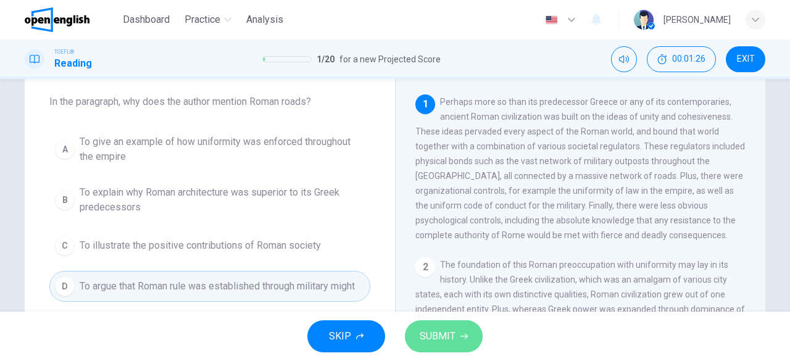
click at [458, 333] on button "SUBMIT" at bounding box center [444, 336] width 78 height 32
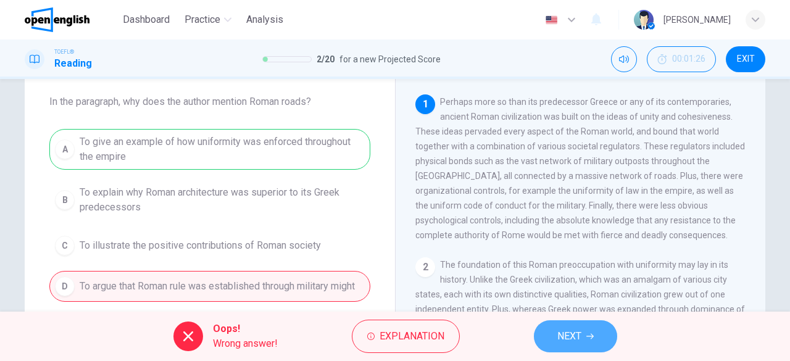
click at [576, 340] on span "NEXT" at bounding box center [569, 336] width 24 height 17
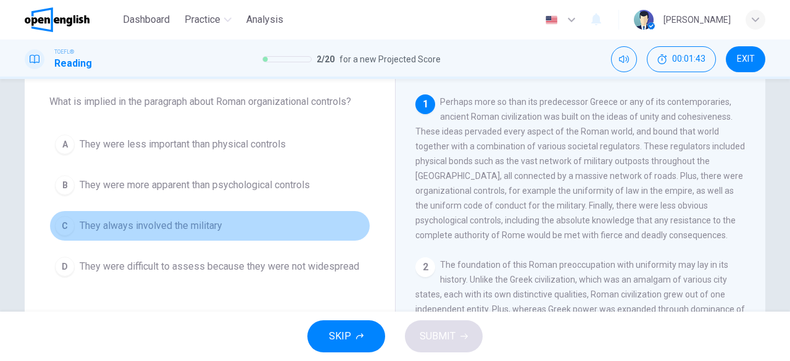
click at [212, 220] on span "They always involved the military" at bounding box center [151, 225] width 143 height 15
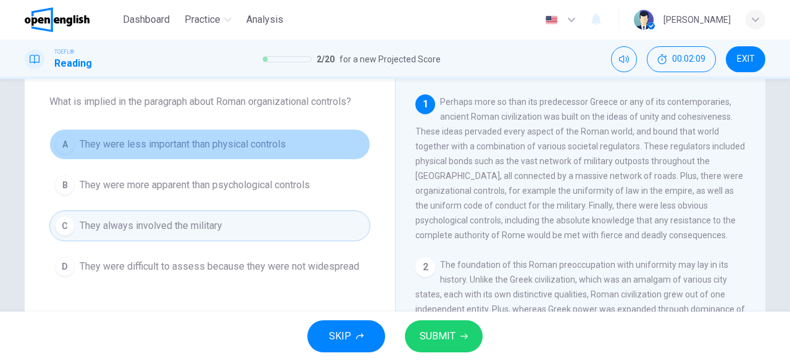
click at [243, 143] on span "They were less important than physical controls" at bounding box center [183, 144] width 206 height 15
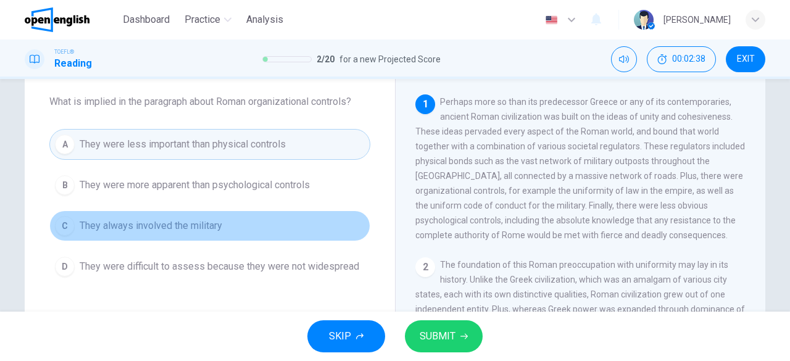
click at [205, 215] on button "C They always involved the military" at bounding box center [209, 225] width 321 height 31
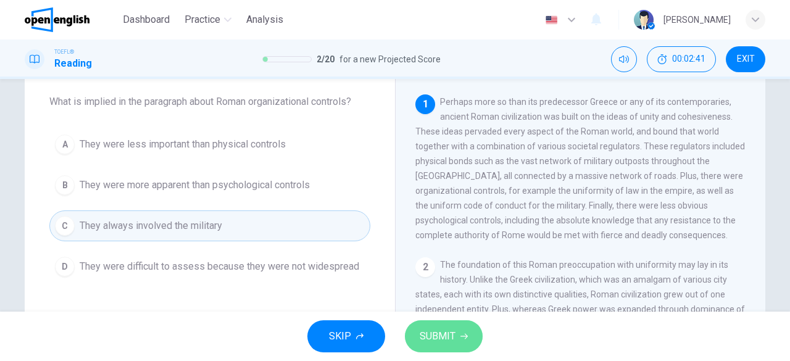
click at [471, 334] on button "SUBMIT" at bounding box center [444, 336] width 78 height 32
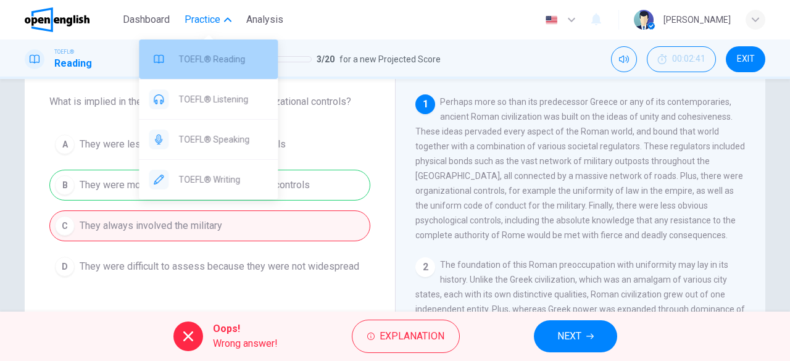
click at [231, 53] on span "TOEFL® Reading" at bounding box center [222, 59] width 89 height 15
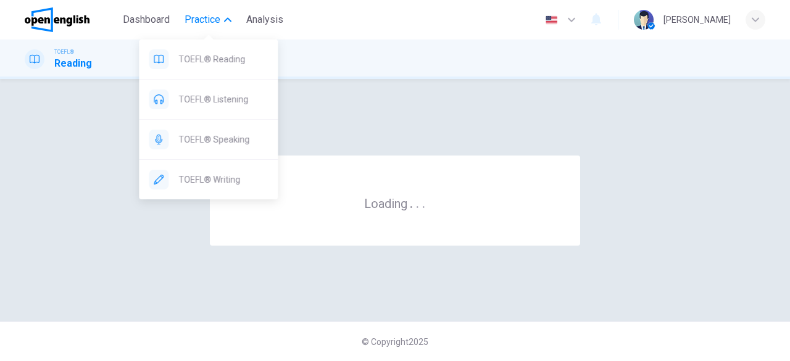
scroll to position [0, 0]
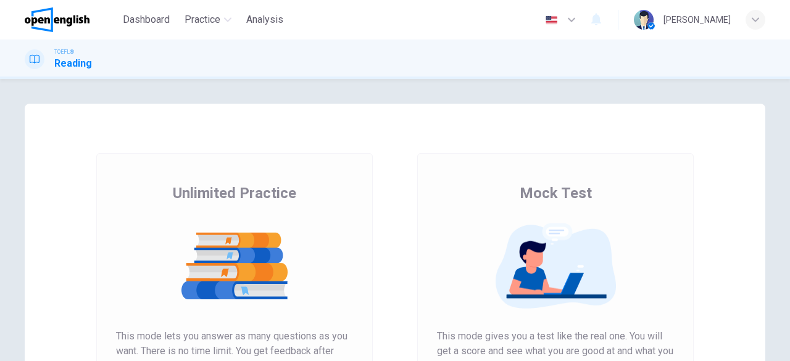
scroll to position [236, 0]
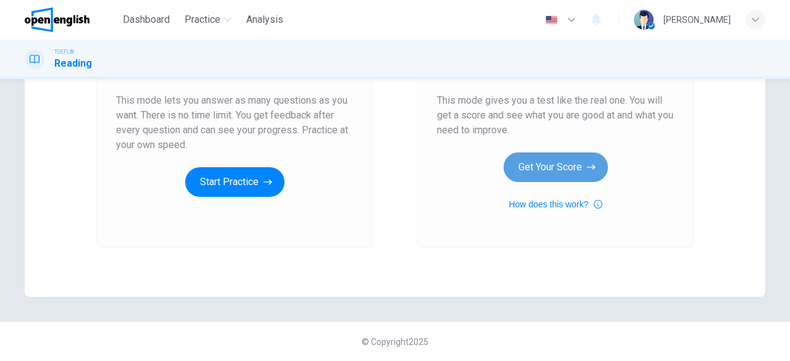
click at [555, 163] on button "Get Your Score" at bounding box center [555, 167] width 104 height 30
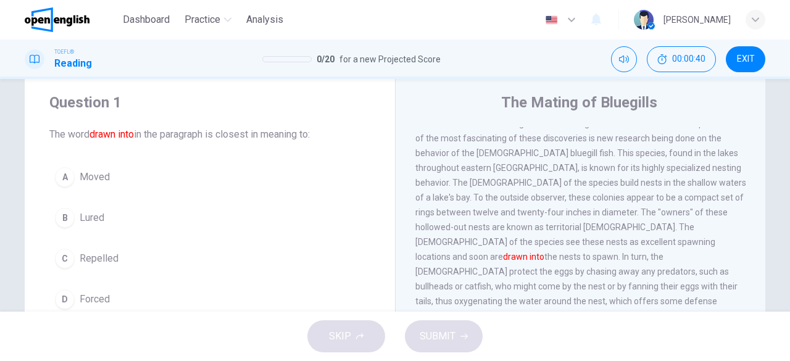
scroll to position [35, 0]
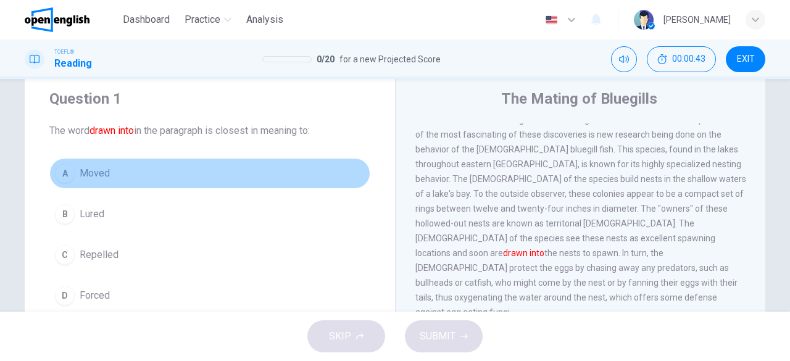
click at [104, 177] on span "Moved" at bounding box center [95, 173] width 30 height 15
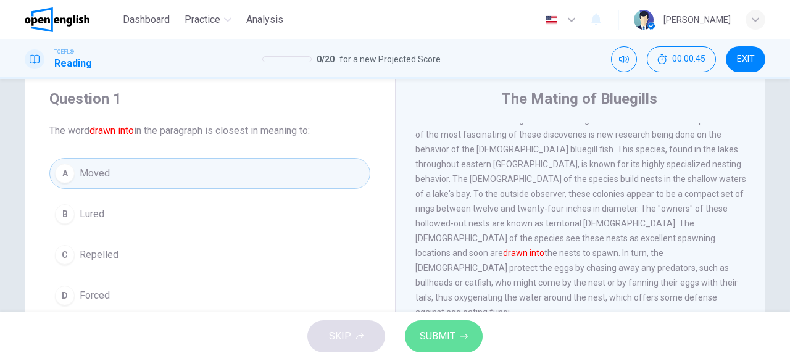
click at [458, 336] on button "SUBMIT" at bounding box center [444, 336] width 78 height 32
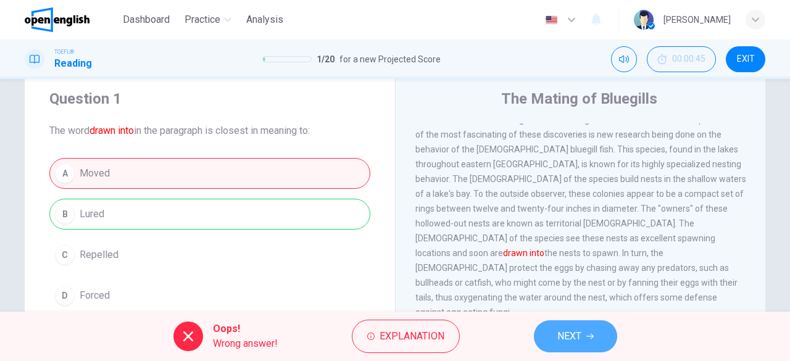
click at [568, 326] on button "NEXT" at bounding box center [575, 336] width 83 height 32
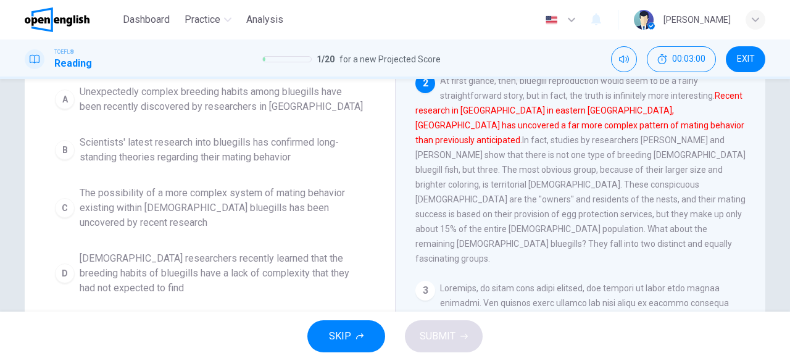
scroll to position [144, 0]
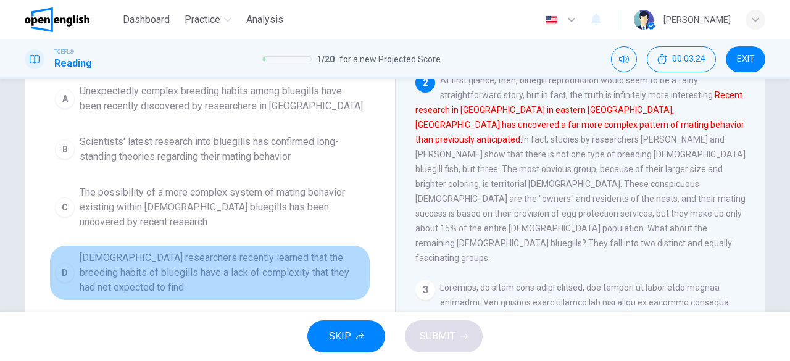
click at [295, 276] on span "Canadian researchers recently learned that the breeding habits of bluegills hav…" at bounding box center [222, 272] width 285 height 44
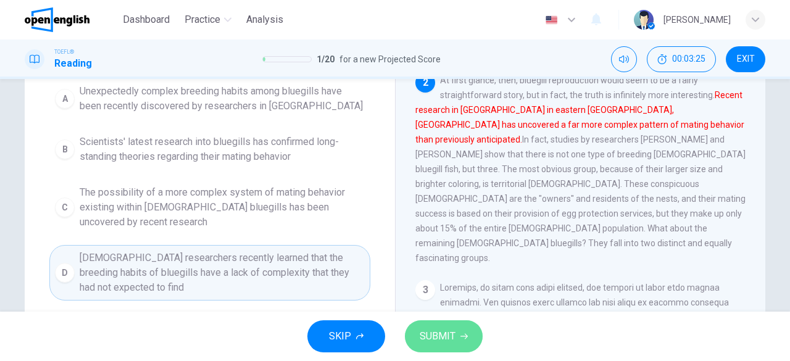
click at [447, 331] on span "SUBMIT" at bounding box center [438, 336] width 36 height 17
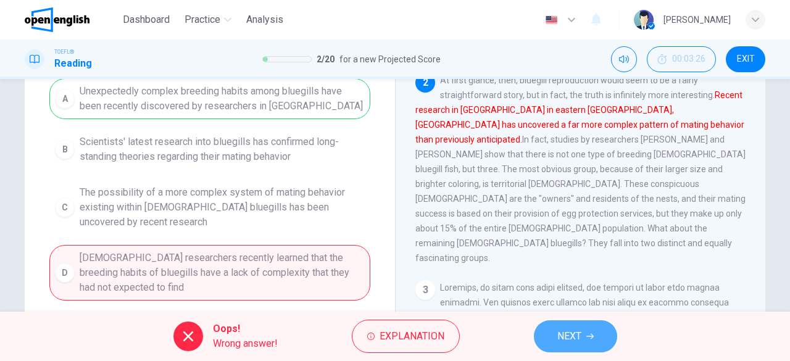
click at [587, 342] on button "NEXT" at bounding box center [575, 336] width 83 height 32
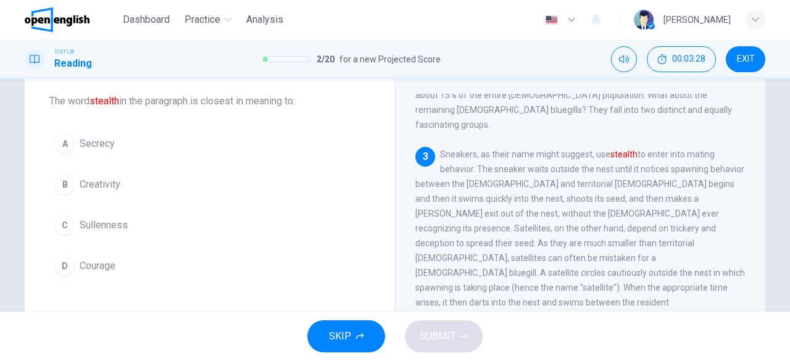
scroll to position [53, 0]
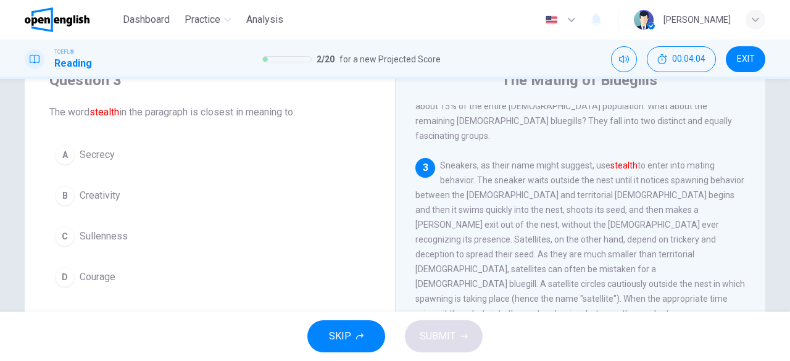
click at [110, 239] on span "Sullenness" at bounding box center [104, 236] width 48 height 15
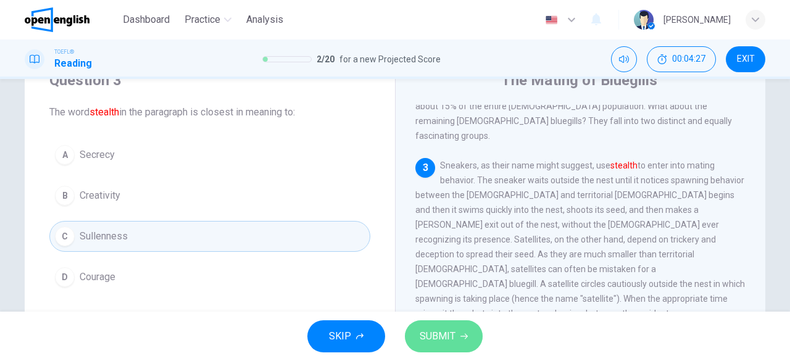
click at [434, 326] on button "SUBMIT" at bounding box center [444, 336] width 78 height 32
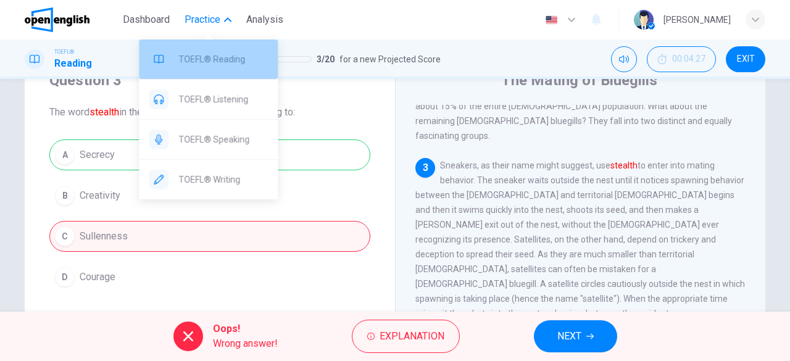
click at [233, 65] on span "TOEFL® Reading" at bounding box center [222, 59] width 89 height 15
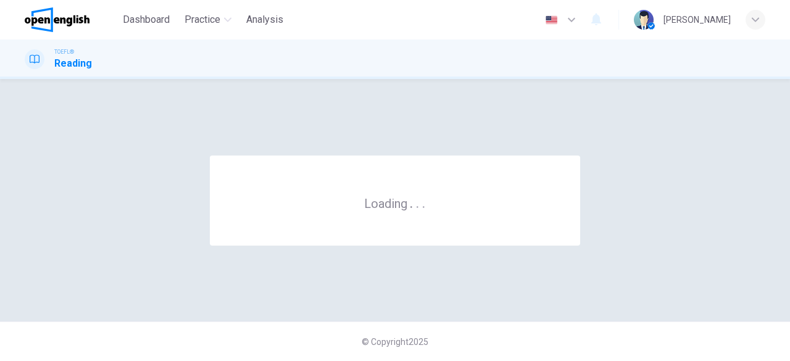
scroll to position [0, 0]
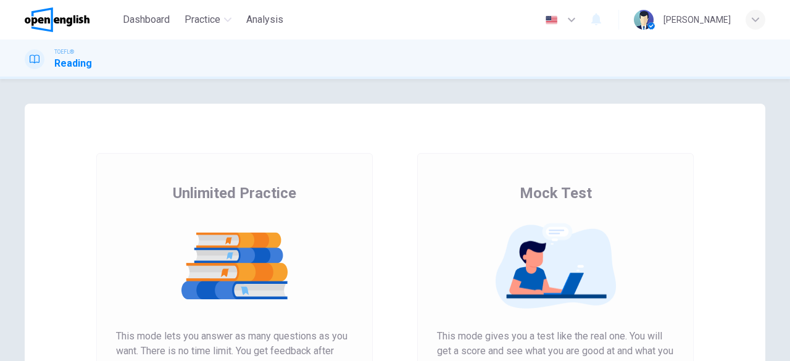
scroll to position [236, 0]
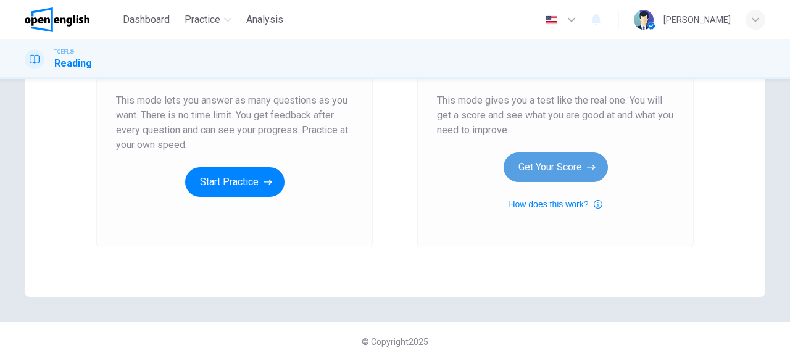
click at [565, 167] on button "Get Your Score" at bounding box center [555, 167] width 104 height 30
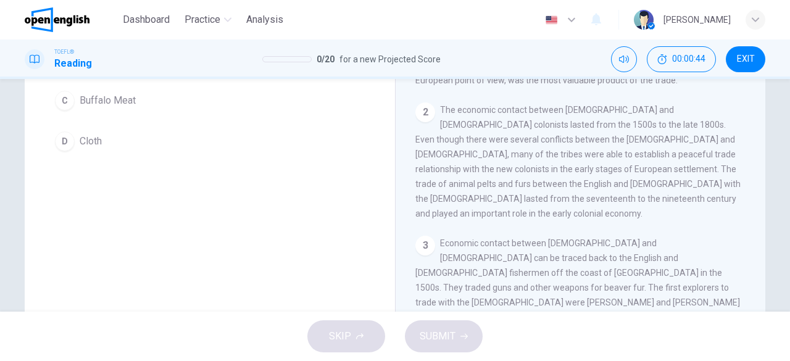
scroll to position [0, 0]
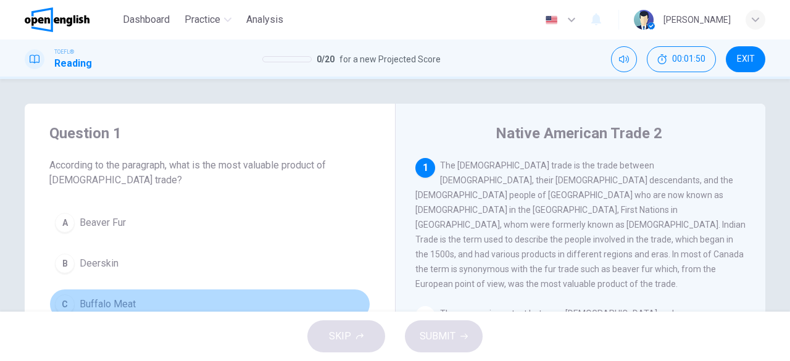
click at [123, 302] on span "Buffalo Meat" at bounding box center [108, 304] width 56 height 15
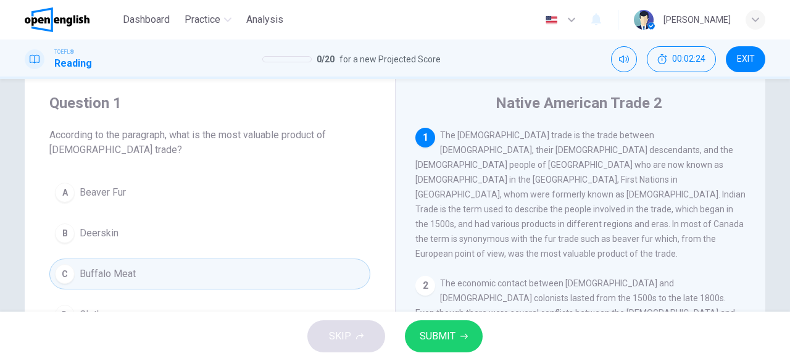
scroll to position [56, 0]
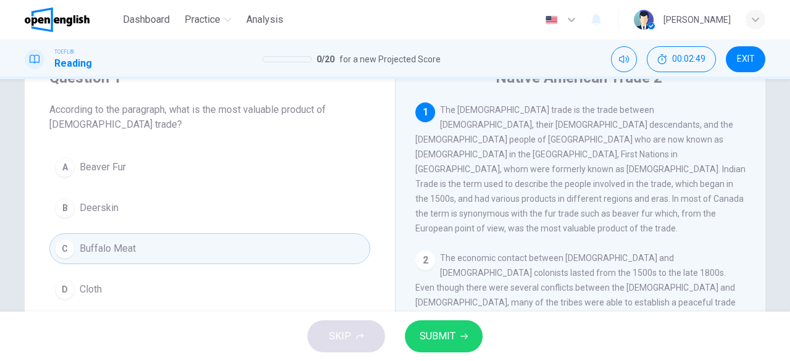
click at [0, 313] on div "SKIP SUBMIT" at bounding box center [395, 336] width 790 height 49
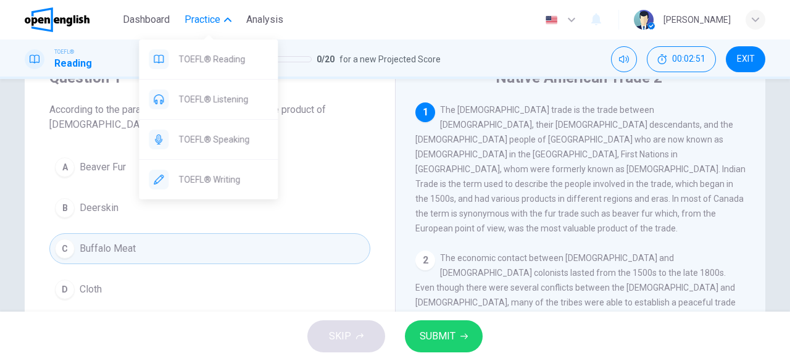
click at [206, 22] on span "Practice" at bounding box center [202, 19] width 36 height 15
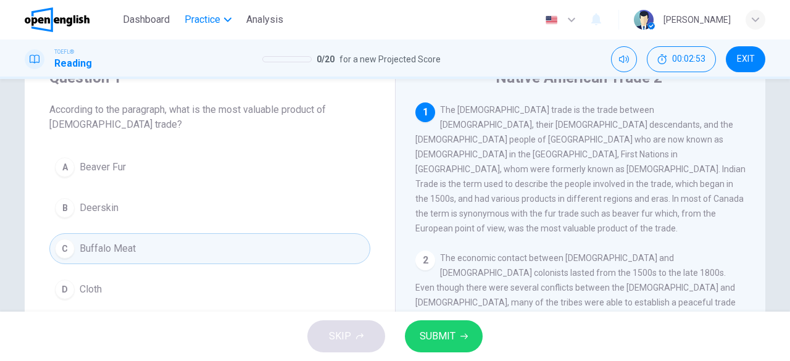
click at [205, 22] on span "Practice" at bounding box center [202, 19] width 36 height 15
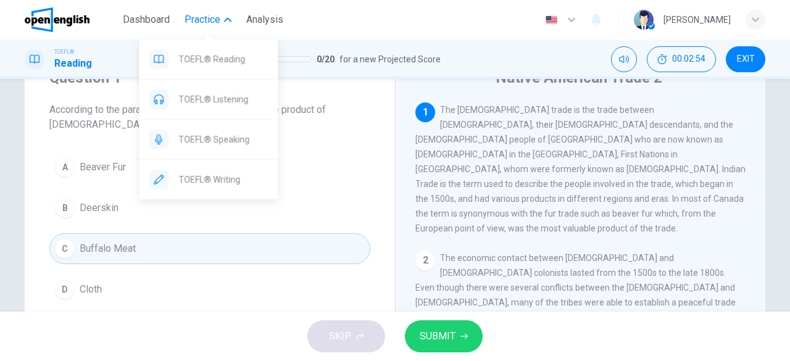
click at [202, 65] on span "TOEFL® Reading" at bounding box center [222, 59] width 89 height 15
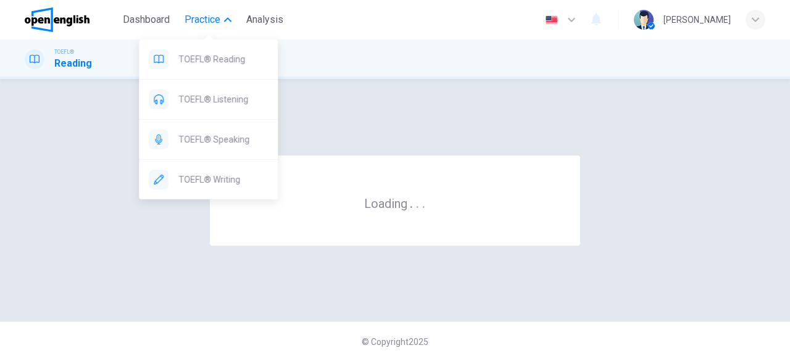
scroll to position [0, 0]
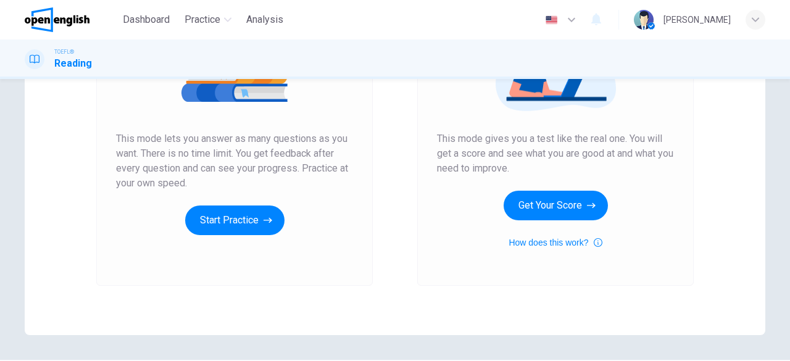
scroll to position [204, 0]
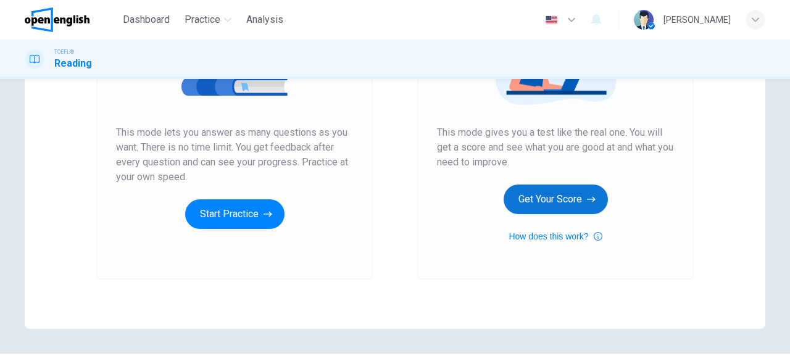
click at [563, 207] on button "Get Your Score" at bounding box center [555, 199] width 104 height 30
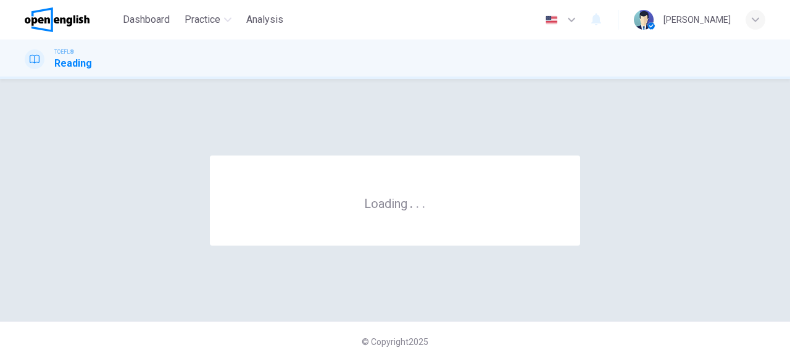
scroll to position [0, 0]
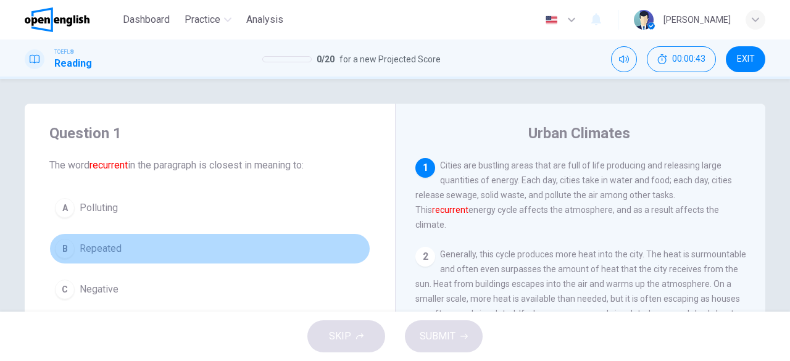
click at [96, 241] on span "Repeated" at bounding box center [101, 248] width 42 height 15
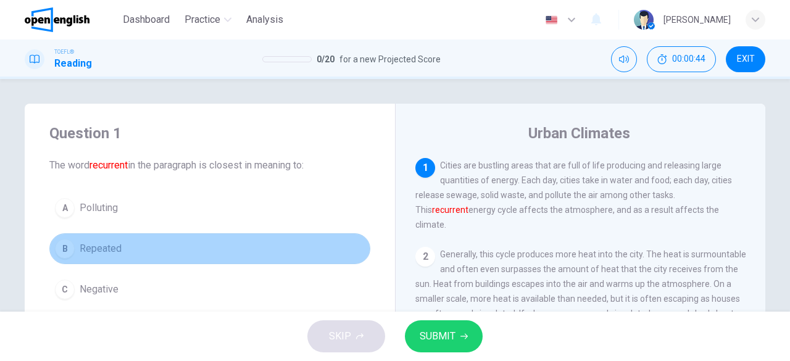
click at [96, 241] on span "Repeated" at bounding box center [101, 248] width 42 height 15
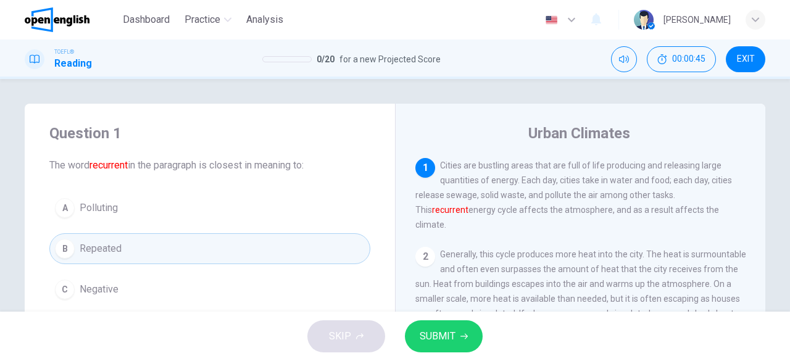
click at [453, 335] on span "SUBMIT" at bounding box center [438, 336] width 36 height 17
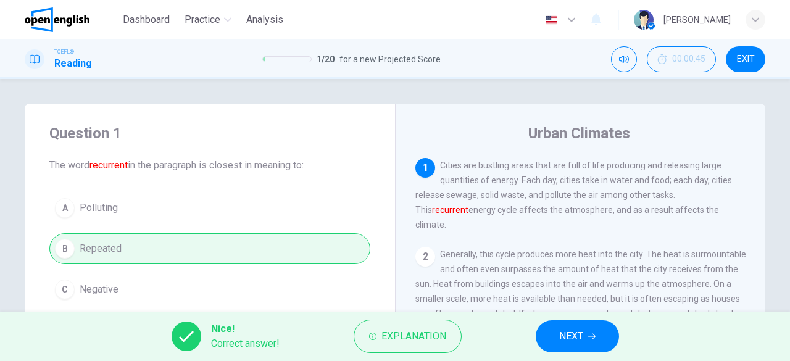
click at [553, 332] on button "NEXT" at bounding box center [577, 336] width 83 height 32
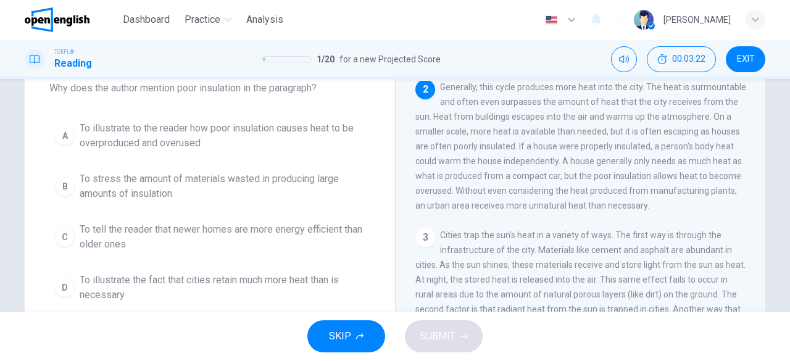
scroll to position [78, 0]
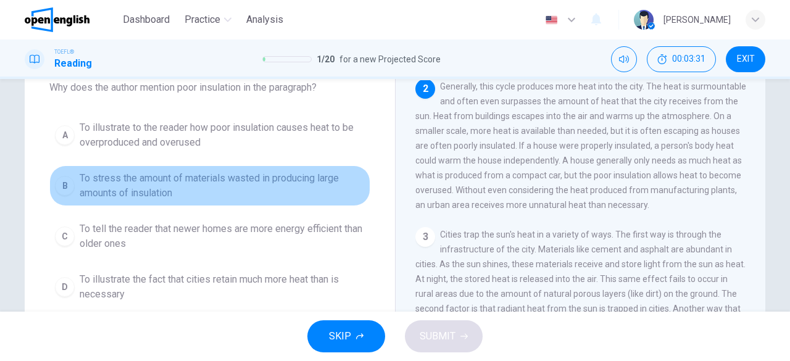
click at [232, 183] on span "To stress the amount of materials wasted in producing large amounts of insulati…" at bounding box center [222, 186] width 285 height 30
